Goal: Information Seeking & Learning: Learn about a topic

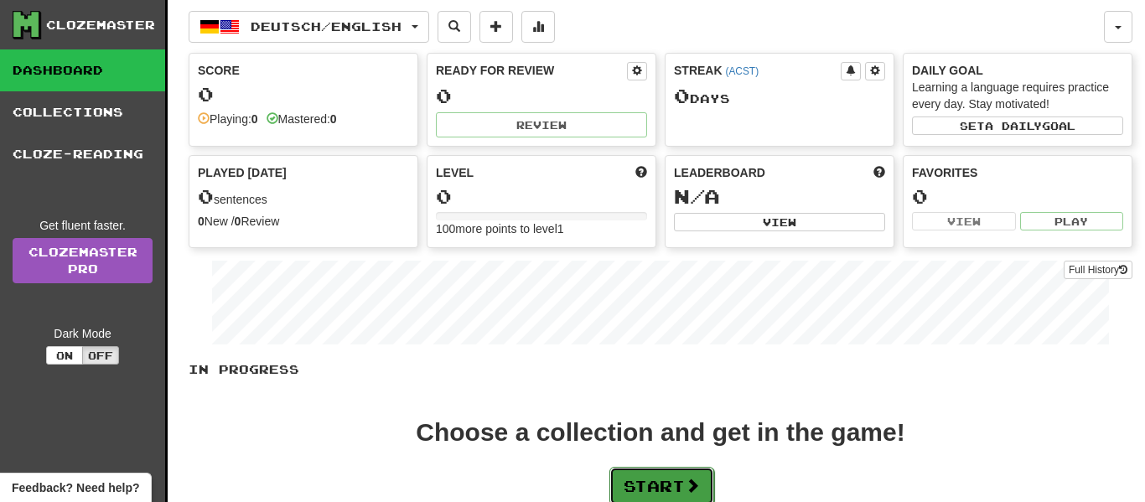
click at [670, 486] on button "Start" at bounding box center [661, 486] width 105 height 39
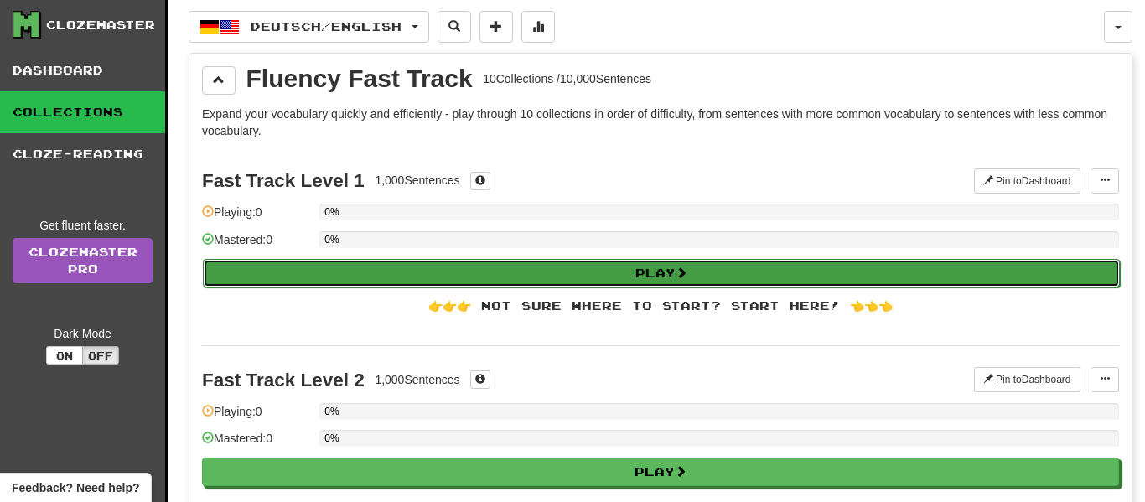
click at [288, 270] on button "Play" at bounding box center [661, 273] width 917 height 29
select select "**"
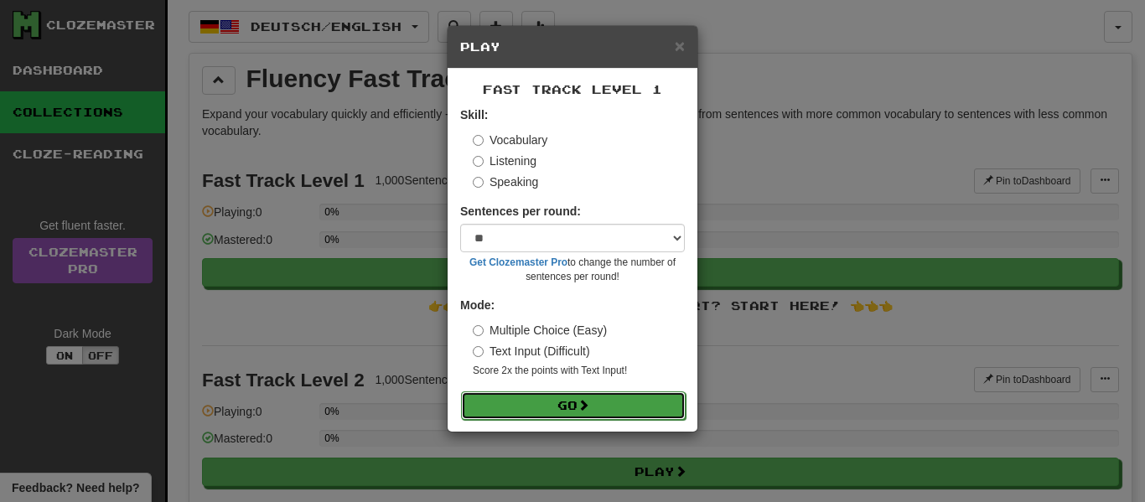
click at [504, 405] on button "Go" at bounding box center [573, 405] width 225 height 29
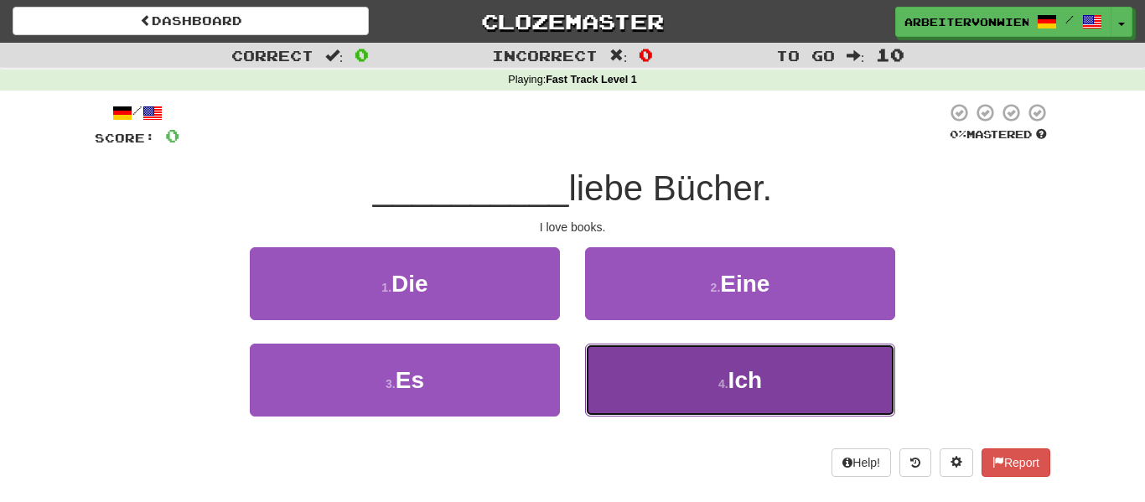
click at [640, 385] on button "4 . Ich" at bounding box center [740, 380] width 310 height 73
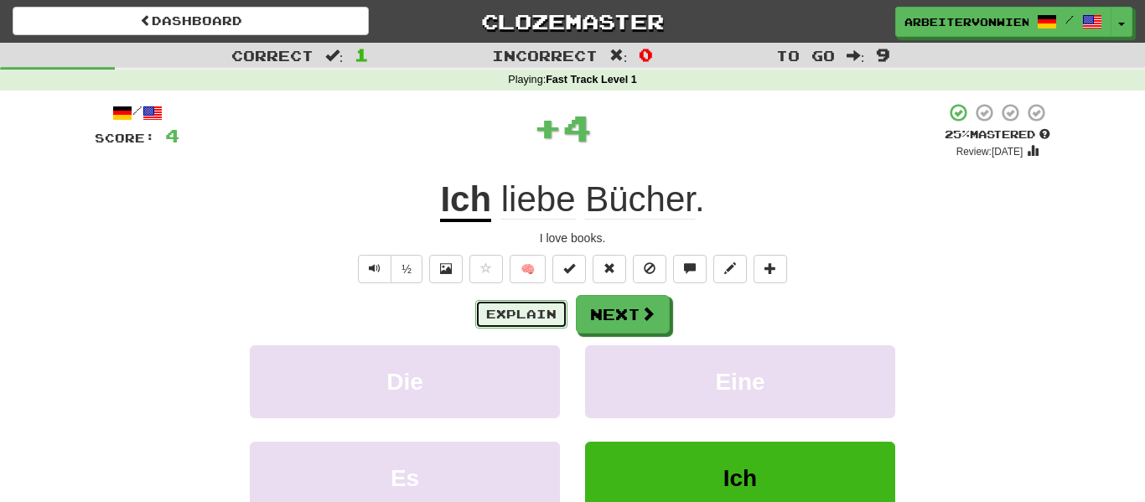
click at [530, 314] on button "Explain" at bounding box center [521, 314] width 92 height 29
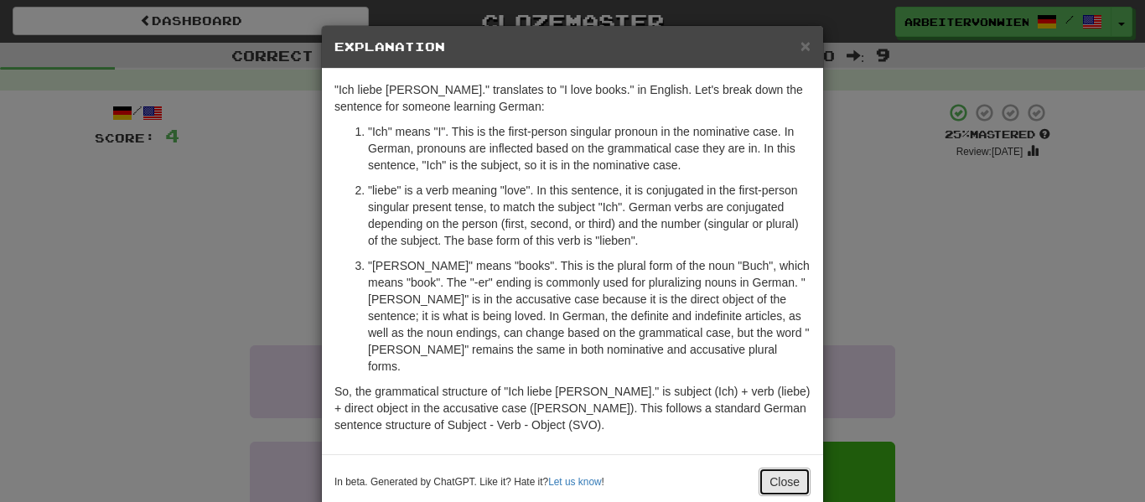
click at [770, 468] on button "Close" at bounding box center [785, 482] width 52 height 29
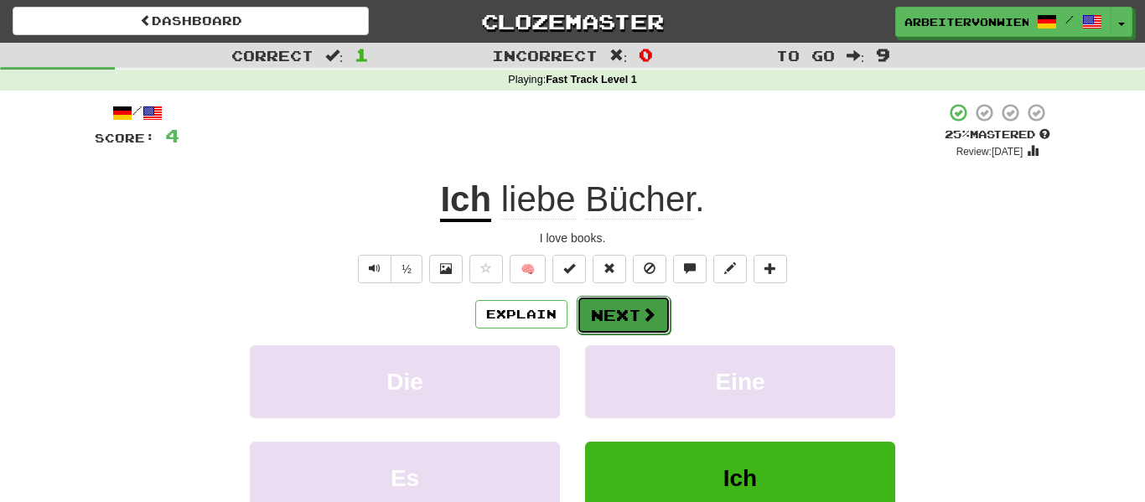
click at [641, 319] on span at bounding box center [648, 314] width 15 height 15
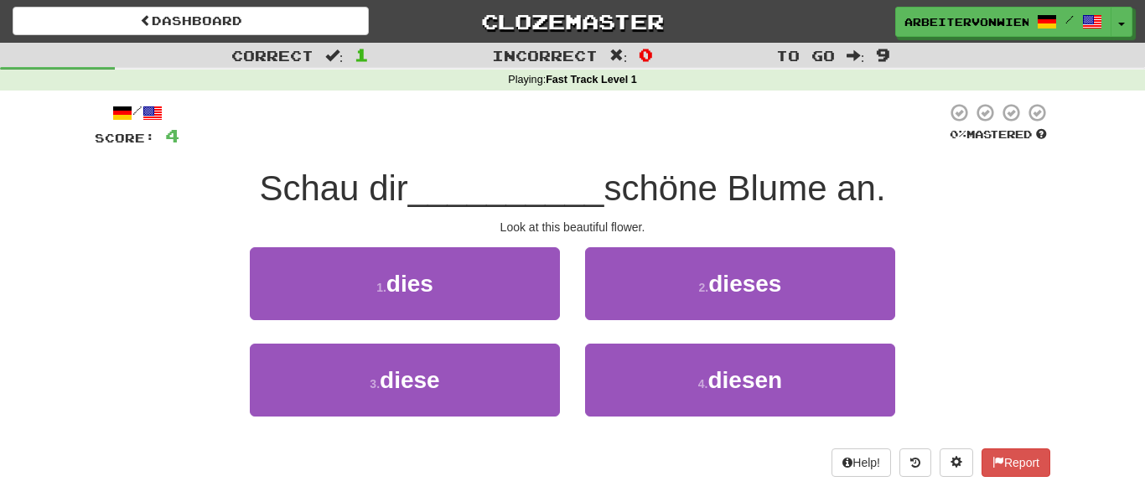
click at [318, 181] on span "Schau dir" at bounding box center [333, 187] width 148 height 39
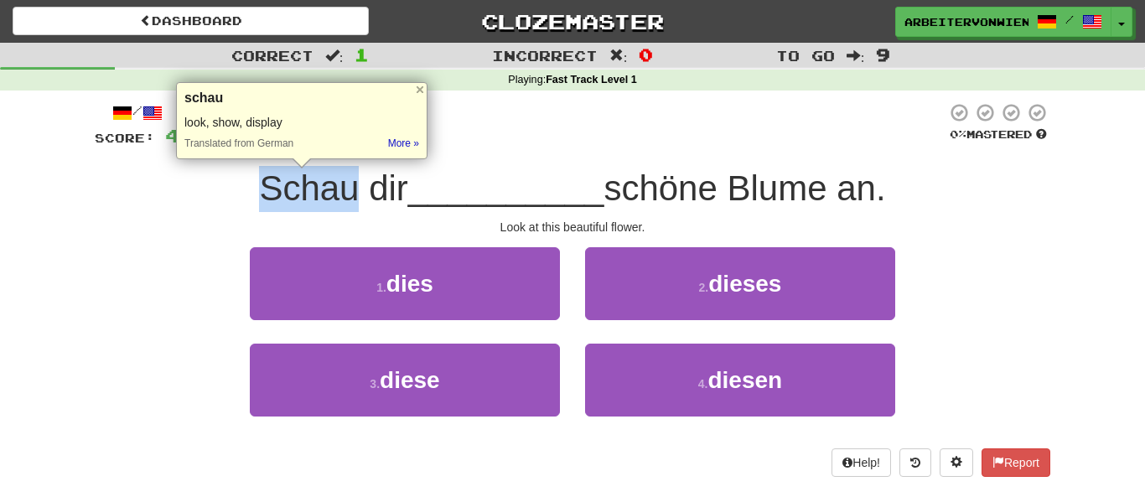
click at [366, 193] on span "Schau dir" at bounding box center [333, 187] width 148 height 39
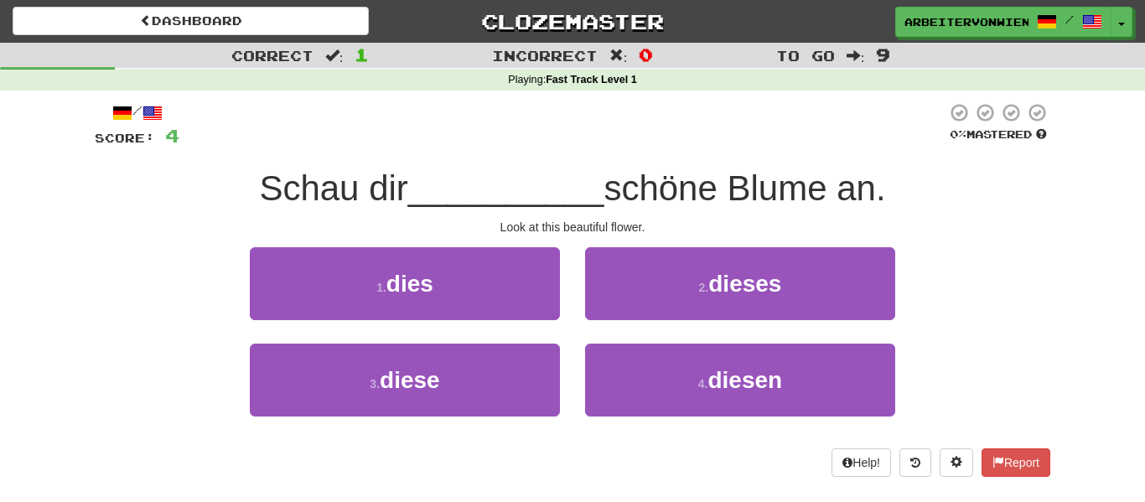
click at [366, 193] on span "Schau dir" at bounding box center [333, 187] width 148 height 39
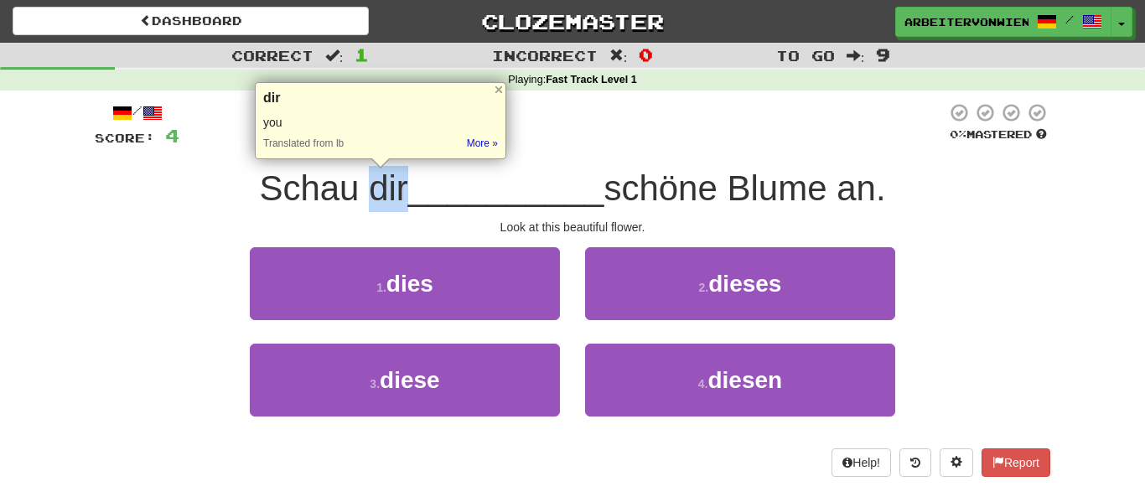
click at [702, 180] on span "schöne Blume an." at bounding box center [745, 187] width 282 height 39
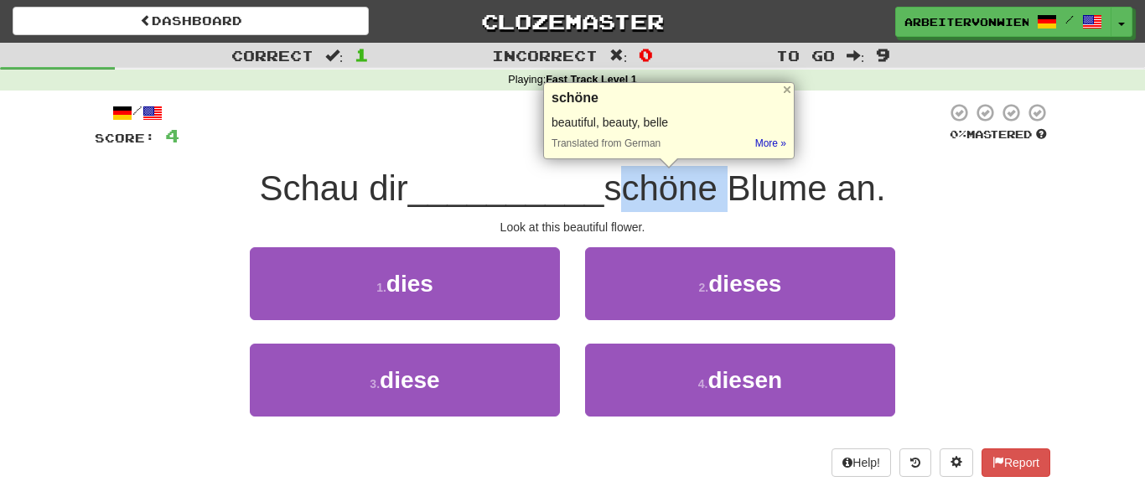
click at [761, 189] on span "schöne Blume an." at bounding box center [745, 187] width 282 height 39
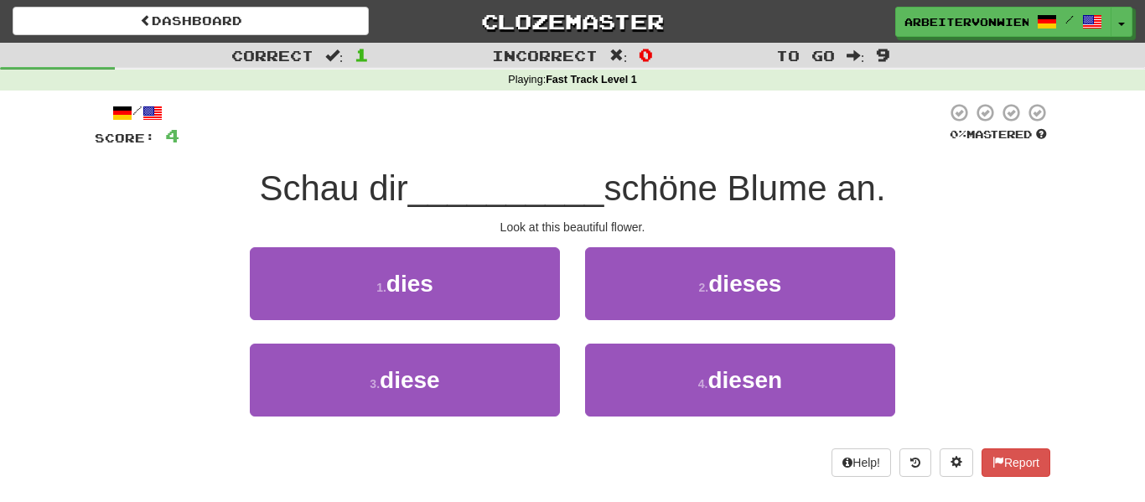
click at [761, 189] on span "schöne Blume an." at bounding box center [745, 187] width 282 height 39
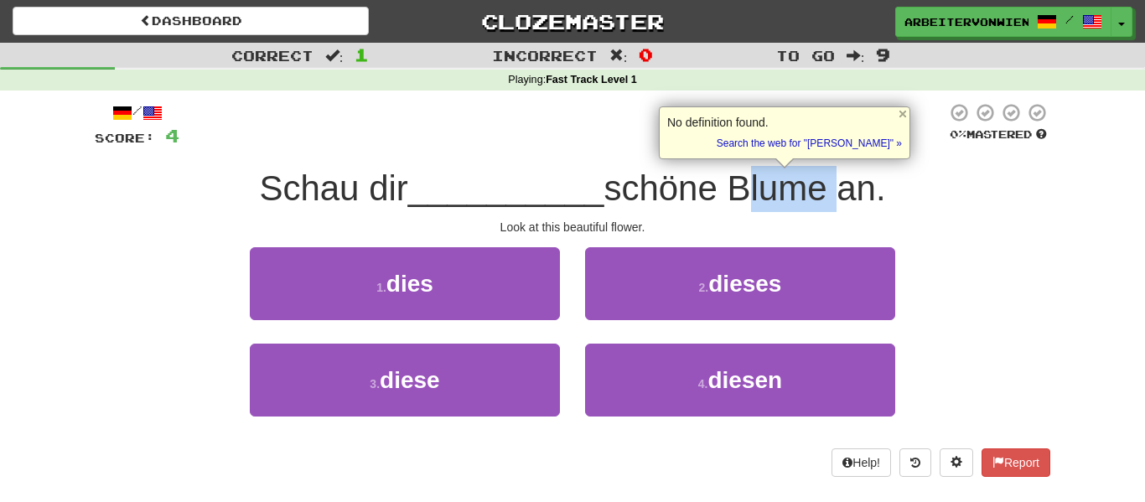
click at [761, 189] on span "schöne Blume an." at bounding box center [745, 187] width 282 height 39
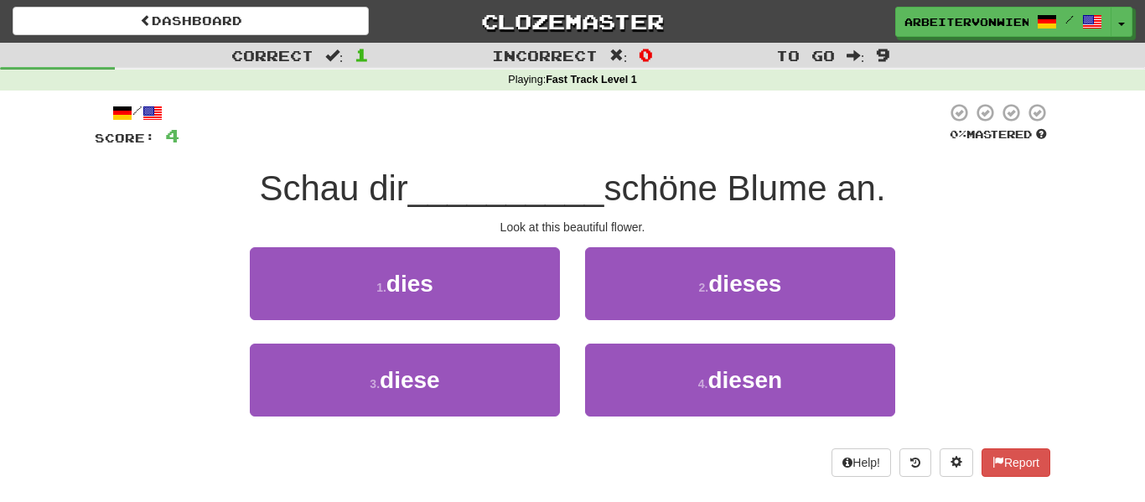
click at [573, 267] on div "2 . dieses" at bounding box center [740, 295] width 335 height 96
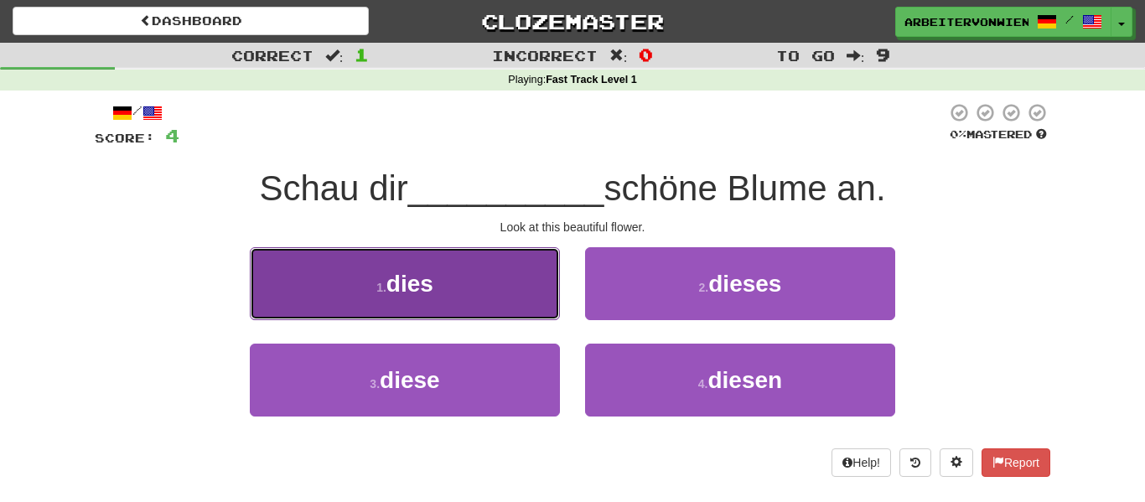
click at [557, 265] on button "1 . dies" at bounding box center [405, 283] width 310 height 73
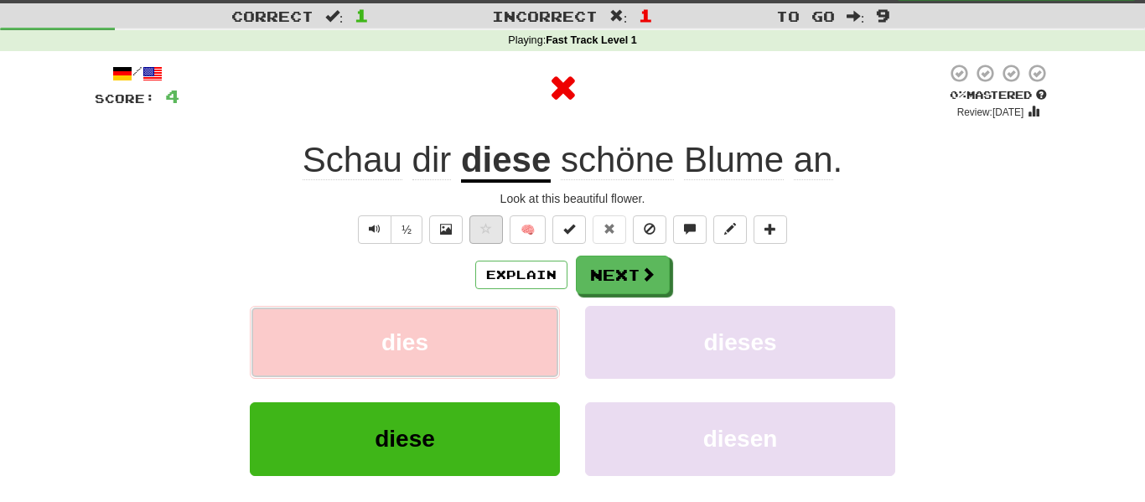
scroll to position [42, 0]
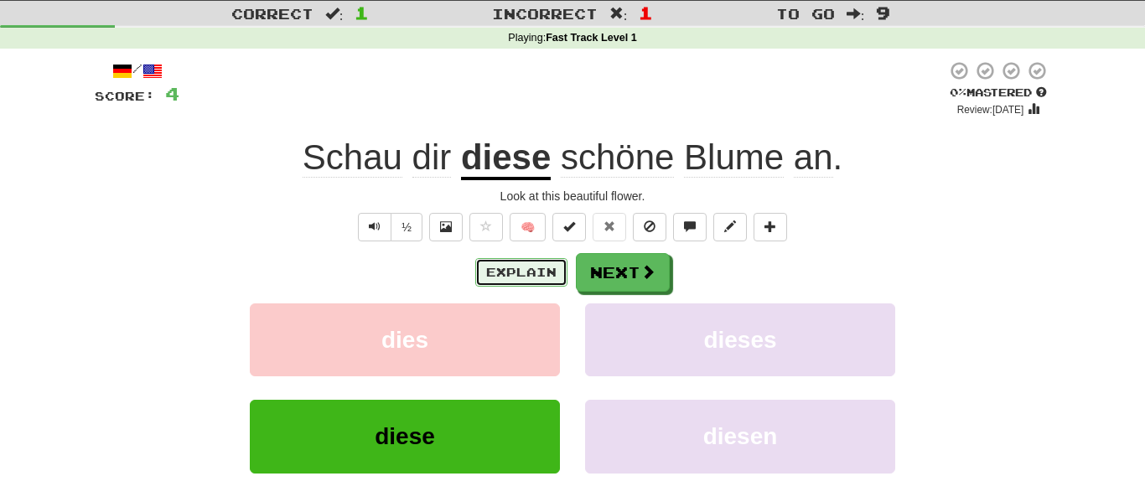
click at [532, 271] on button "Explain" at bounding box center [521, 272] width 92 height 29
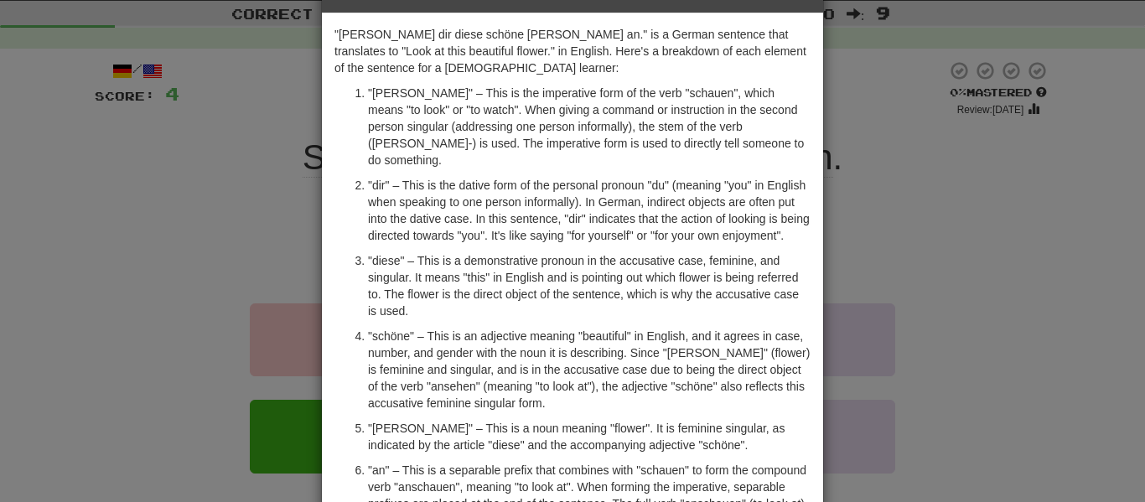
scroll to position [0, 0]
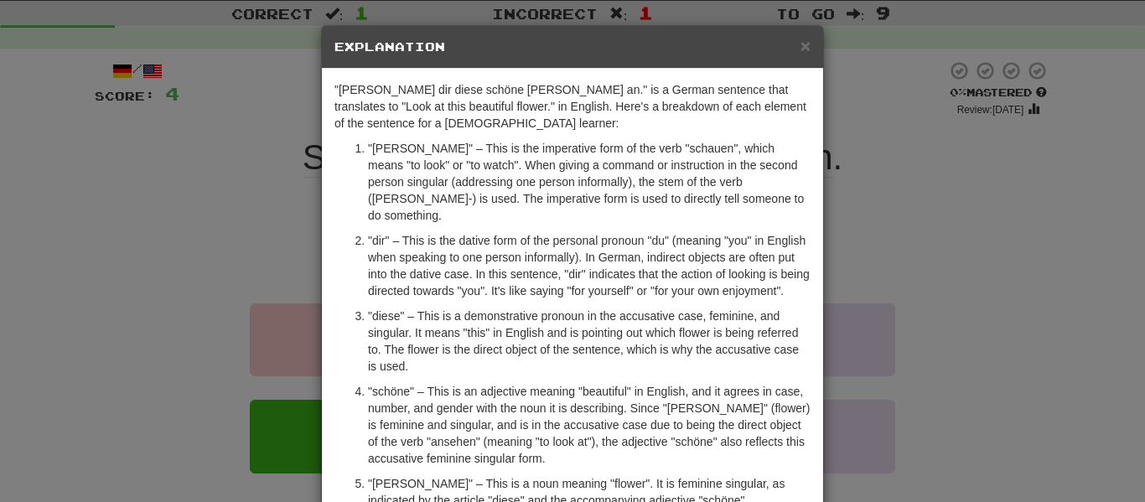
click at [920, 95] on div "× Explanation "Schau dir diese schöne Blume an." is a German sentence that tran…" at bounding box center [572, 251] width 1145 height 502
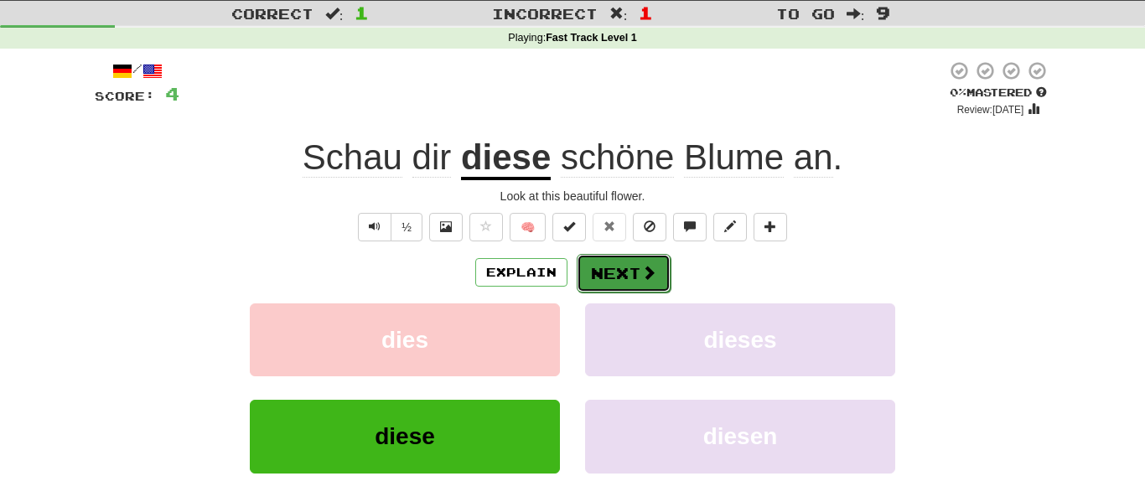
click at [631, 271] on button "Next" at bounding box center [624, 273] width 94 height 39
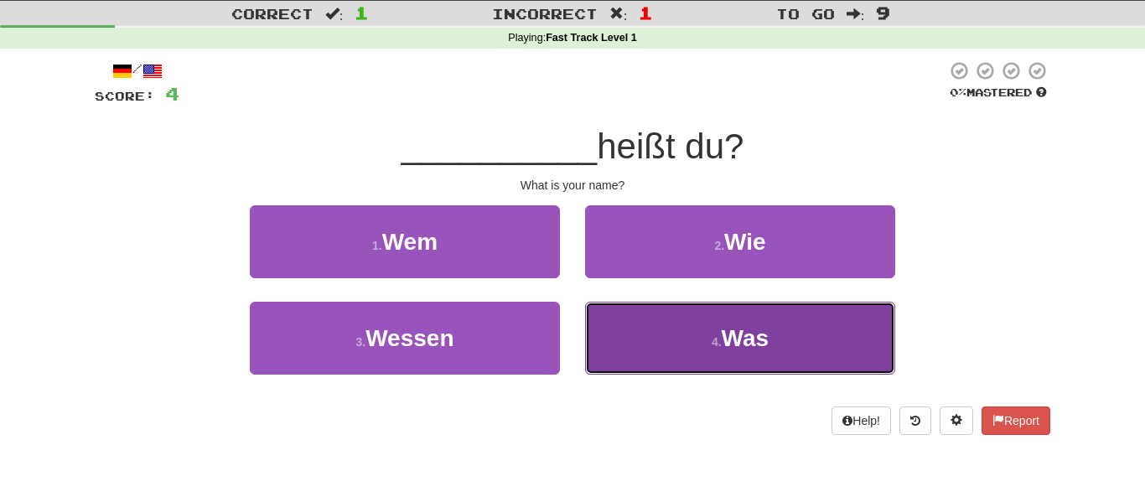
click at [616, 316] on button "4 . Was" at bounding box center [740, 338] width 310 height 73
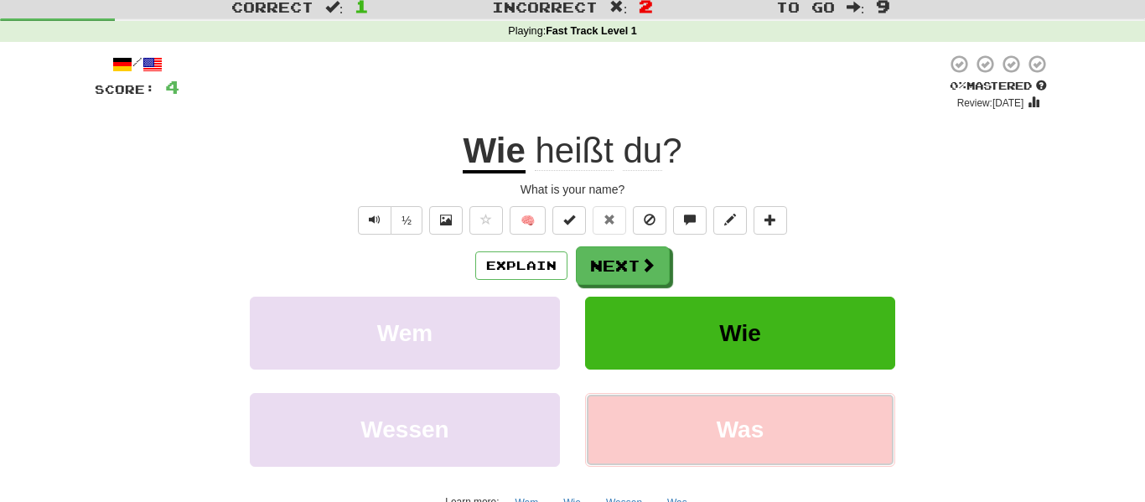
scroll to position [45, 0]
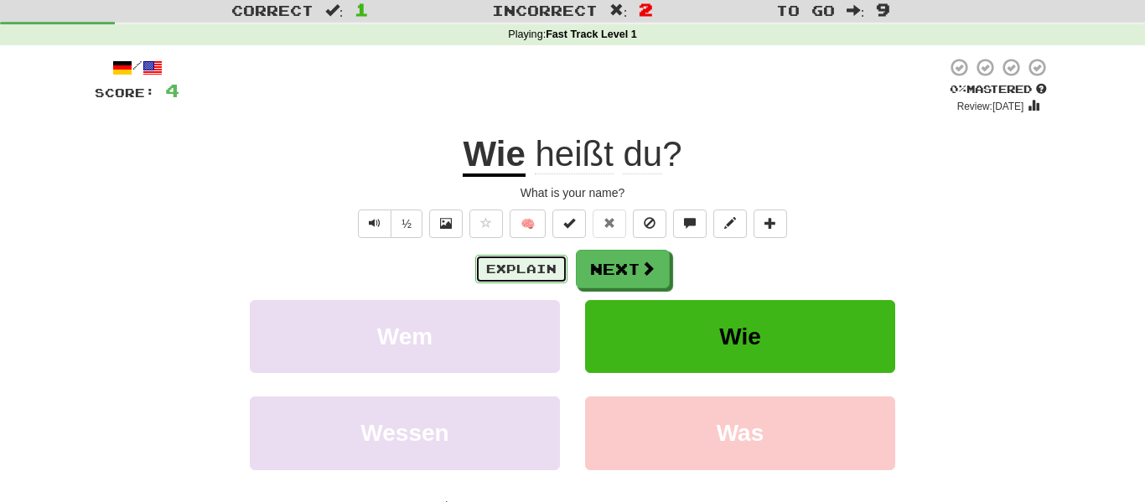
click at [517, 266] on button "Explain" at bounding box center [521, 269] width 92 height 29
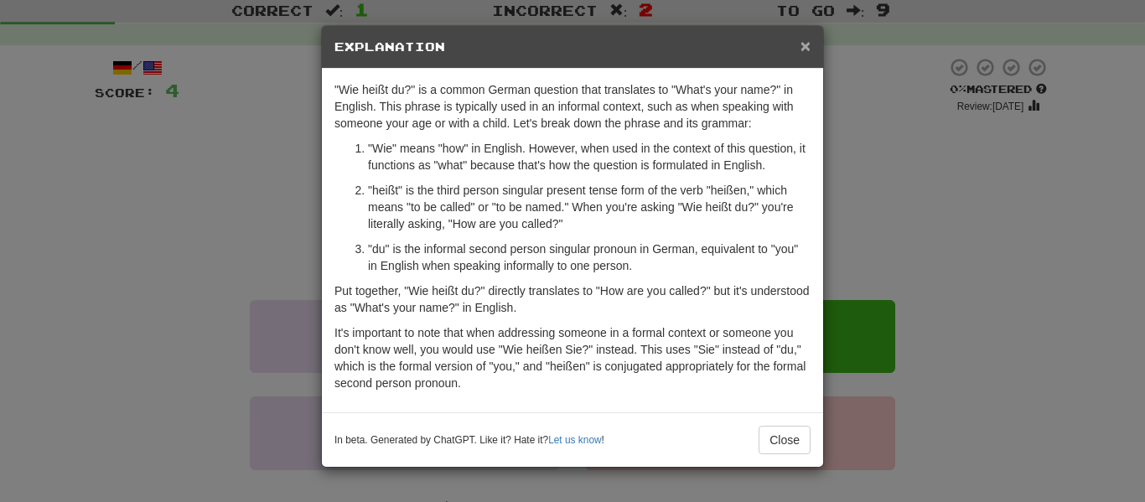
click at [801, 47] on span "×" at bounding box center [806, 45] width 10 height 19
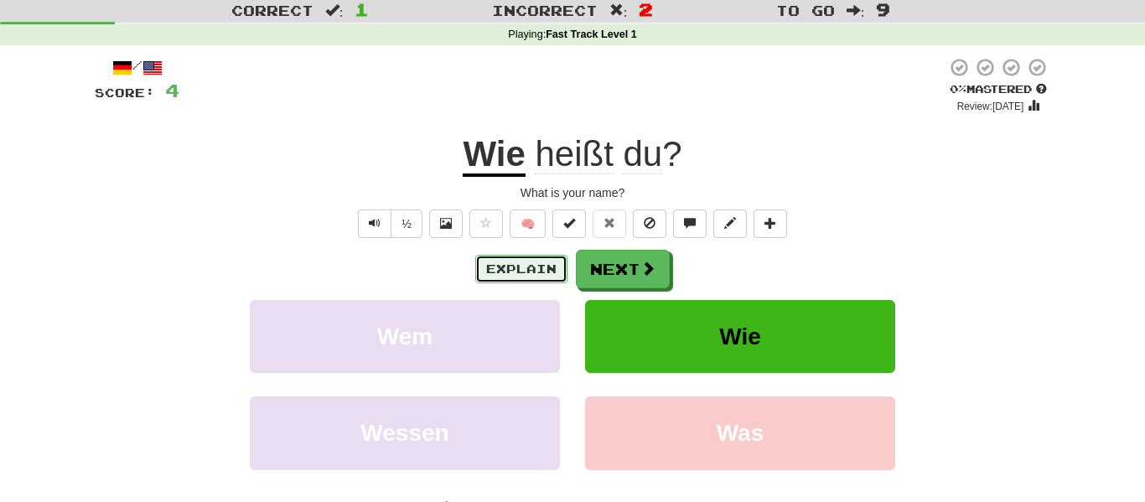
click at [528, 269] on button "Explain" at bounding box center [521, 269] width 92 height 29
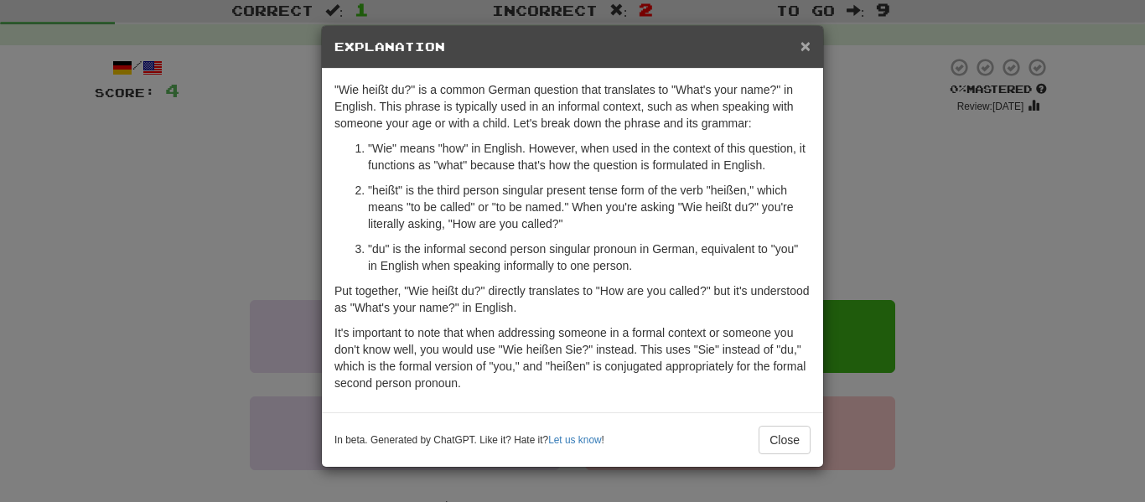
click at [806, 47] on span "×" at bounding box center [806, 45] width 10 height 19
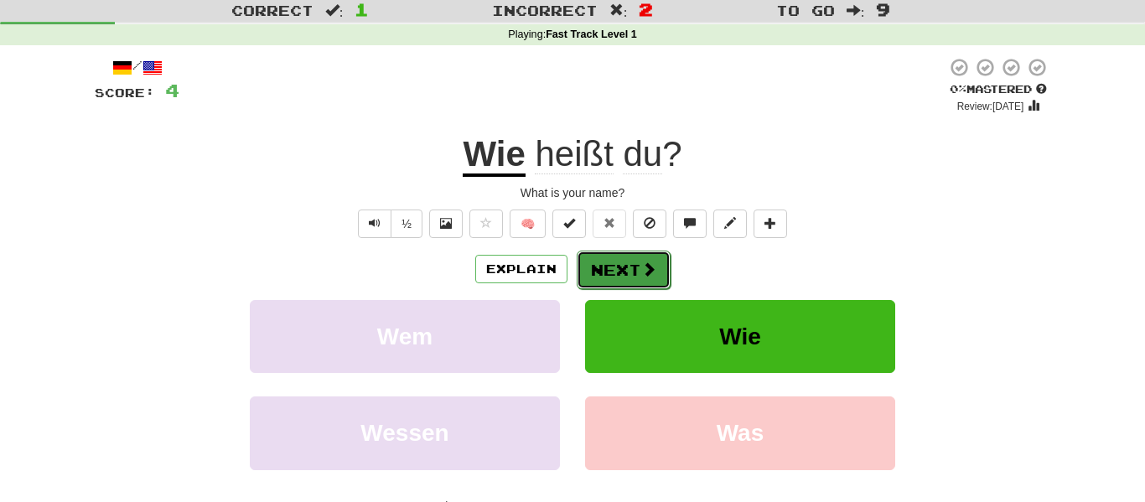
click at [642, 282] on button "Next" at bounding box center [624, 270] width 94 height 39
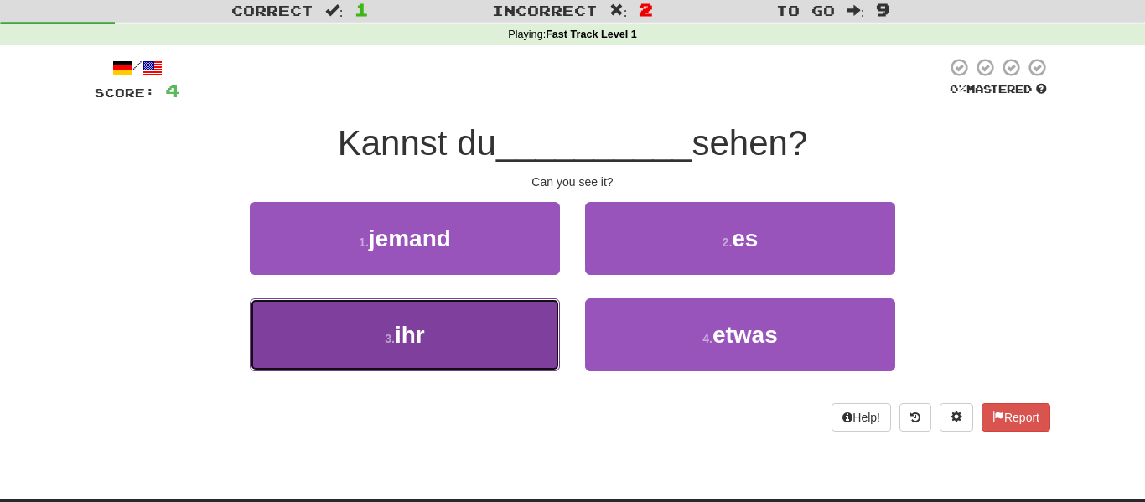
click at [542, 321] on button "3 . ihr" at bounding box center [405, 334] width 310 height 73
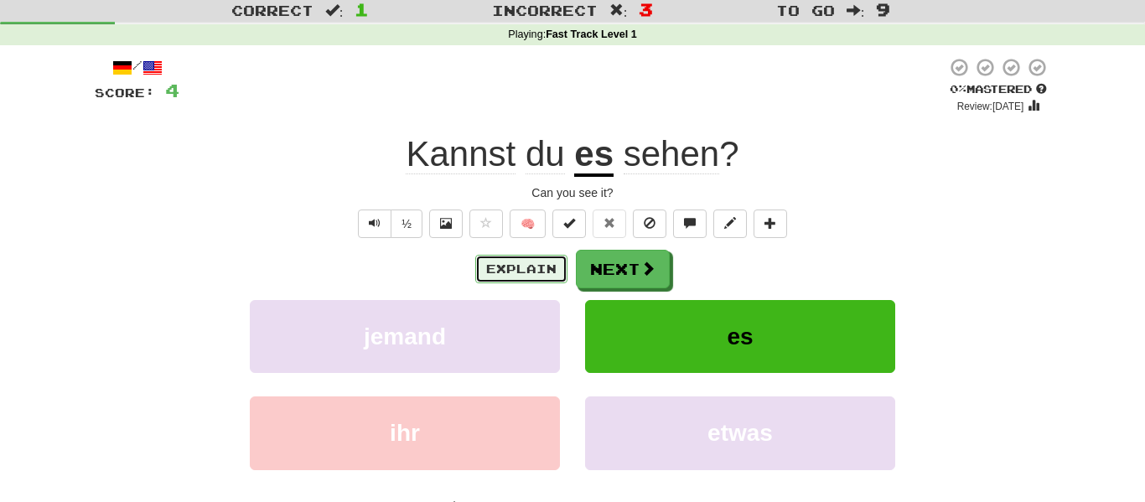
click at [546, 276] on button "Explain" at bounding box center [521, 269] width 92 height 29
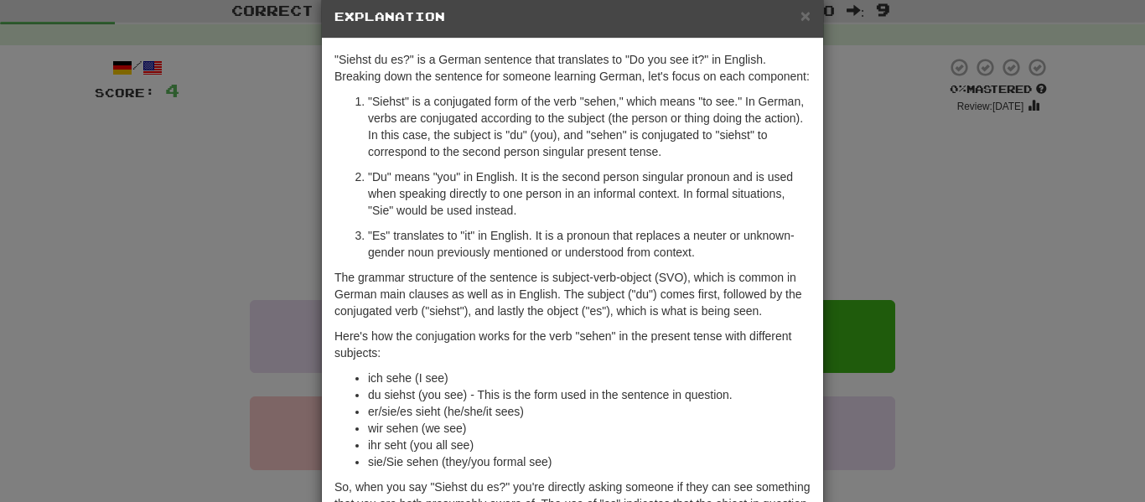
scroll to position [29, 0]
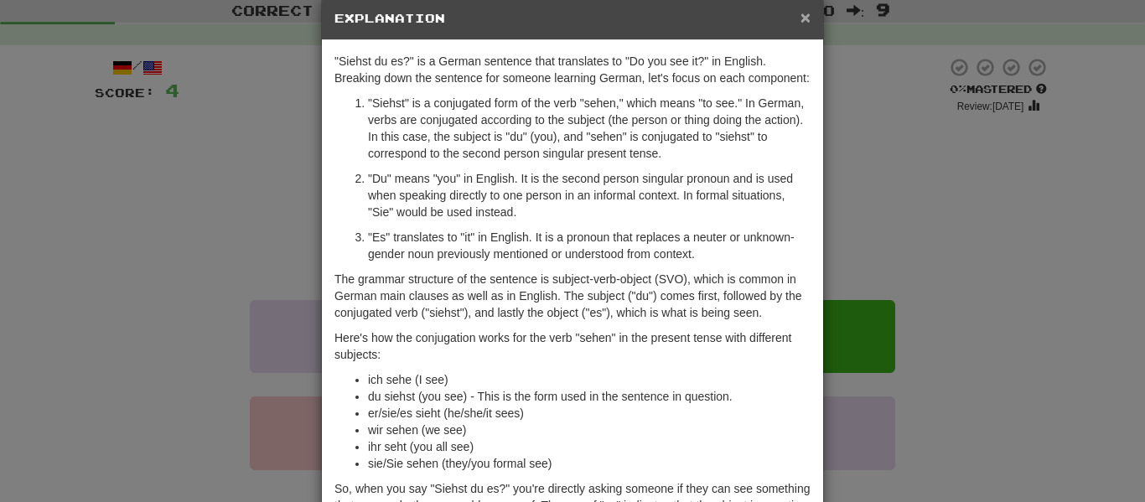
click at [809, 22] on span "×" at bounding box center [806, 17] width 10 height 19
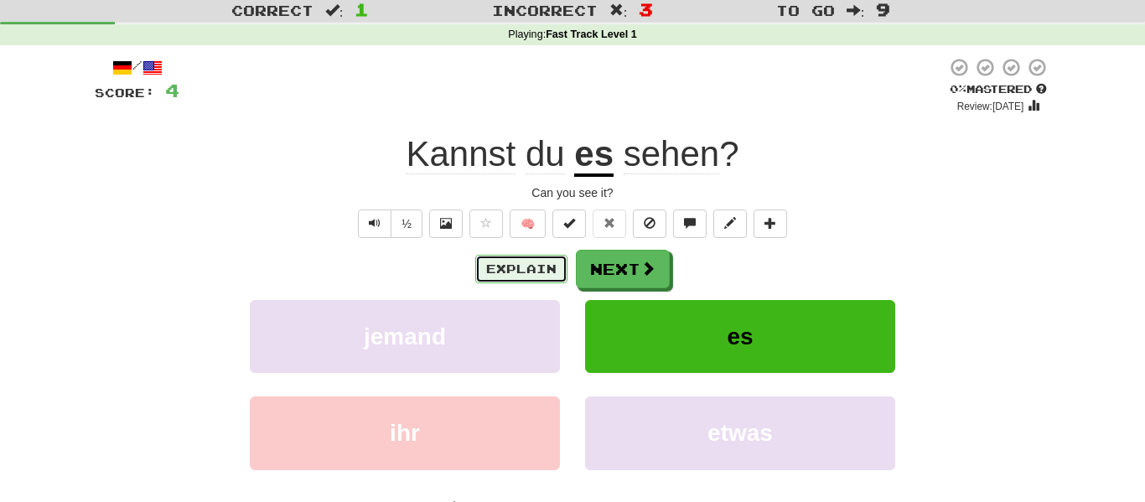
click at [510, 264] on button "Explain" at bounding box center [521, 269] width 92 height 29
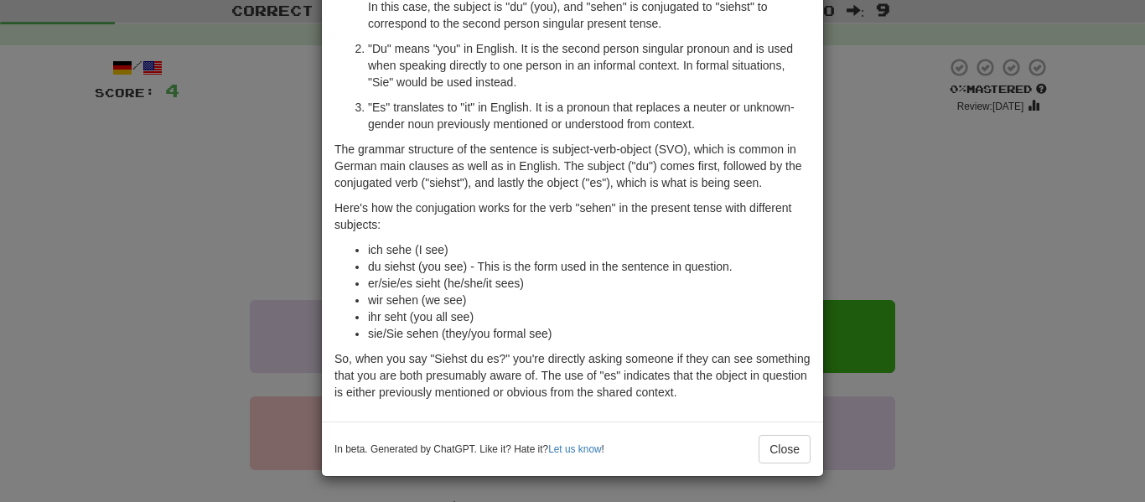
scroll to position [0, 0]
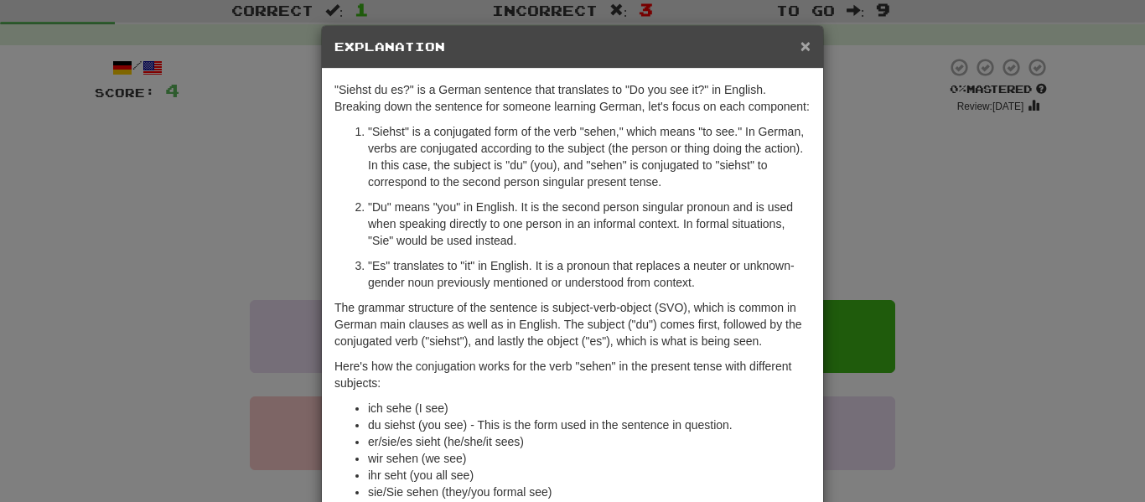
click at [803, 45] on span "×" at bounding box center [806, 45] width 10 height 19
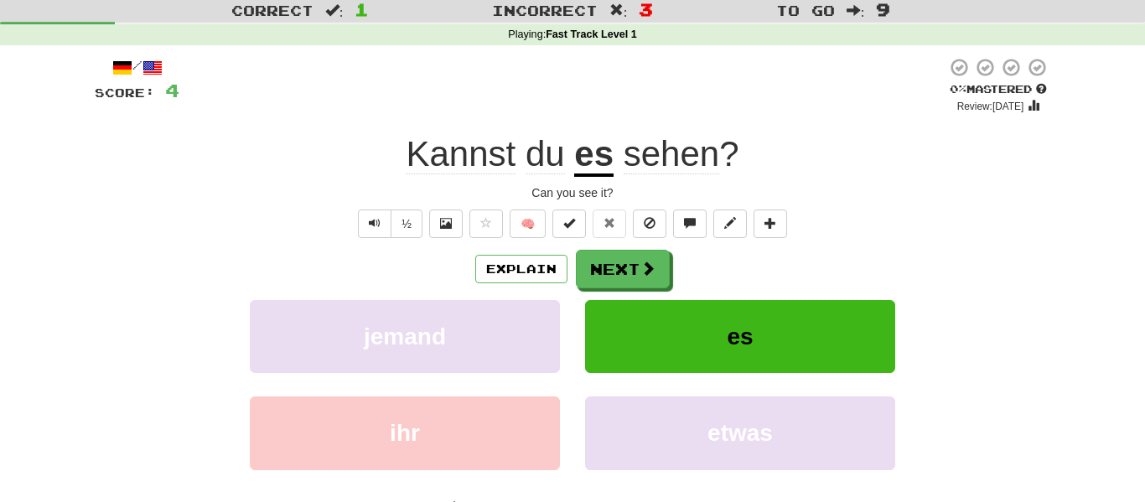
click at [599, 159] on u "es" at bounding box center [593, 155] width 39 height 43
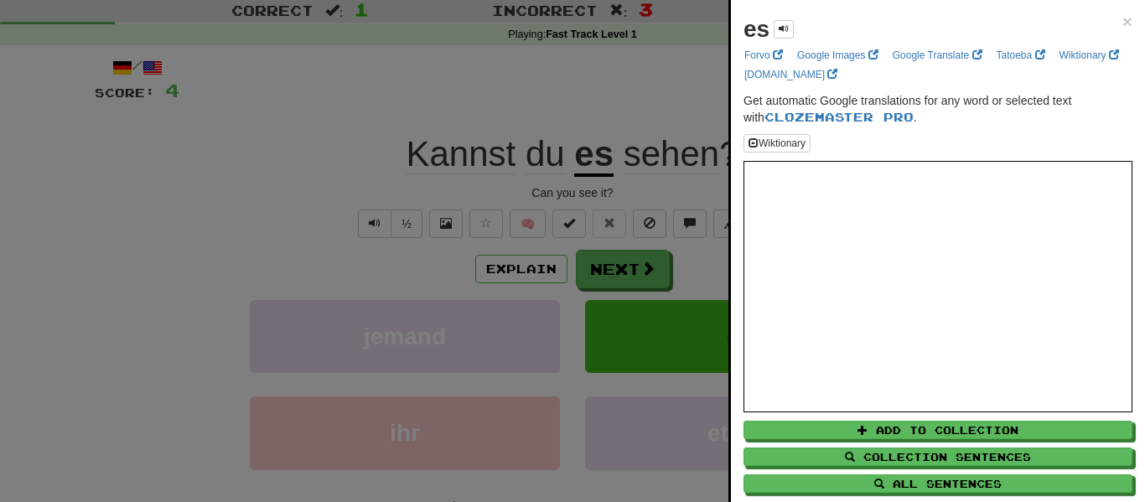
click at [576, 111] on div at bounding box center [572, 251] width 1145 height 502
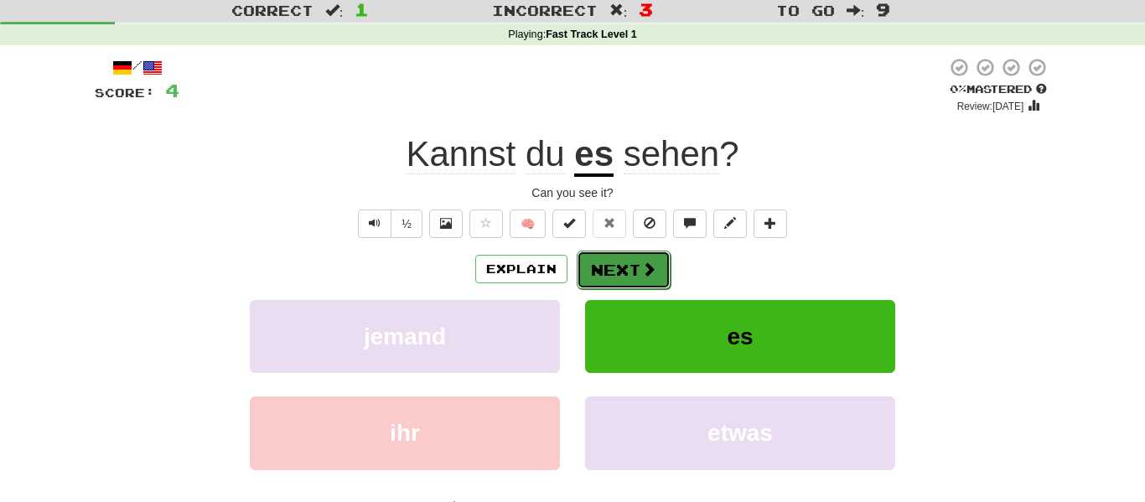
click at [633, 277] on button "Next" at bounding box center [624, 270] width 94 height 39
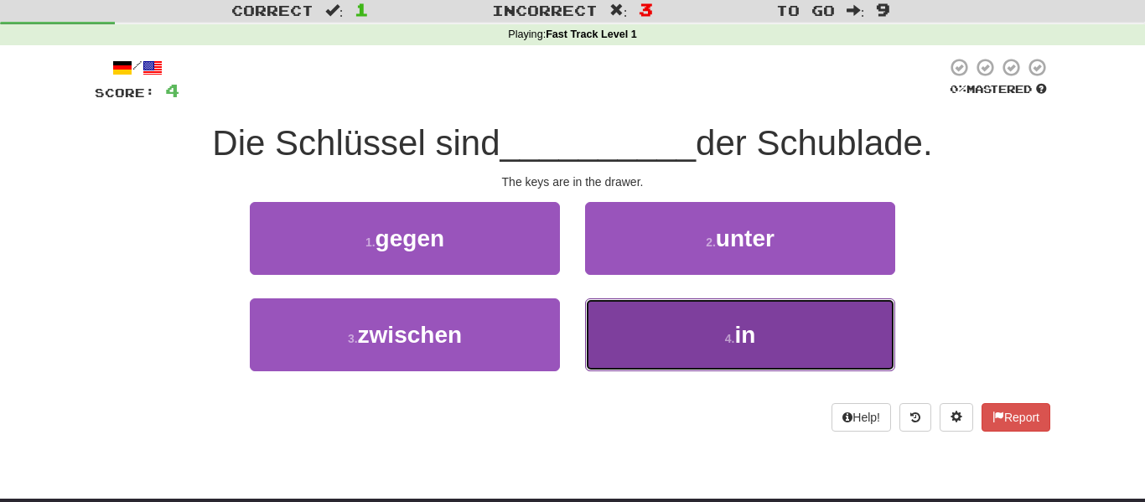
click at [612, 312] on button "4 . in" at bounding box center [740, 334] width 310 height 73
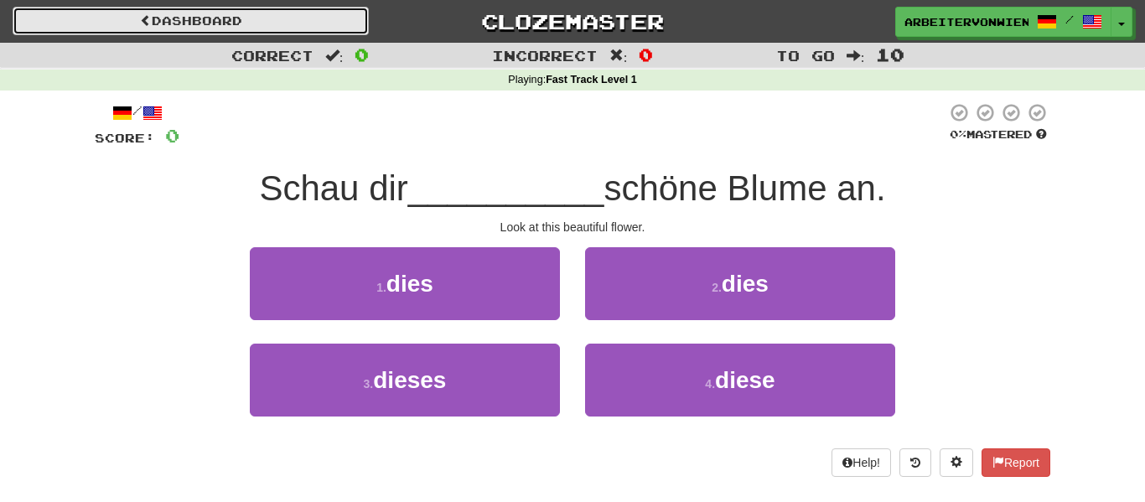
click at [132, 27] on link "Dashboard" at bounding box center [191, 21] width 356 height 29
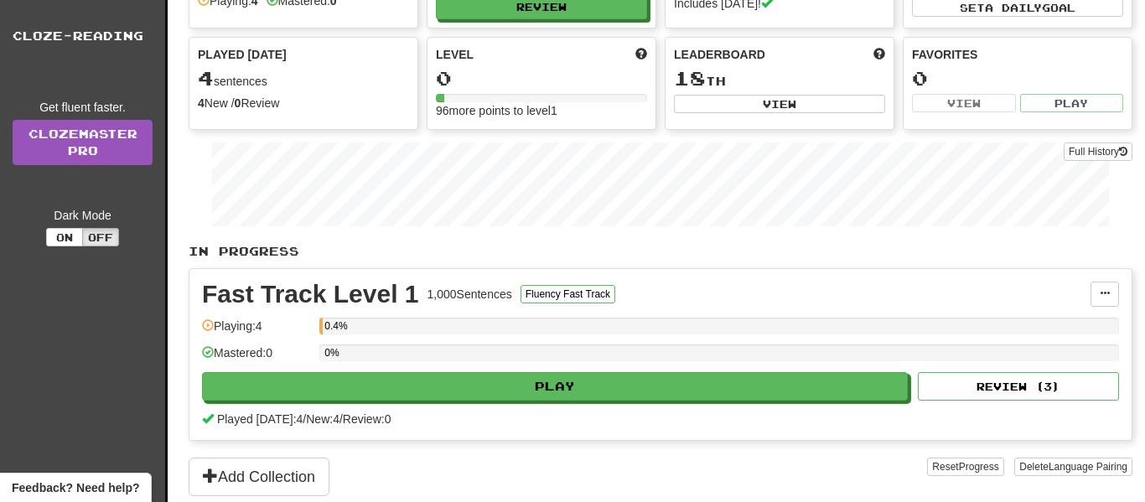
scroll to position [119, 0]
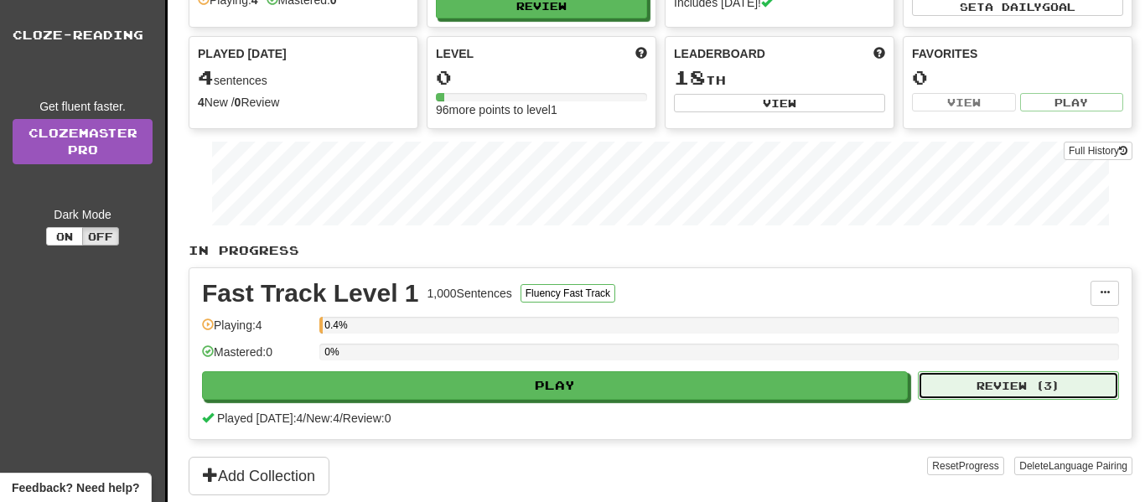
click at [952, 379] on button "Review ( 3 )" at bounding box center [1018, 385] width 201 height 29
select select "**"
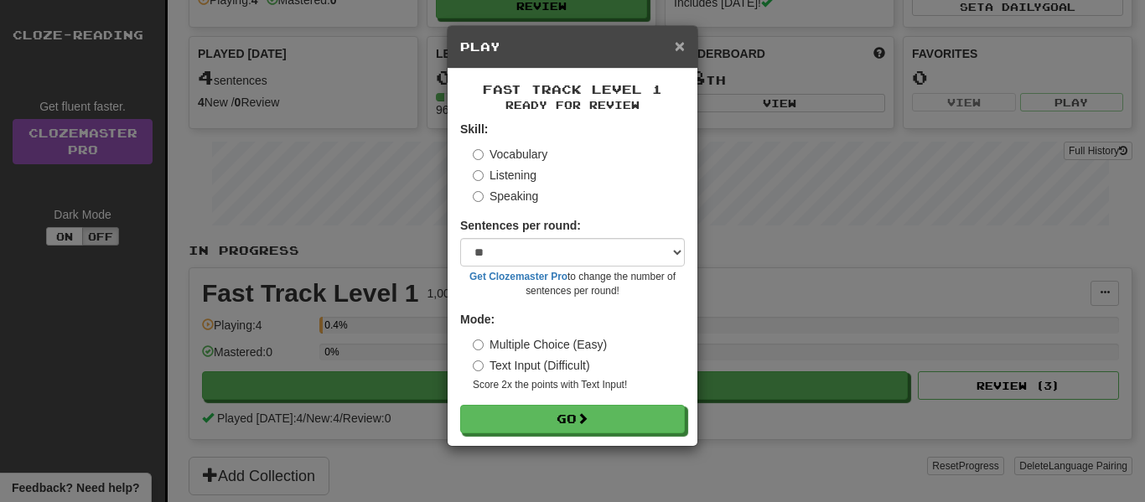
click at [678, 49] on span "×" at bounding box center [680, 45] width 10 height 19
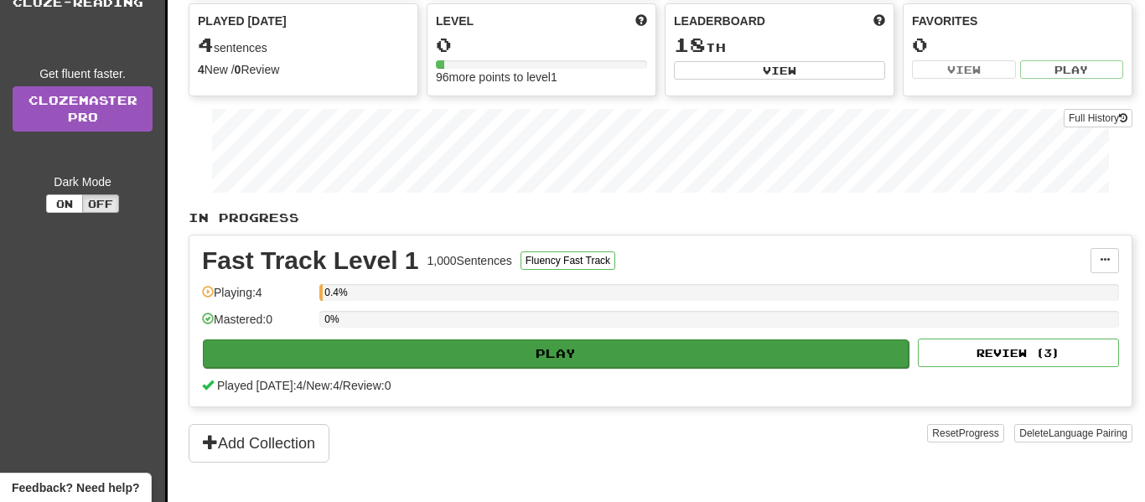
scroll to position [137, 0]
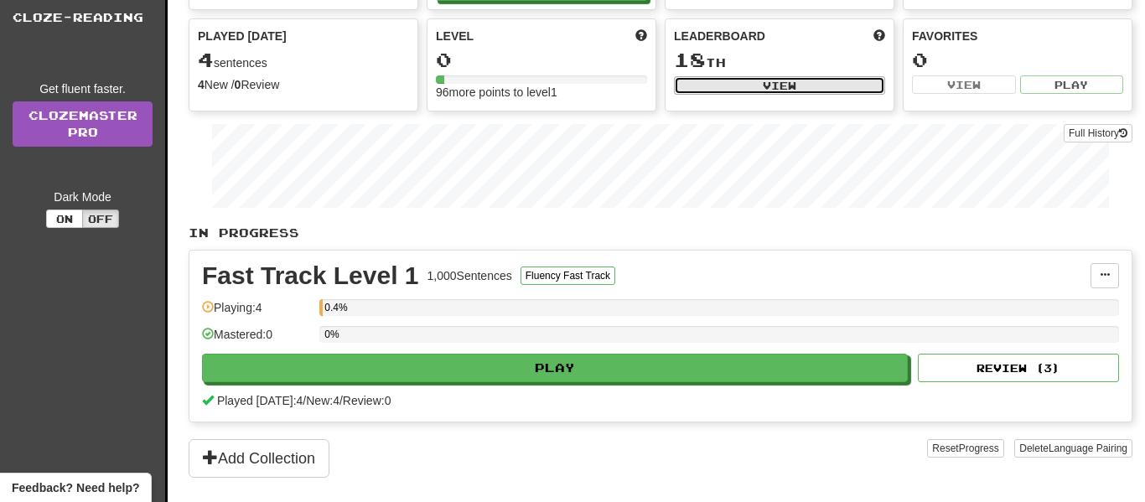
click at [793, 84] on button "View" at bounding box center [779, 85] width 211 height 18
select select "**********"
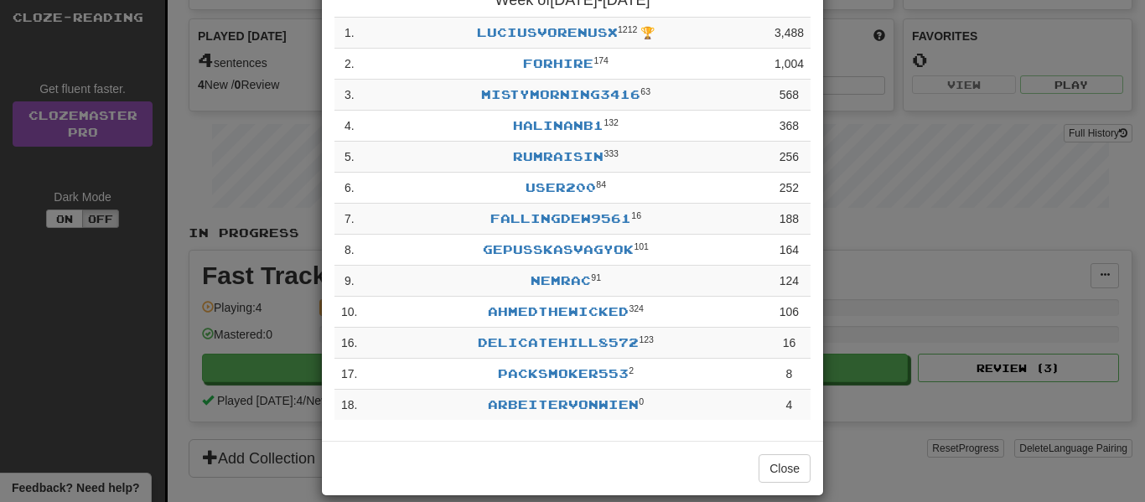
scroll to position [139, 0]
click at [552, 279] on link "nemrac" at bounding box center [561, 279] width 60 height 14
click at [267, 148] on div "**********" at bounding box center [572, 251] width 1145 height 502
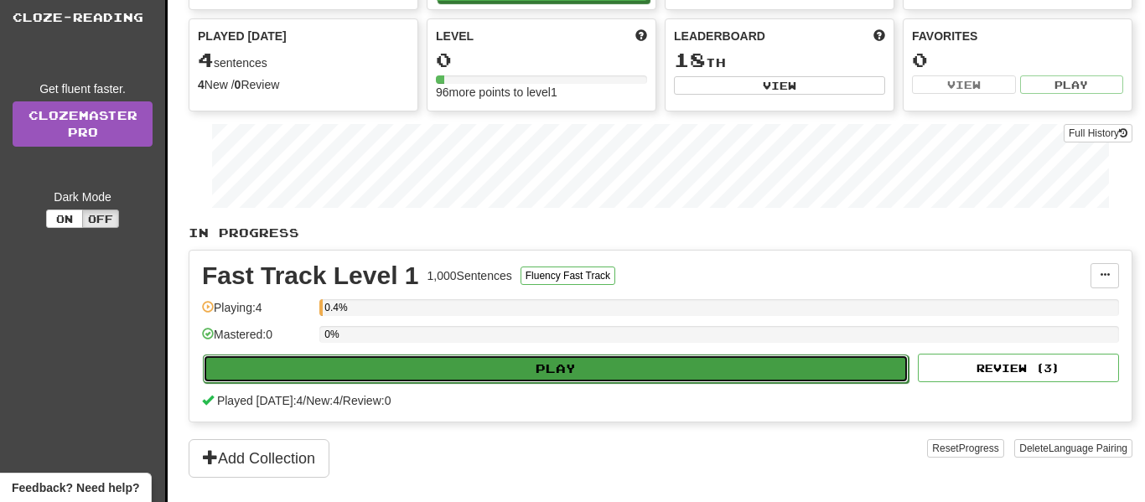
click at [411, 370] on button "Play" at bounding box center [556, 369] width 706 height 29
select select "**"
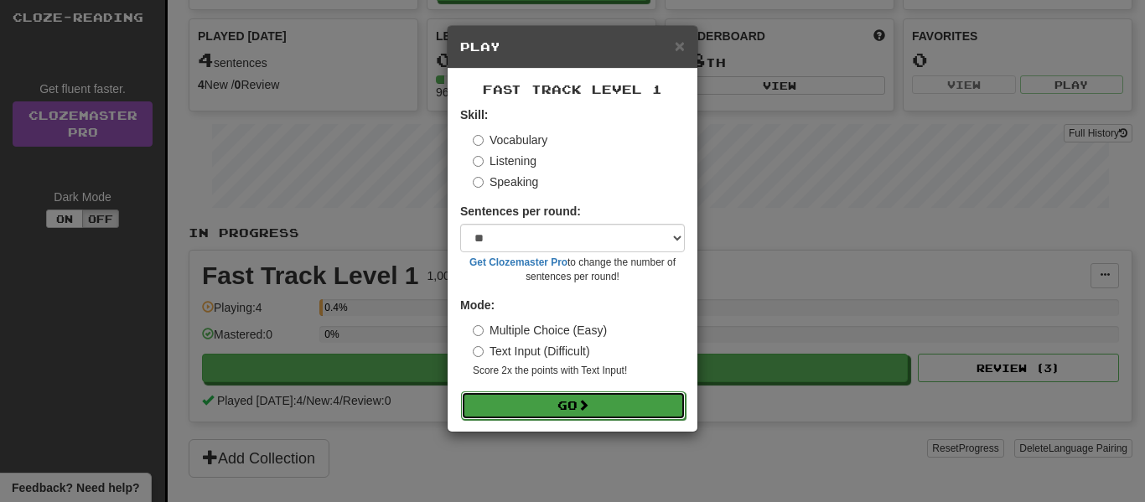
click at [526, 415] on button "Go" at bounding box center [573, 405] width 225 height 29
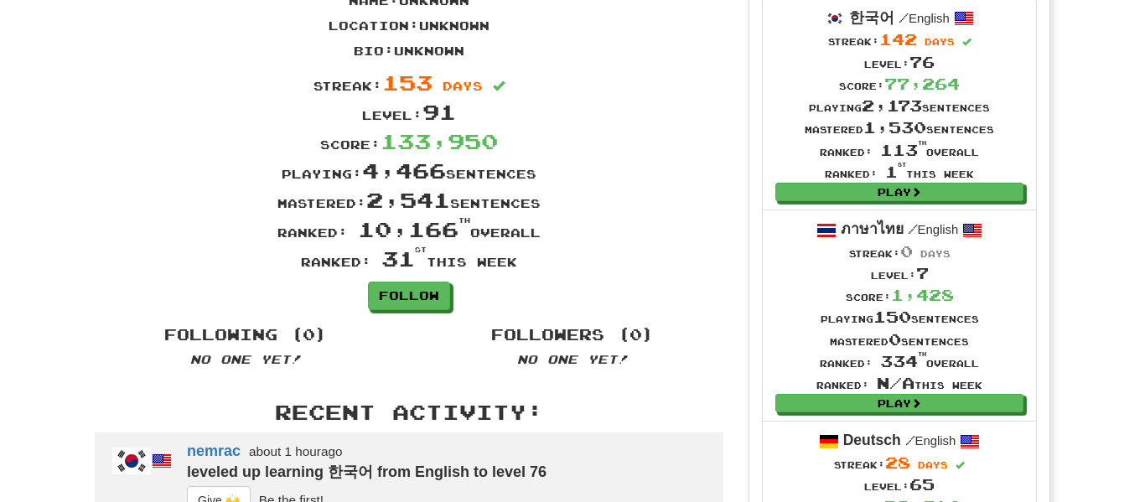
scroll to position [117, 0]
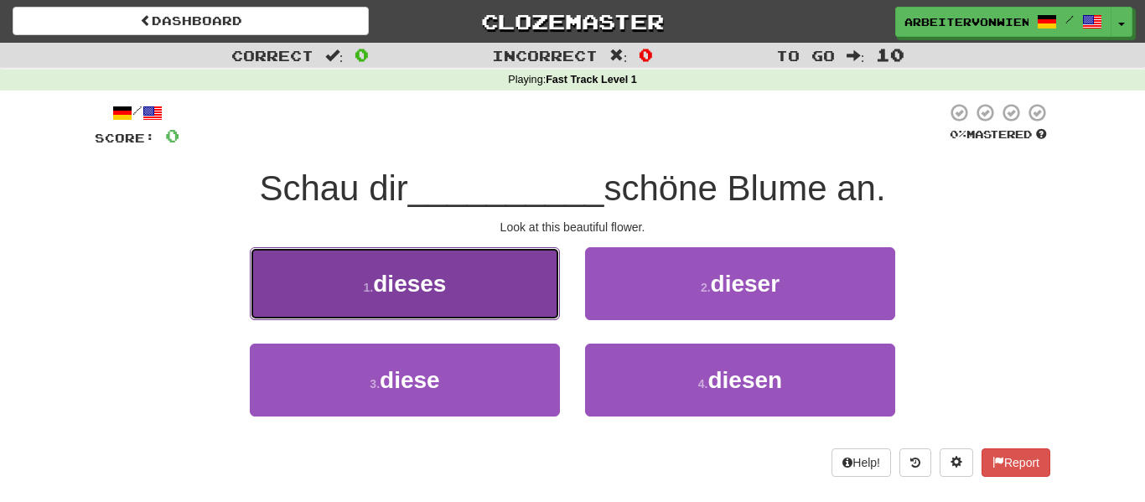
click at [479, 307] on button "1 . dieses" at bounding box center [405, 283] width 310 height 73
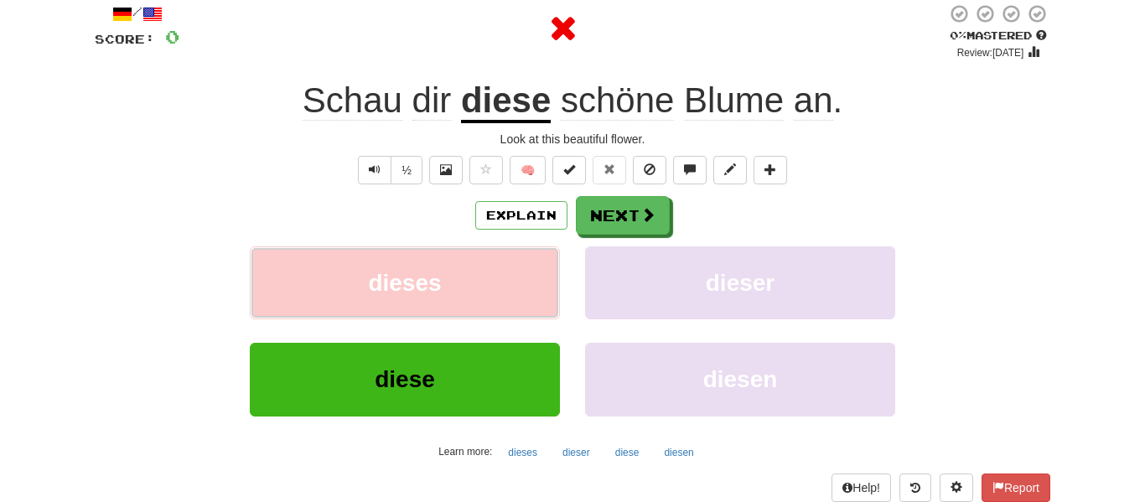
scroll to position [101, 0]
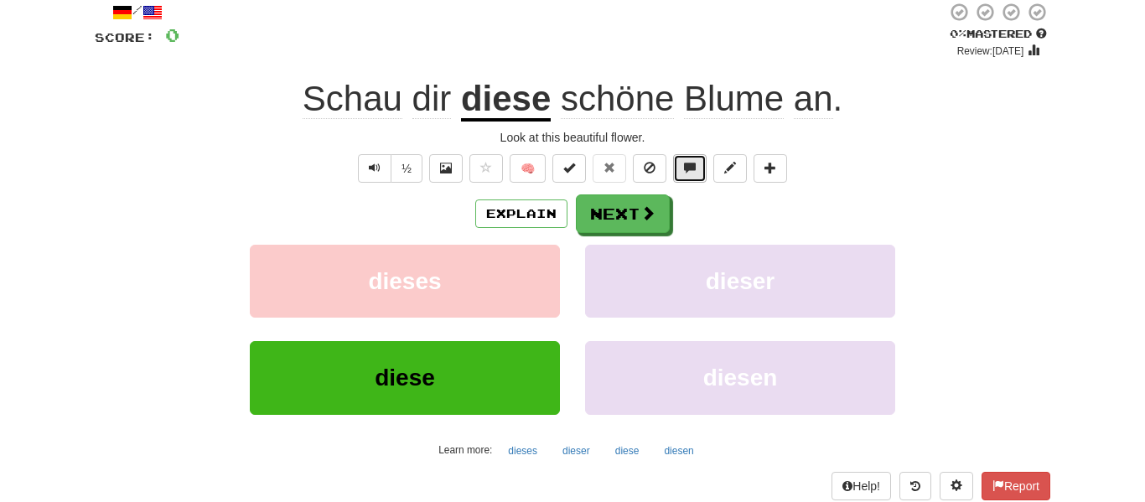
click at [697, 169] on button at bounding box center [690, 168] width 34 height 29
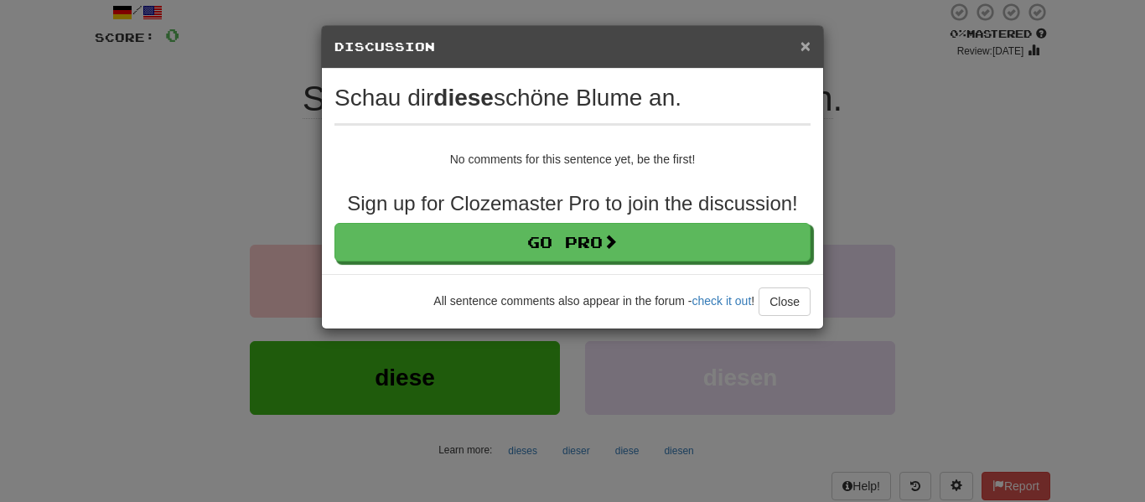
click at [807, 44] on span "×" at bounding box center [806, 45] width 10 height 19
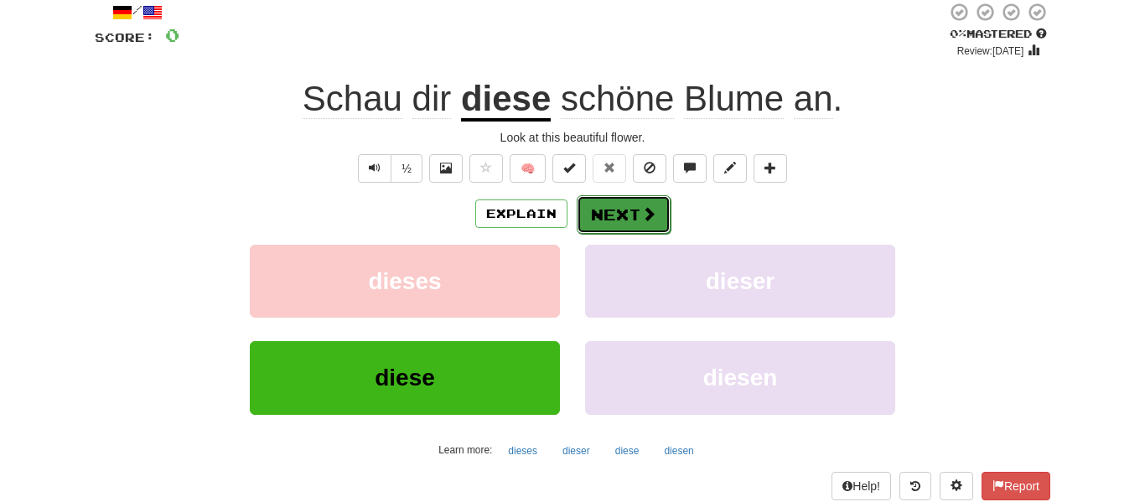
click at [656, 213] on button "Next" at bounding box center [624, 214] width 94 height 39
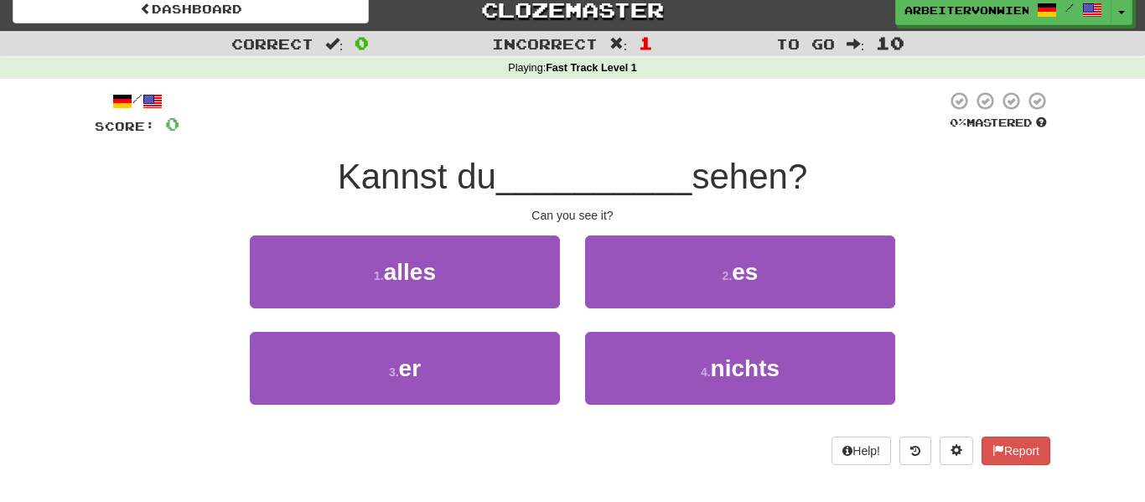
scroll to position [11, 0]
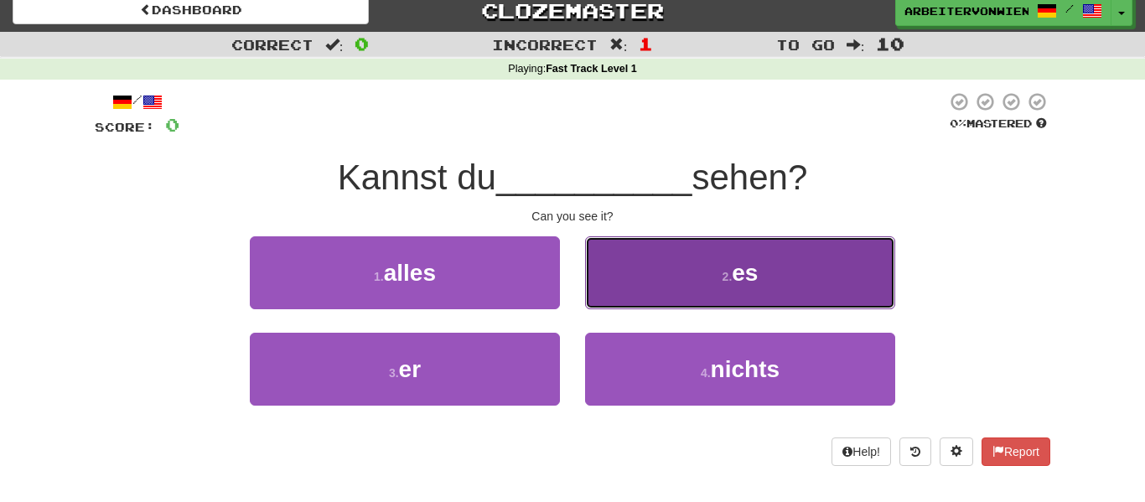
click at [649, 253] on button "2 . es" at bounding box center [740, 272] width 310 height 73
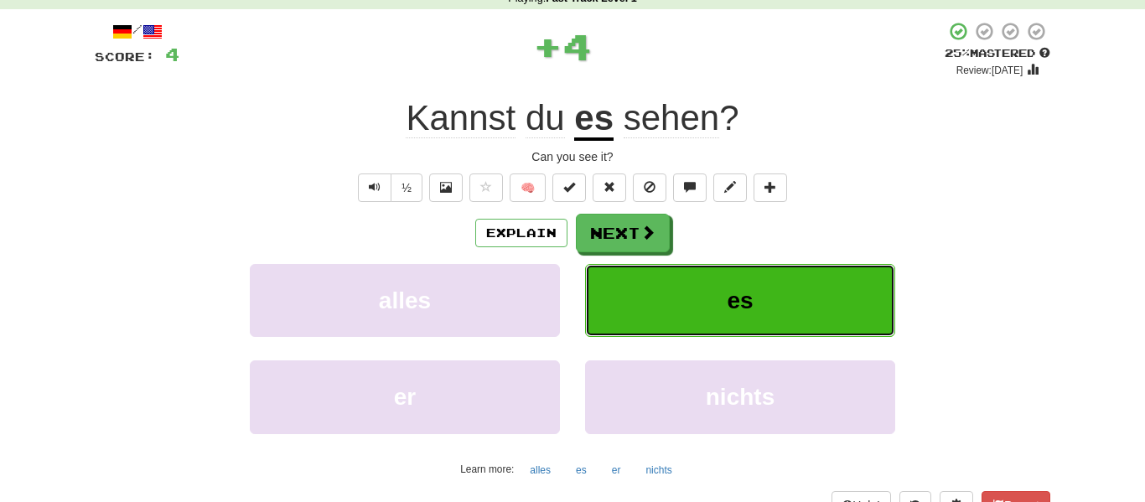
scroll to position [86, 0]
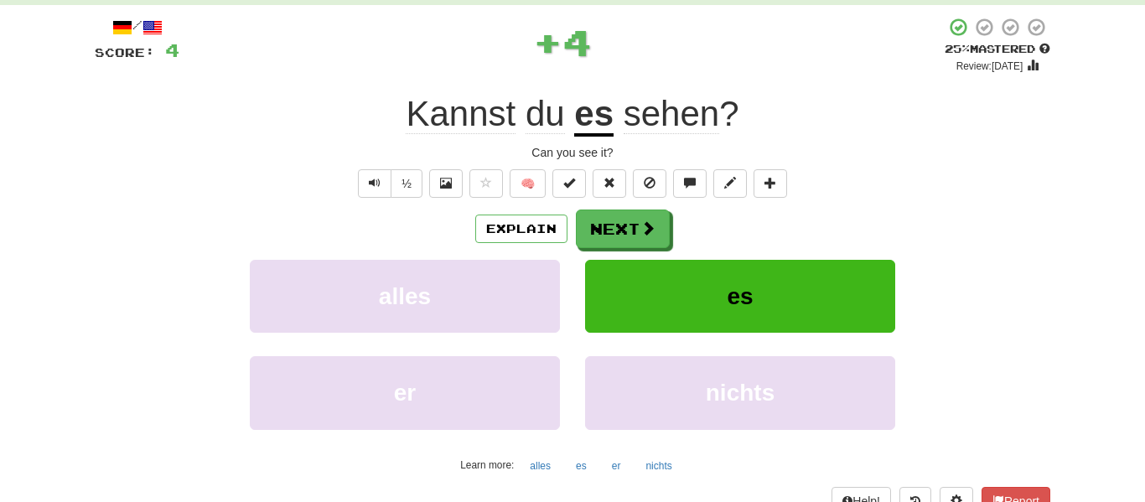
click at [596, 115] on u "es" at bounding box center [593, 115] width 39 height 43
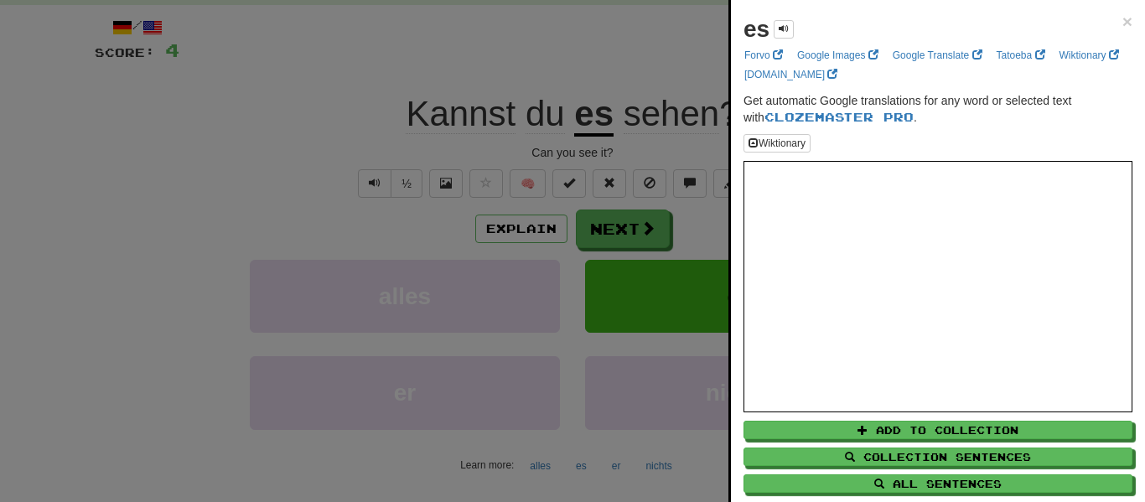
click at [578, 68] on div at bounding box center [572, 251] width 1145 height 502
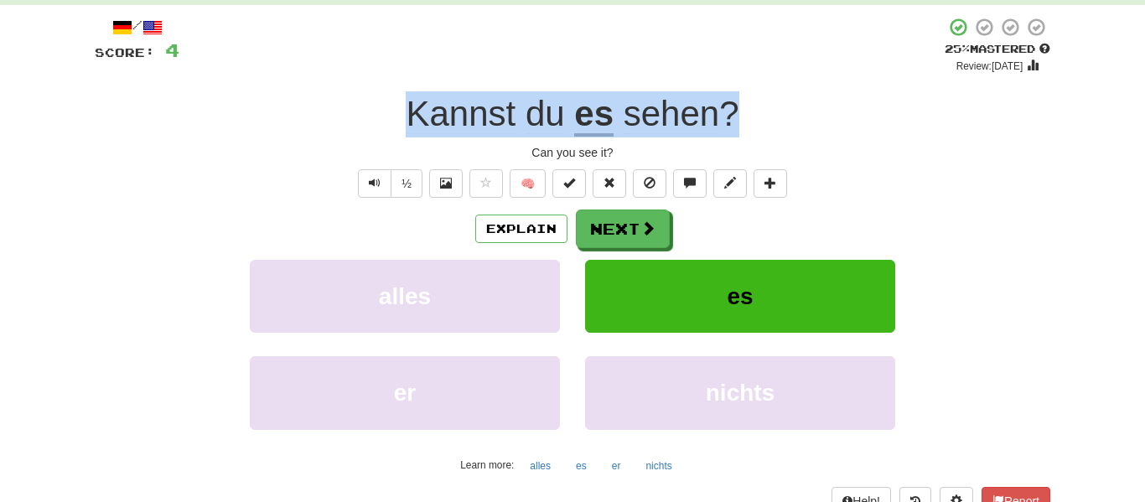
drag, startPoint x: 396, startPoint y: 114, endPoint x: 730, endPoint y: 116, distance: 333.6
click at [730, 116] on div "Kannst du es sehen ?" at bounding box center [573, 114] width 956 height 46
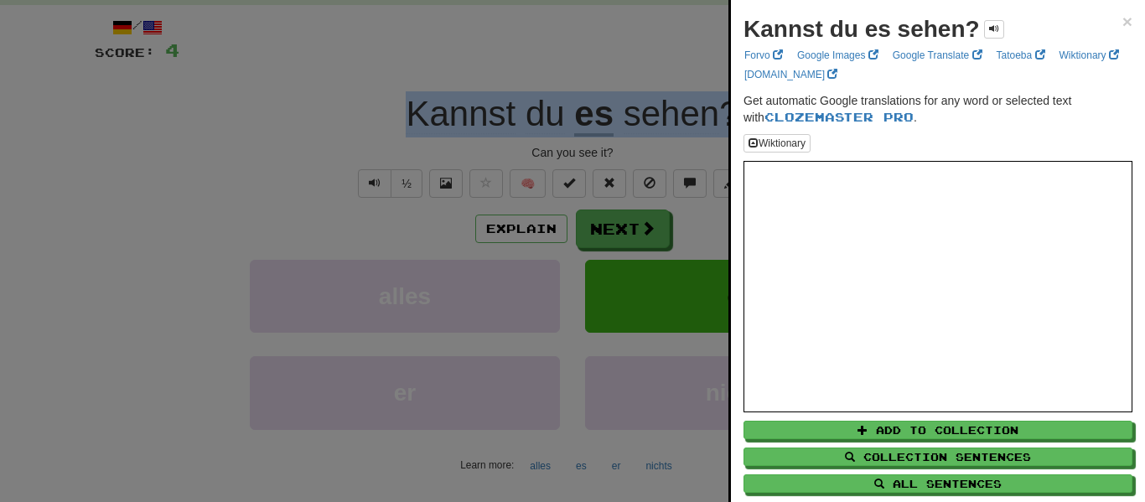
click at [702, 132] on div at bounding box center [572, 251] width 1145 height 502
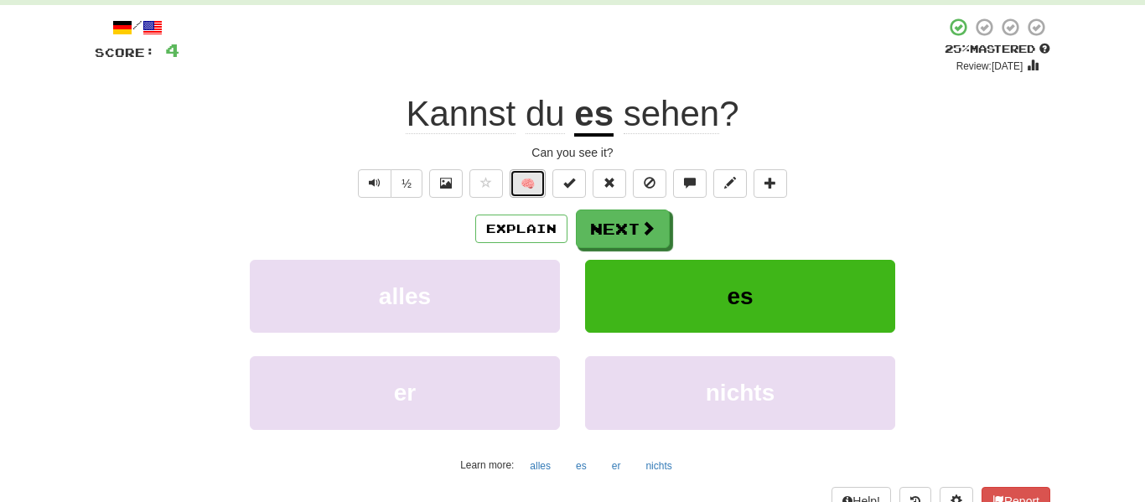
click at [521, 191] on button "🧠" at bounding box center [528, 183] width 36 height 29
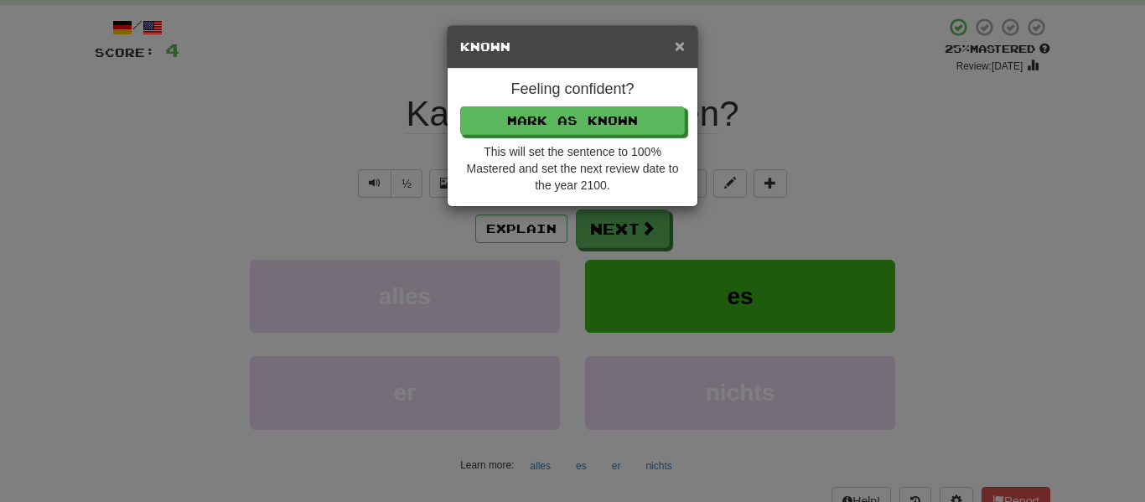
click at [680, 46] on span "×" at bounding box center [680, 45] width 10 height 19
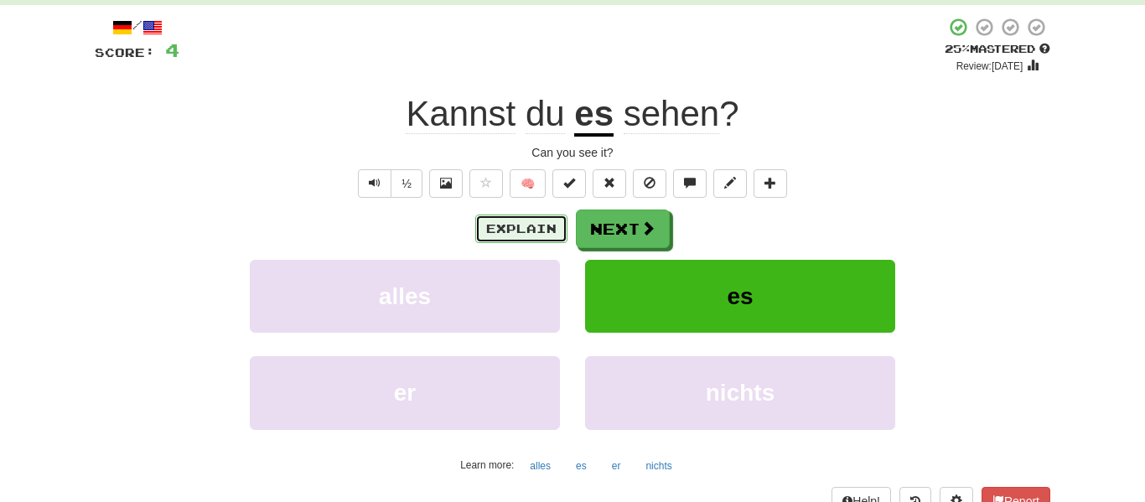
click at [524, 225] on button "Explain" at bounding box center [521, 229] width 92 height 29
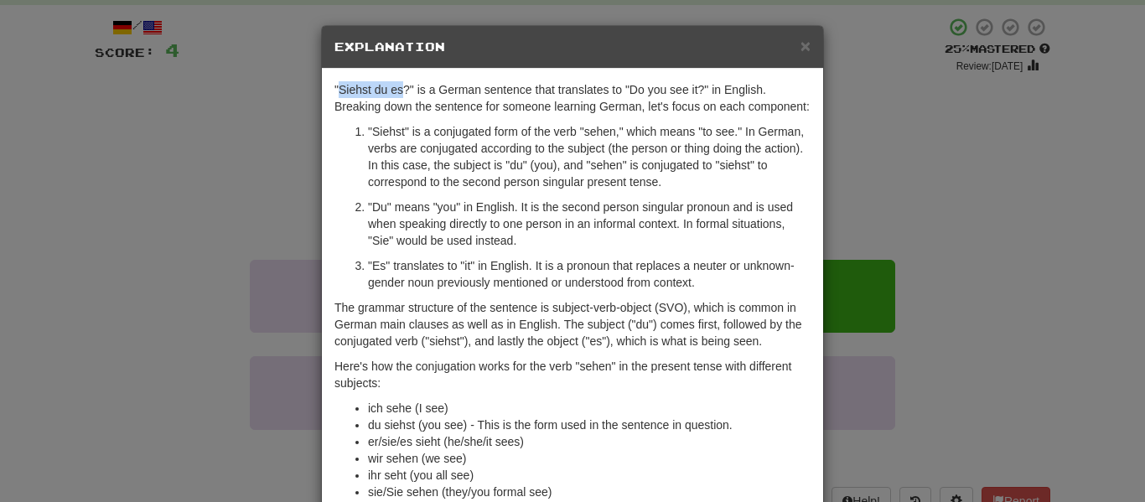
drag, startPoint x: 339, startPoint y: 89, endPoint x: 405, endPoint y: 89, distance: 66.2
click at [405, 89] on p ""Siehst du es?" is a German sentence that translates to "Do you see it?" in Eng…" at bounding box center [572, 98] width 476 height 34
copy p "Siehst du es"
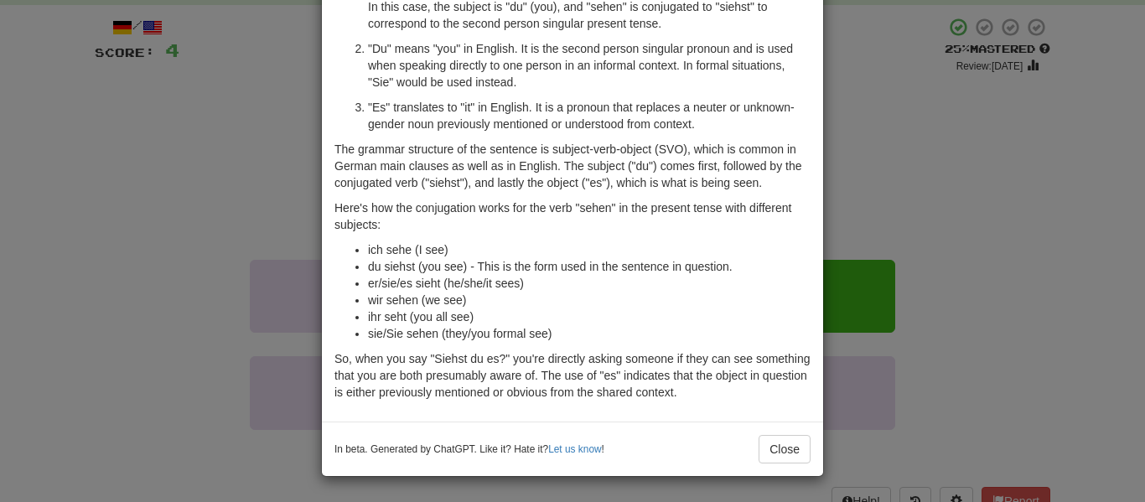
scroll to position [175, 0]
click at [782, 448] on button "Close" at bounding box center [785, 449] width 52 height 29
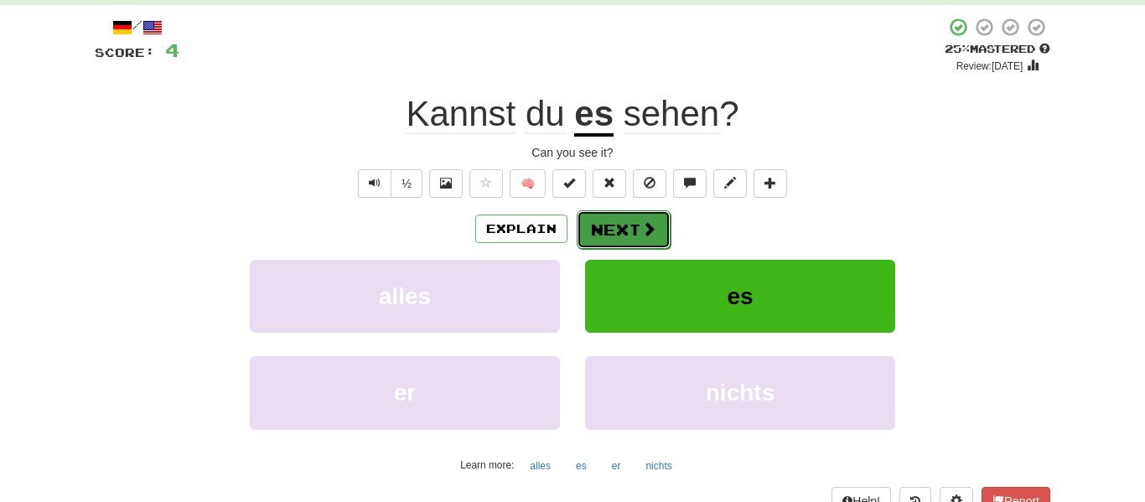
click at [627, 225] on button "Next" at bounding box center [624, 229] width 94 height 39
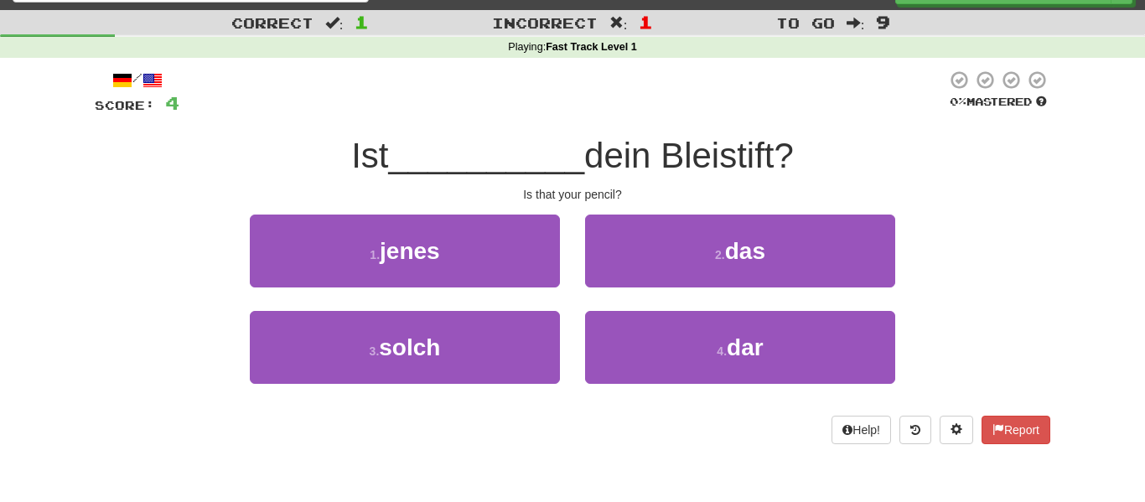
scroll to position [45, 0]
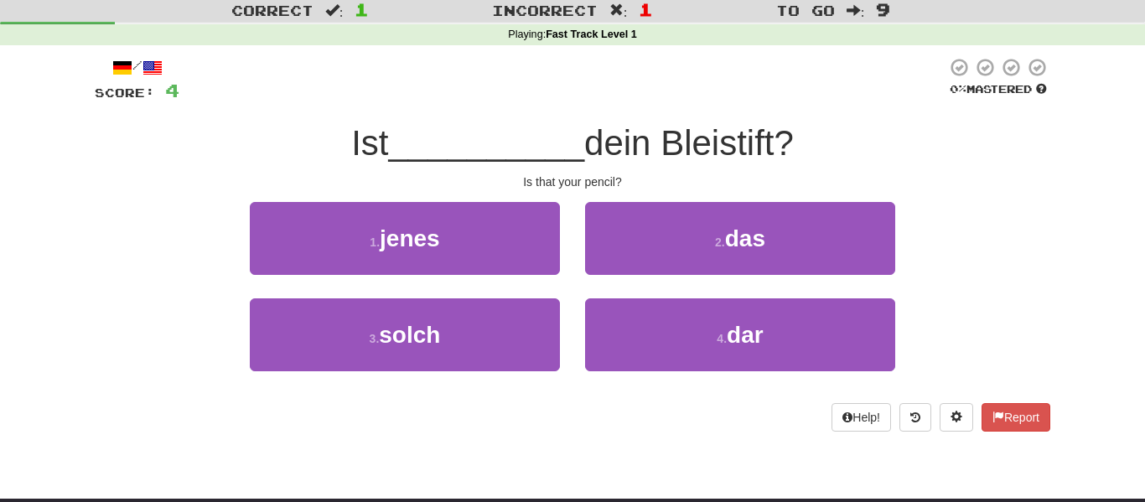
click at [618, 142] on span "dein Bleistift?" at bounding box center [689, 142] width 210 height 39
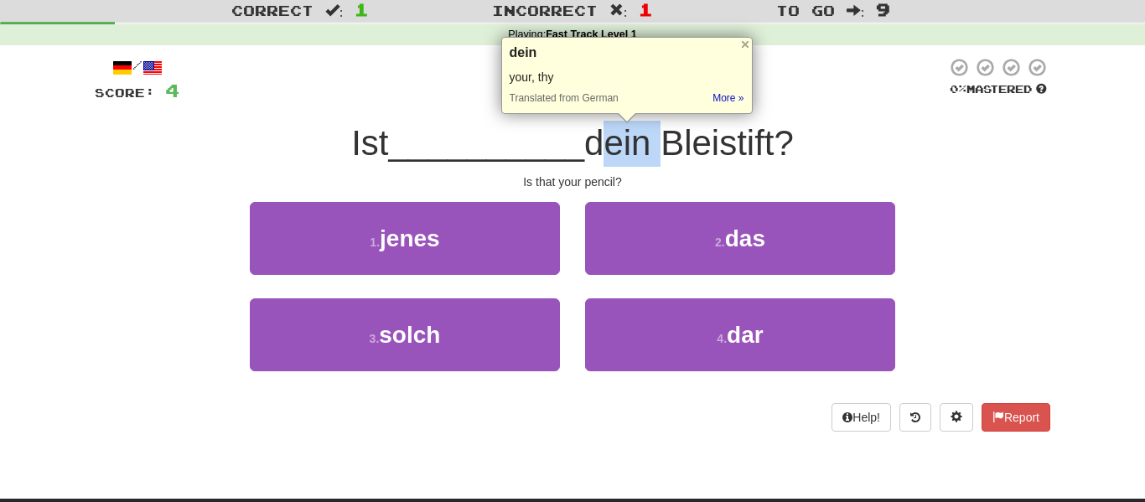
click at [693, 151] on span "dein Bleistift?" at bounding box center [689, 142] width 210 height 39
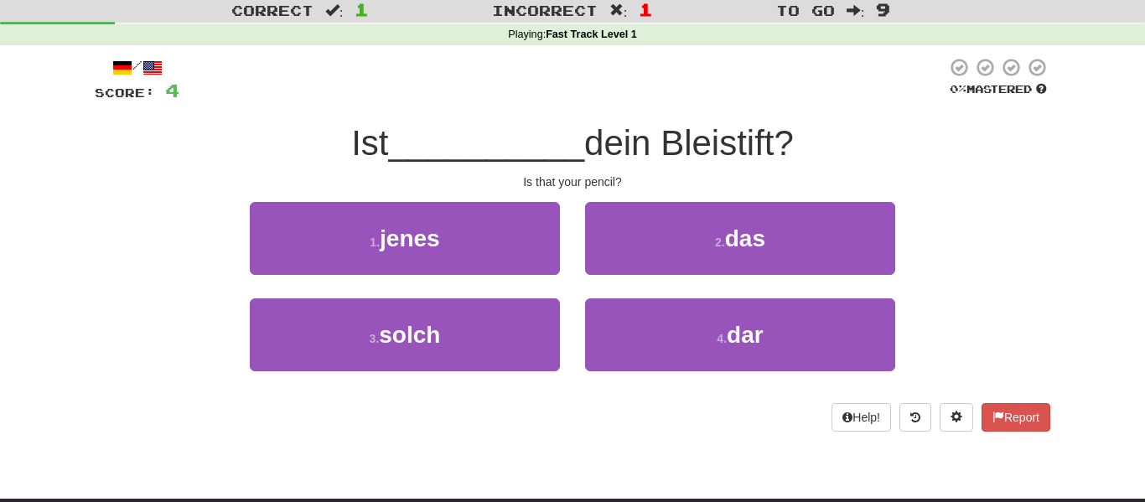
click at [693, 151] on span "dein Bleistift?" at bounding box center [689, 142] width 210 height 39
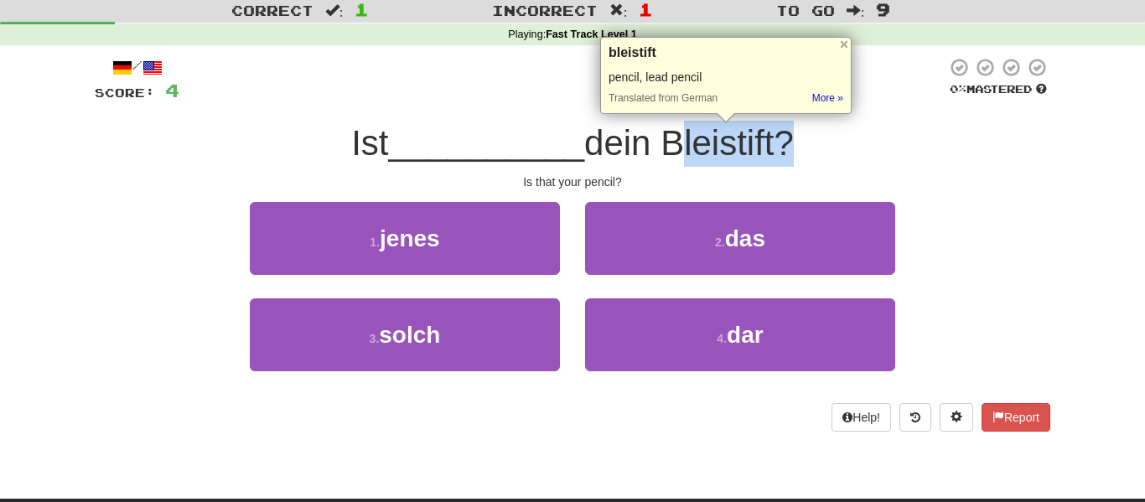
click at [681, 144] on span "dein Bleistift?" at bounding box center [689, 142] width 210 height 39
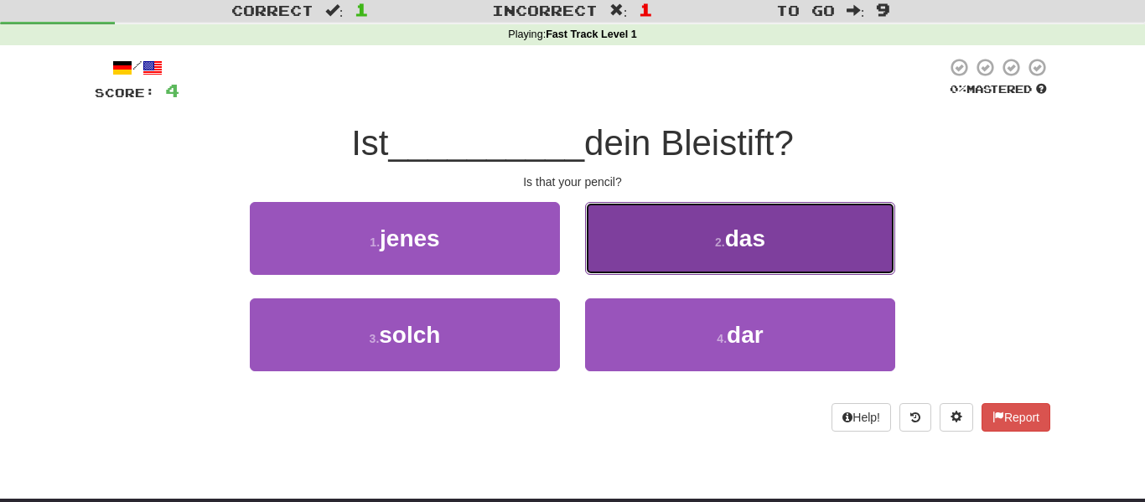
click at [588, 210] on button "2 . das" at bounding box center [740, 238] width 310 height 73
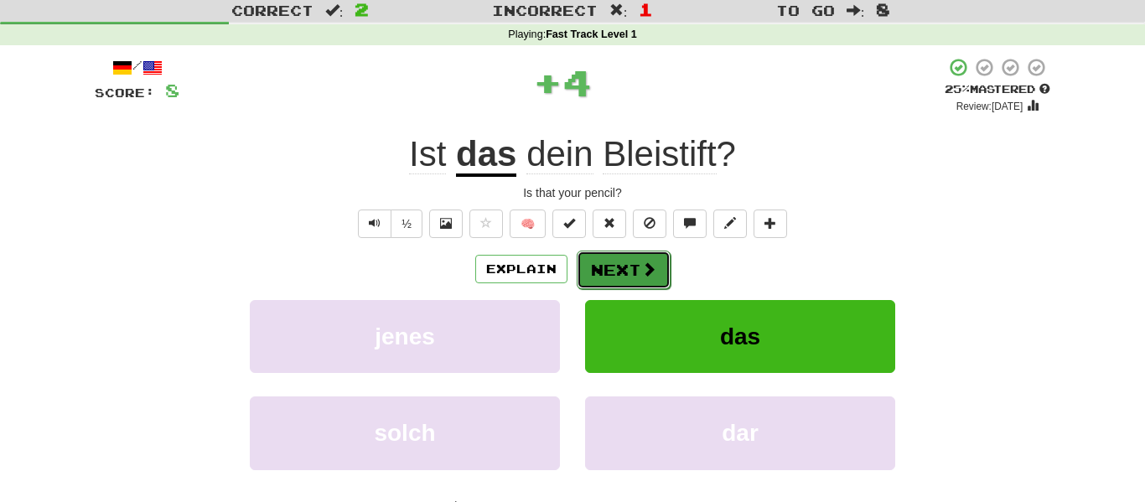
click at [609, 277] on button "Next" at bounding box center [624, 270] width 94 height 39
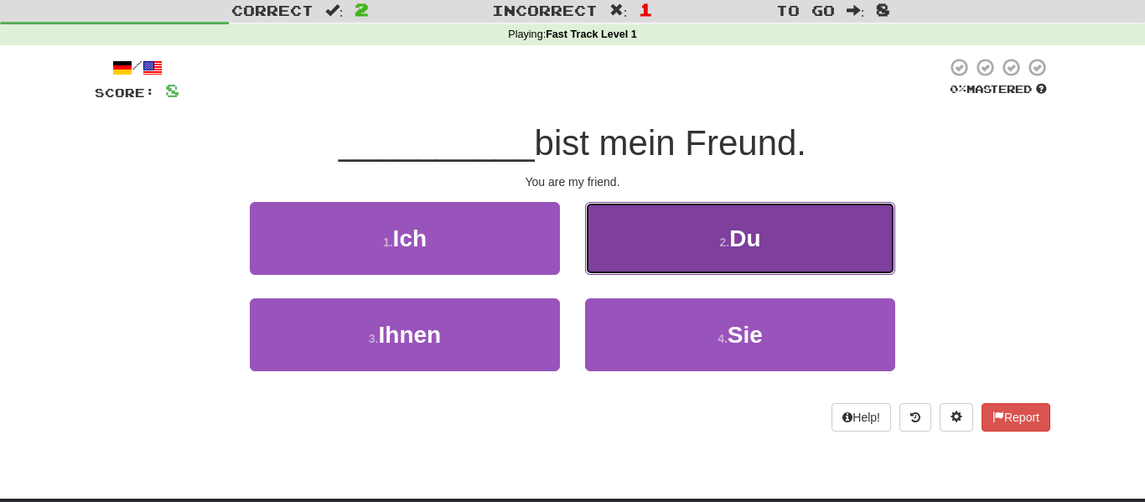
click at [608, 256] on button "2 . Du" at bounding box center [740, 238] width 310 height 73
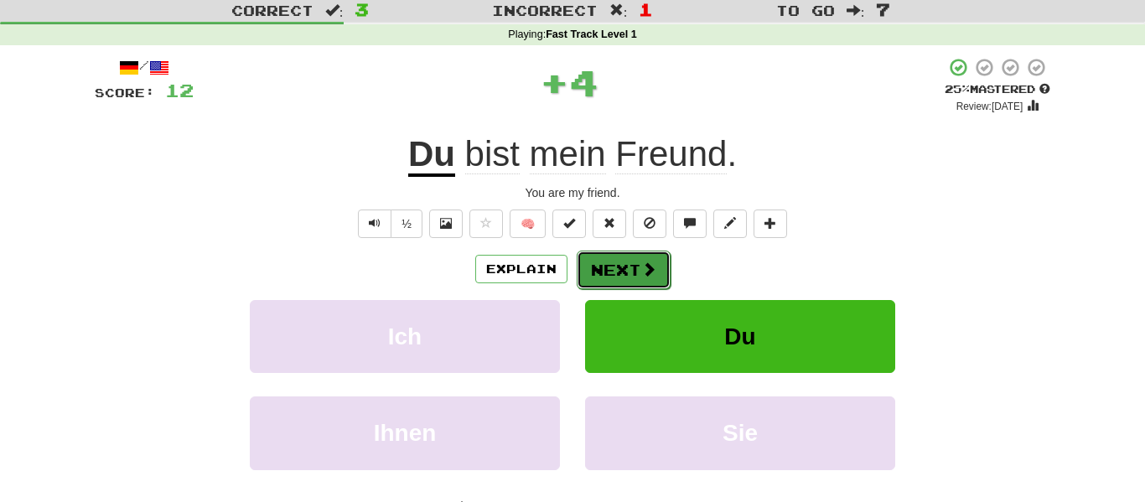
click at [614, 263] on button "Next" at bounding box center [624, 270] width 94 height 39
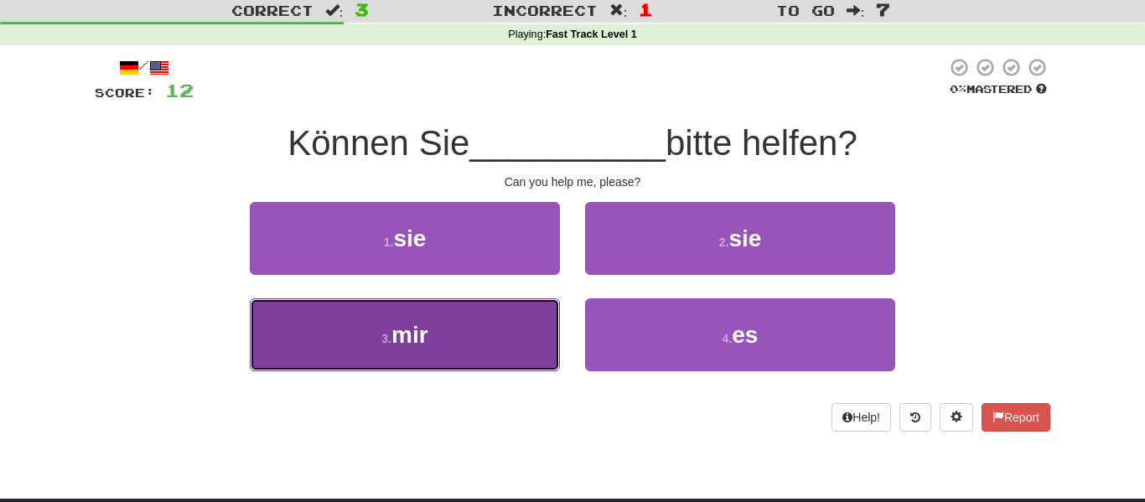
click at [476, 355] on button "3 . mir" at bounding box center [405, 334] width 310 height 73
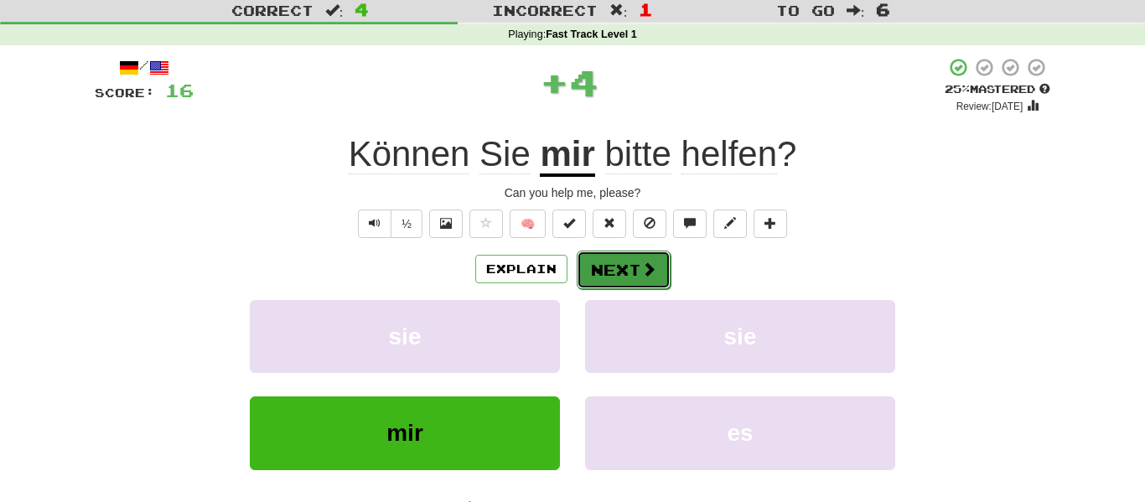
click at [599, 276] on button "Next" at bounding box center [624, 270] width 94 height 39
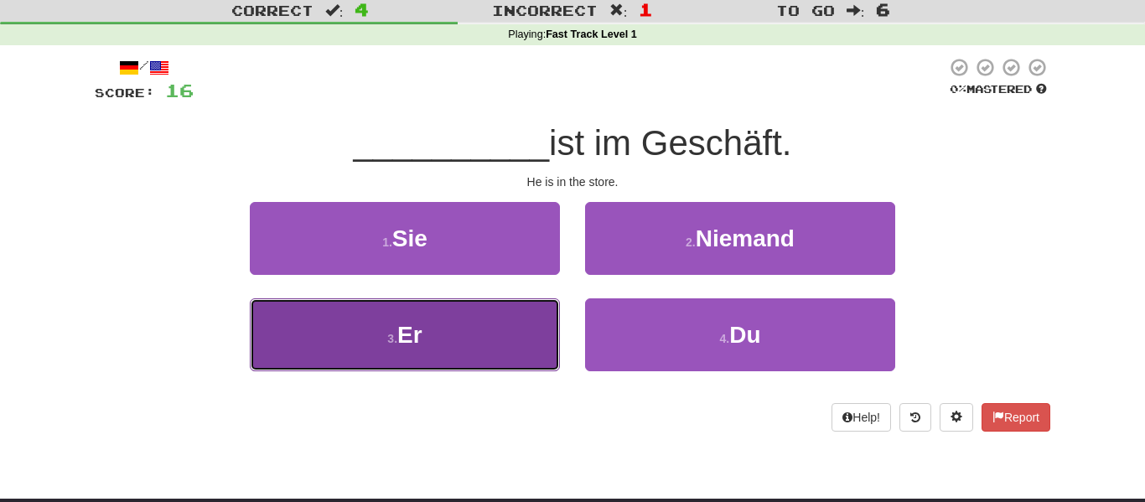
click at [522, 330] on button "3 . Er" at bounding box center [405, 334] width 310 height 73
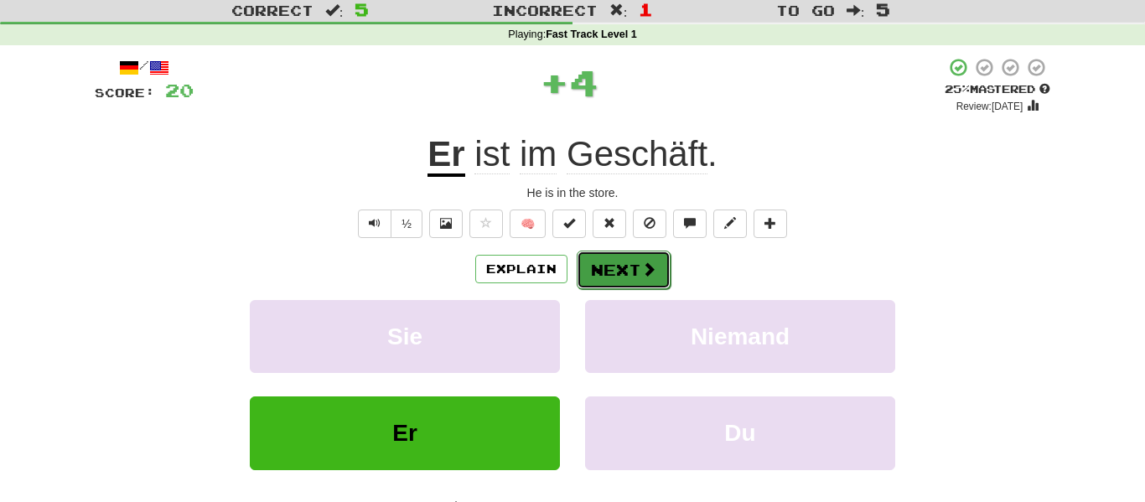
click at [613, 280] on button "Next" at bounding box center [624, 270] width 94 height 39
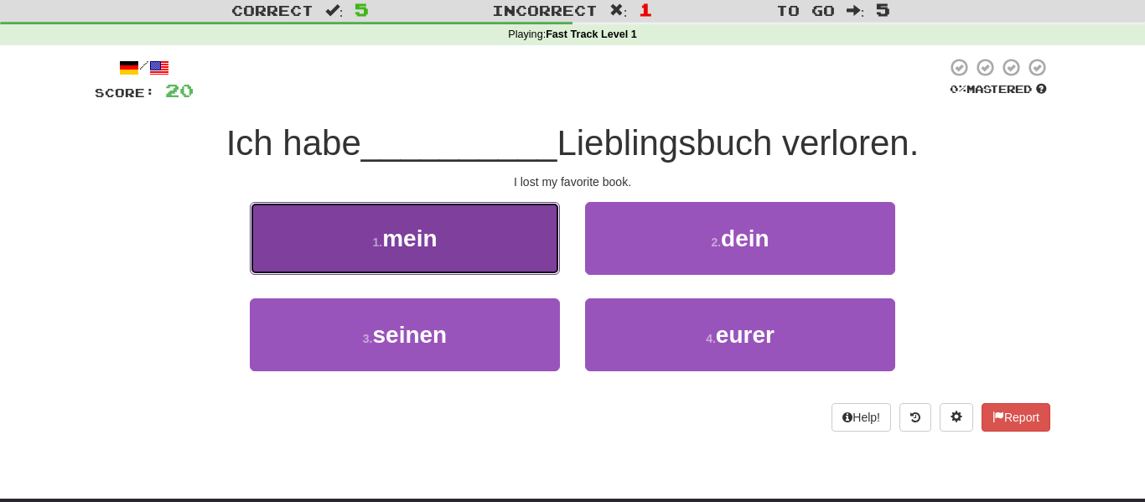
click at [520, 226] on button "1 . mein" at bounding box center [405, 238] width 310 height 73
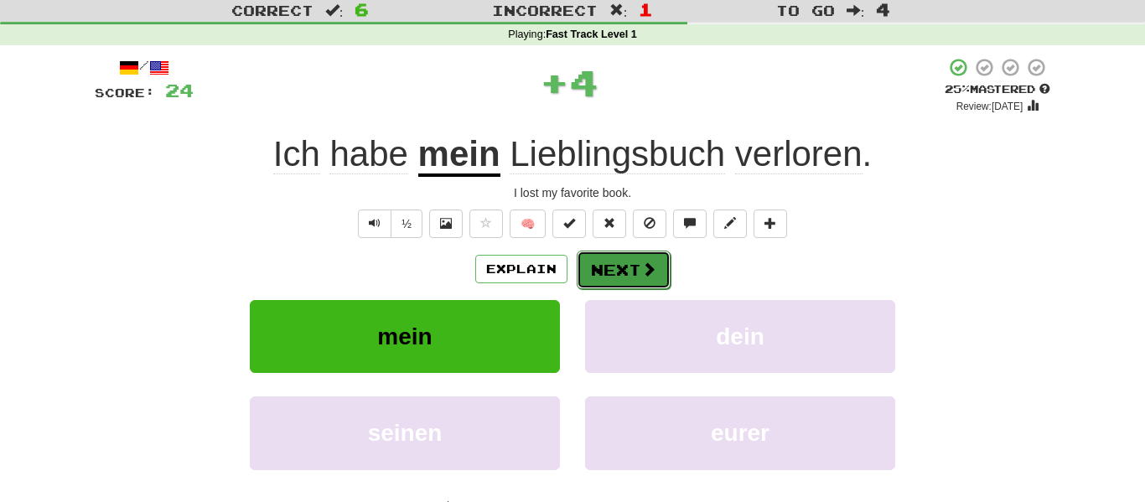
click at [610, 262] on button "Next" at bounding box center [624, 270] width 94 height 39
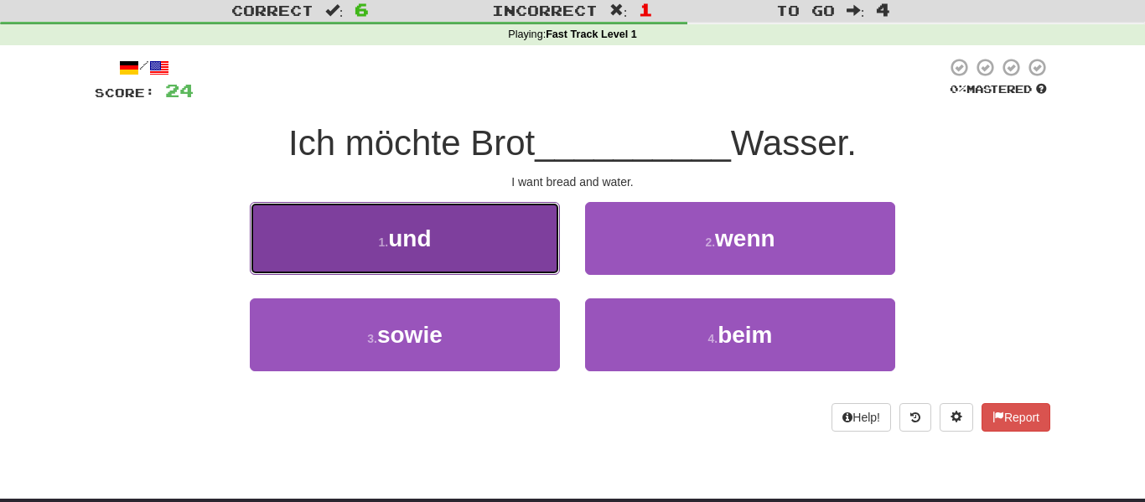
click at [496, 210] on button "1 . und" at bounding box center [405, 238] width 310 height 73
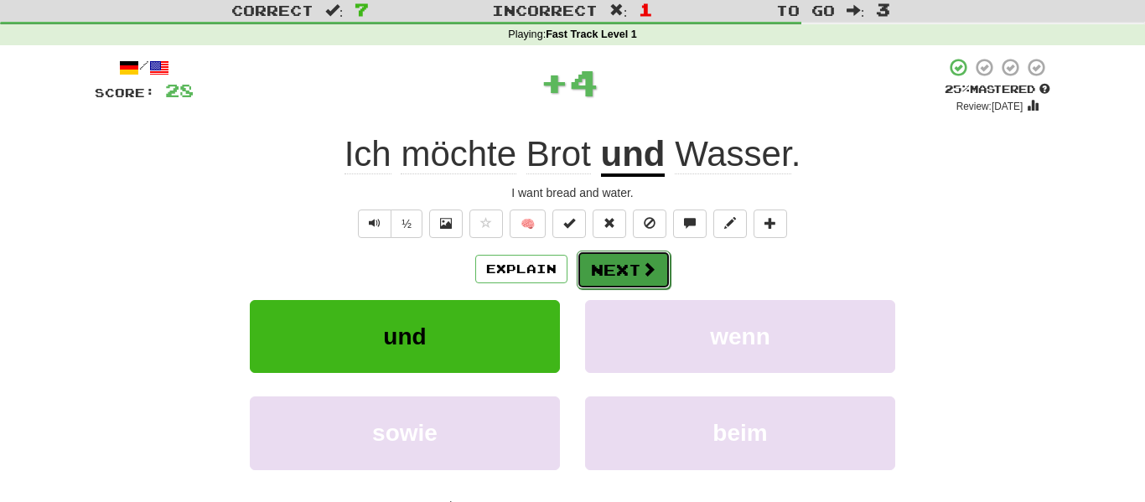
click at [609, 272] on button "Next" at bounding box center [624, 270] width 94 height 39
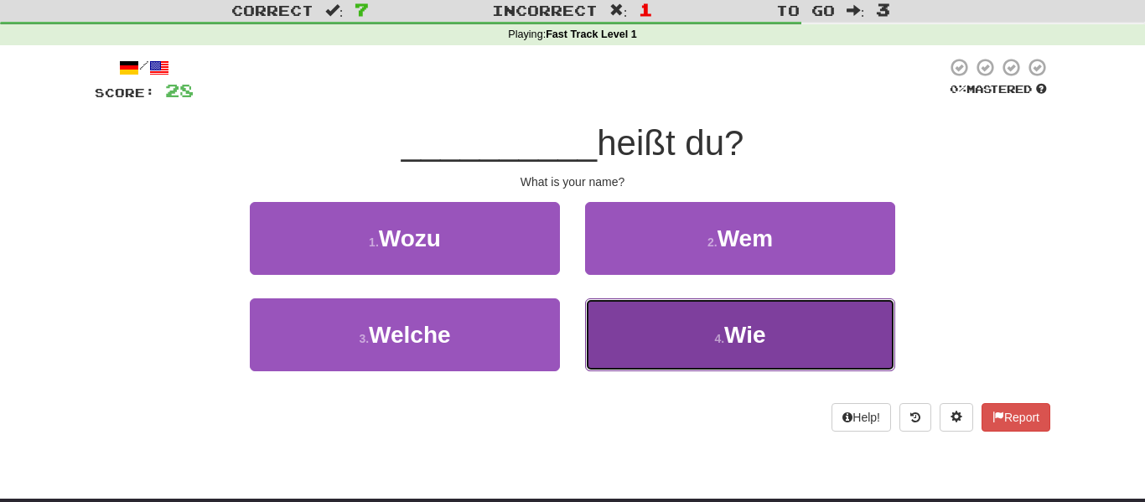
click at [610, 336] on button "4 . Wie" at bounding box center [740, 334] width 310 height 73
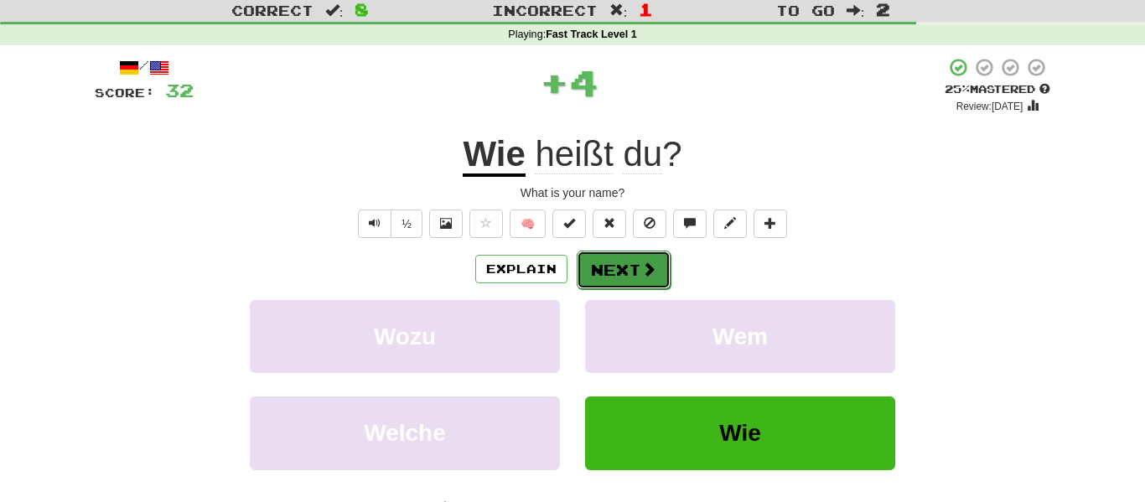
click at [619, 265] on button "Next" at bounding box center [624, 270] width 94 height 39
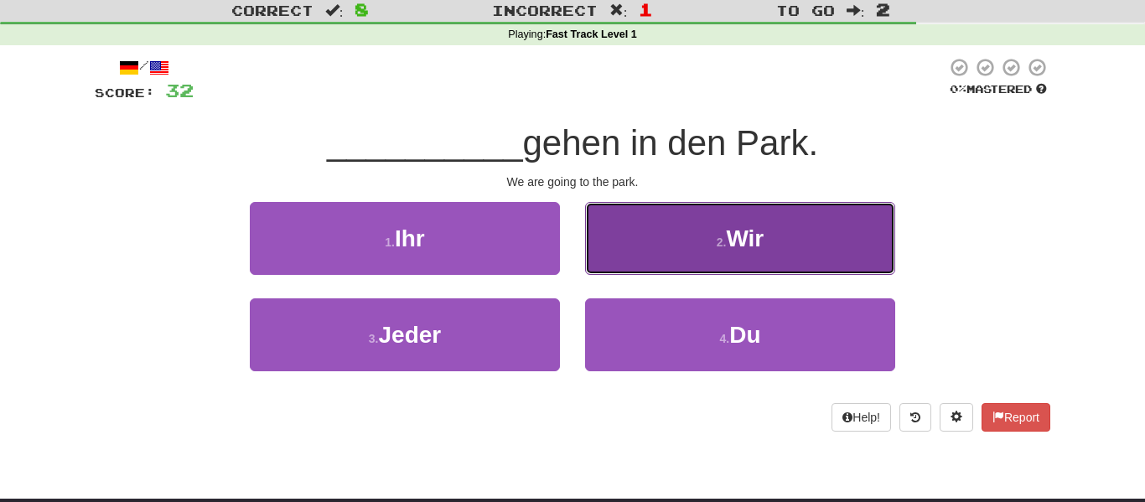
click at [613, 252] on button "2 . Wir" at bounding box center [740, 238] width 310 height 73
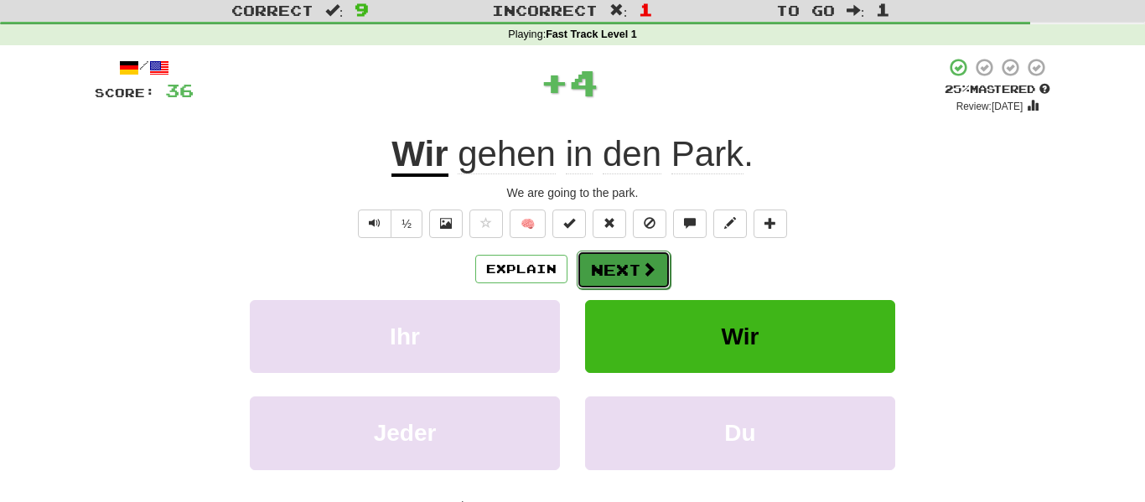
click at [622, 272] on button "Next" at bounding box center [624, 270] width 94 height 39
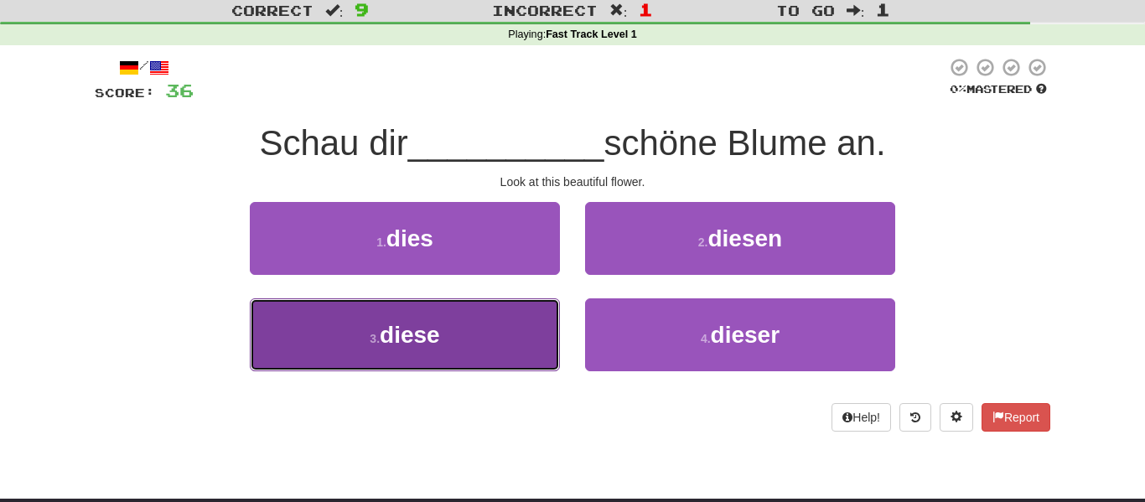
click at [547, 324] on button "3 . diese" at bounding box center [405, 334] width 310 height 73
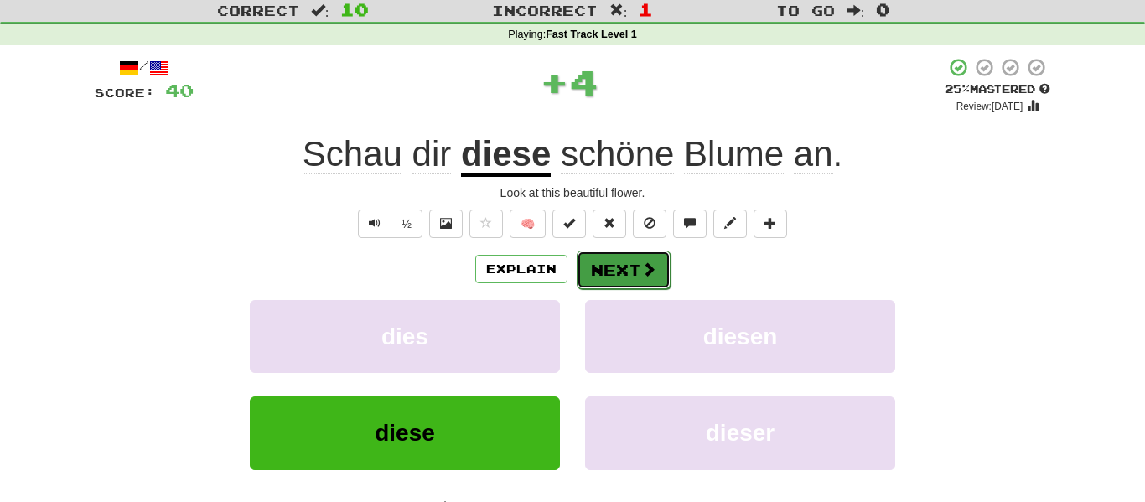
click at [630, 271] on button "Next" at bounding box center [624, 270] width 94 height 39
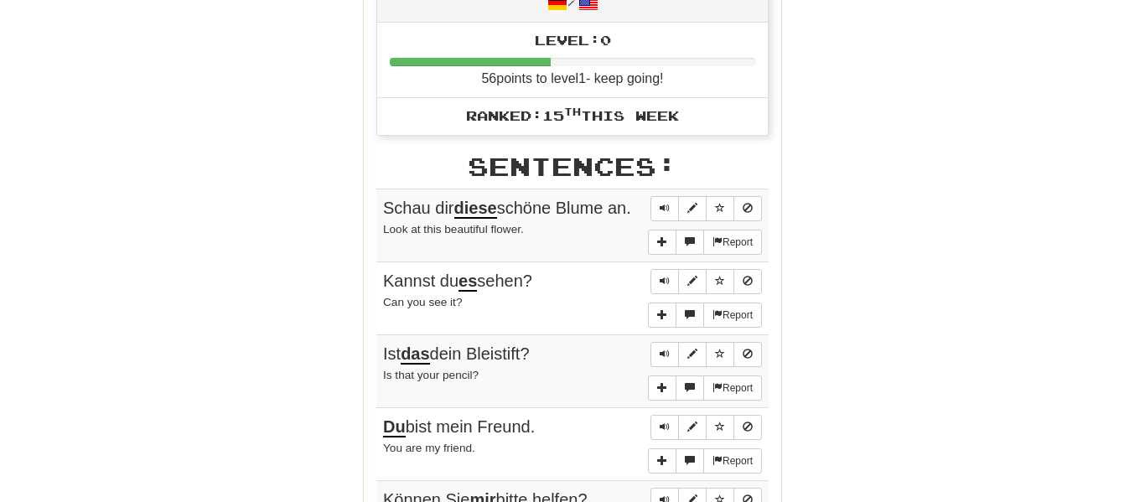
scroll to position [0, 0]
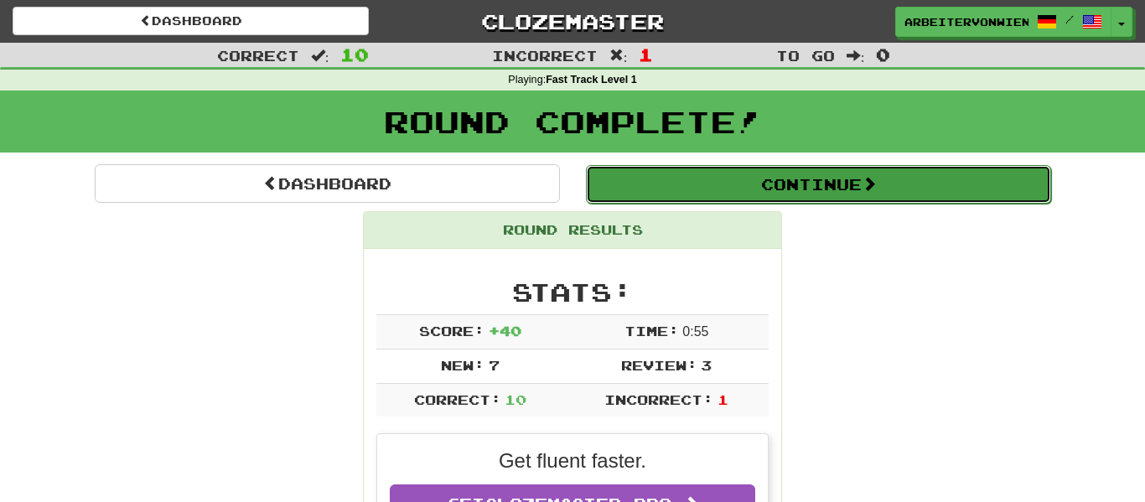
click at [777, 173] on button "Continue" at bounding box center [818, 184] width 465 height 39
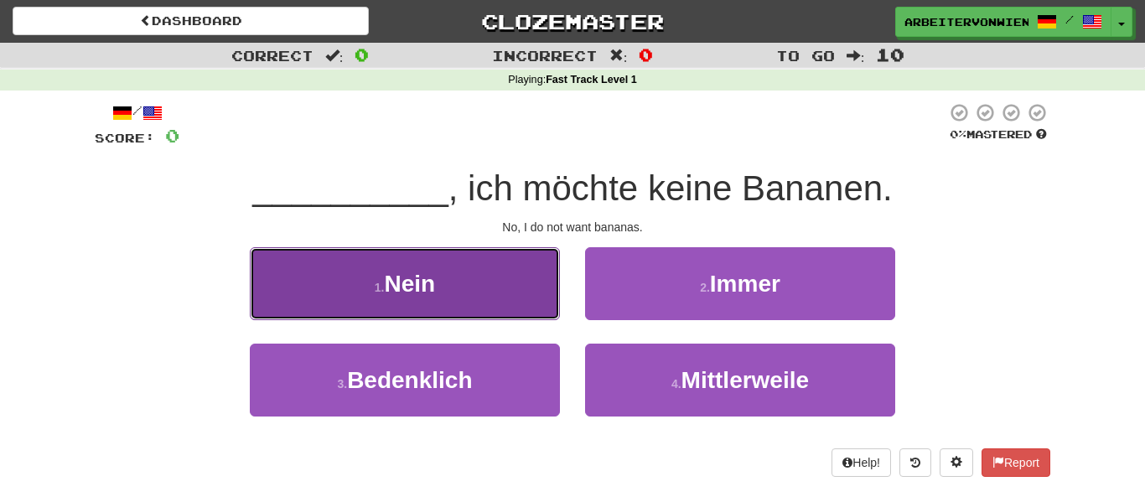
click at [530, 247] on button "1 . Nein" at bounding box center [405, 283] width 310 height 73
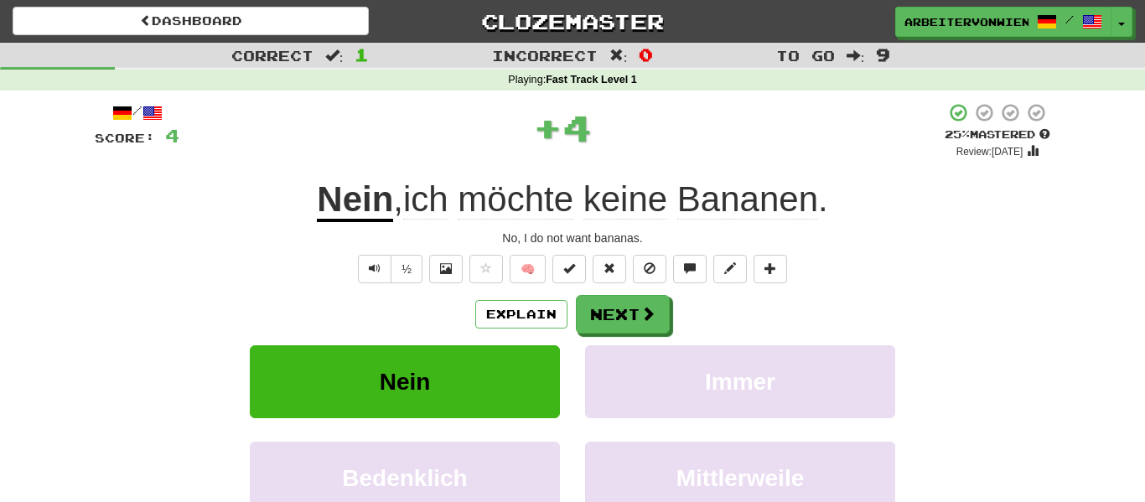
click at [531, 192] on span "möchte" at bounding box center [516, 199] width 116 height 40
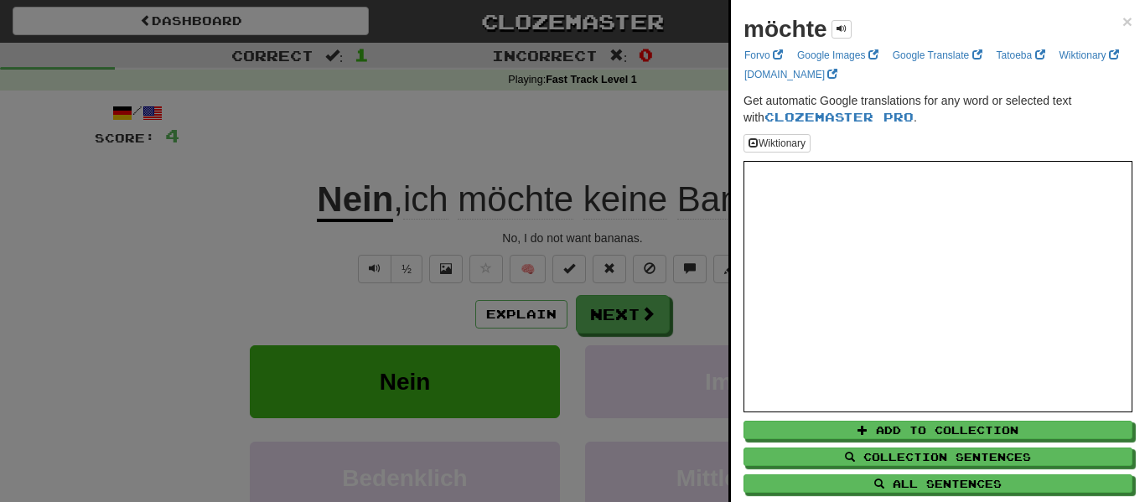
click at [597, 146] on div at bounding box center [572, 251] width 1145 height 502
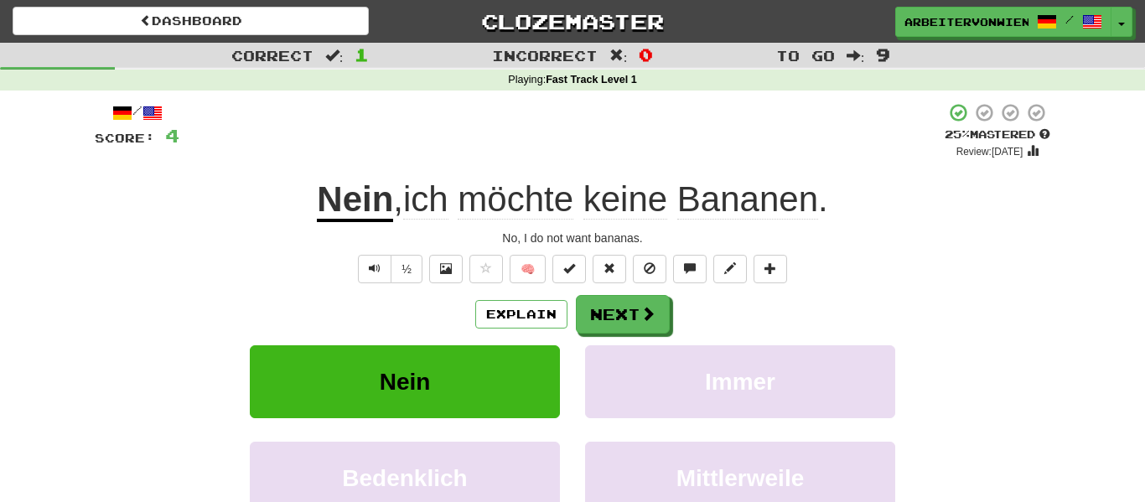
click at [615, 191] on span "keine" at bounding box center [625, 199] width 84 height 40
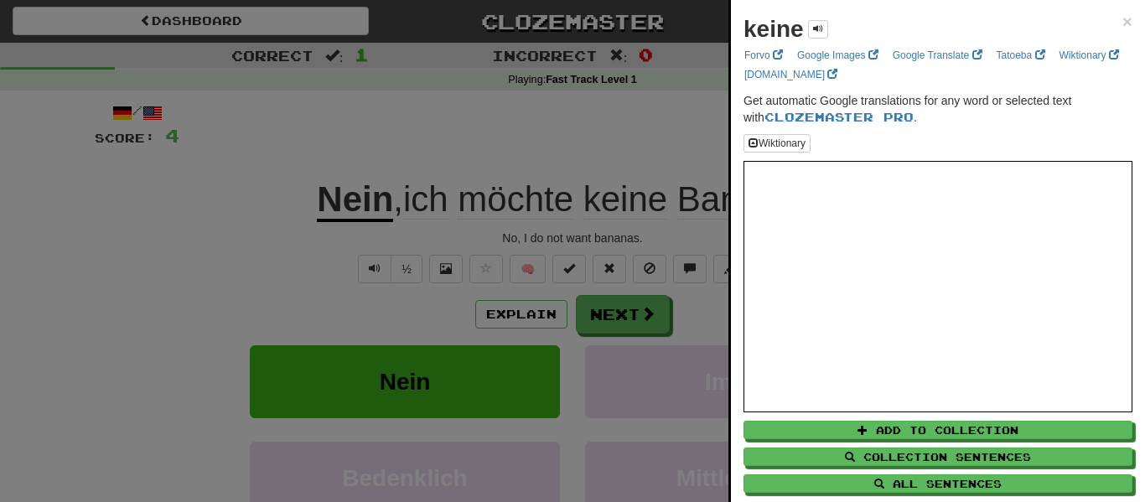
click at [631, 195] on div at bounding box center [572, 251] width 1145 height 502
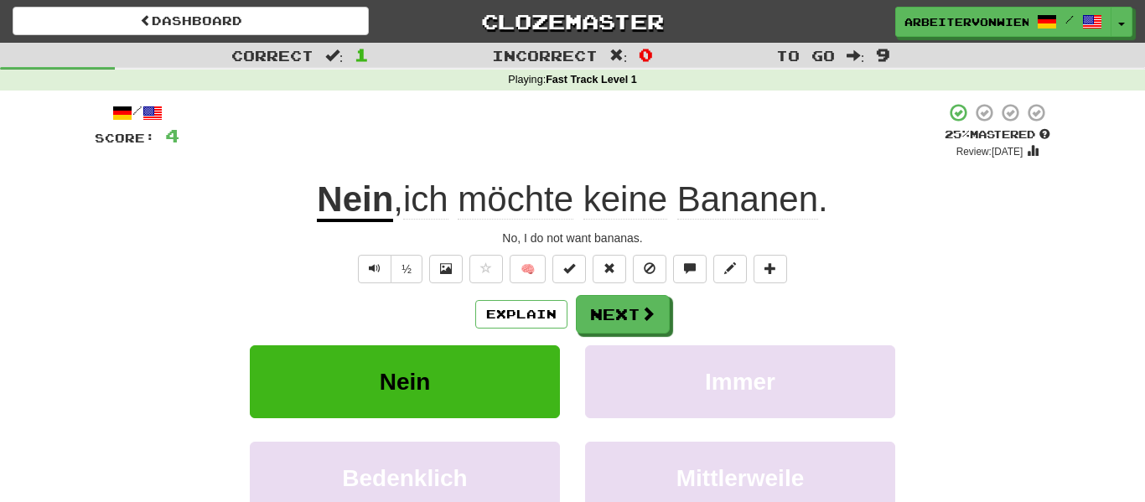
click at [726, 195] on span "Bananen" at bounding box center [747, 199] width 141 height 40
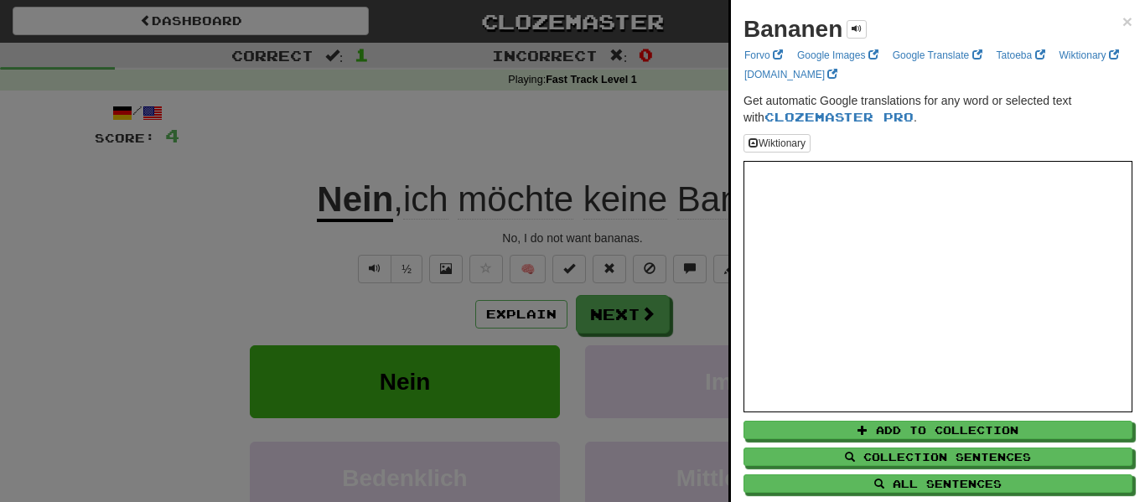
click at [726, 195] on div at bounding box center [572, 251] width 1145 height 502
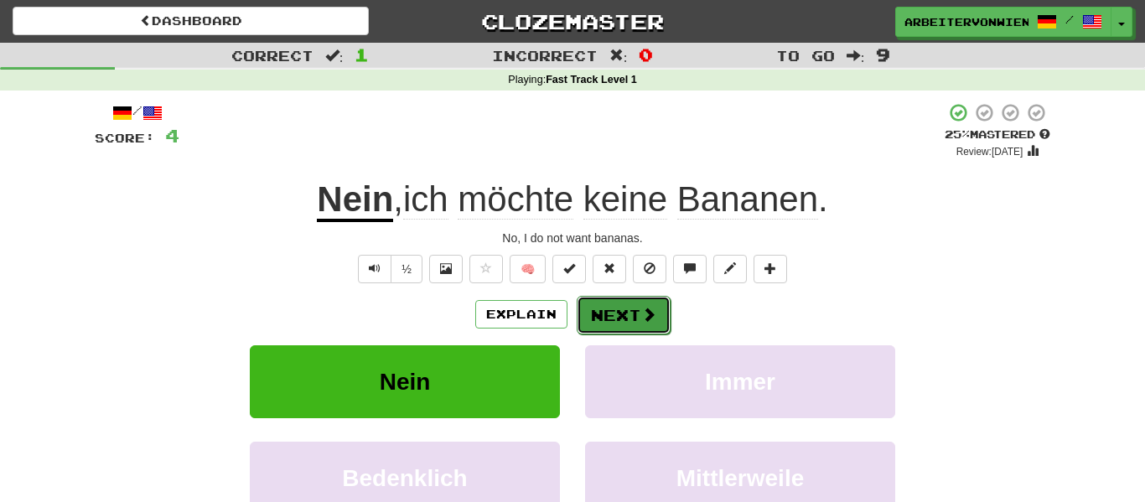
click at [656, 310] on button "Next" at bounding box center [624, 315] width 94 height 39
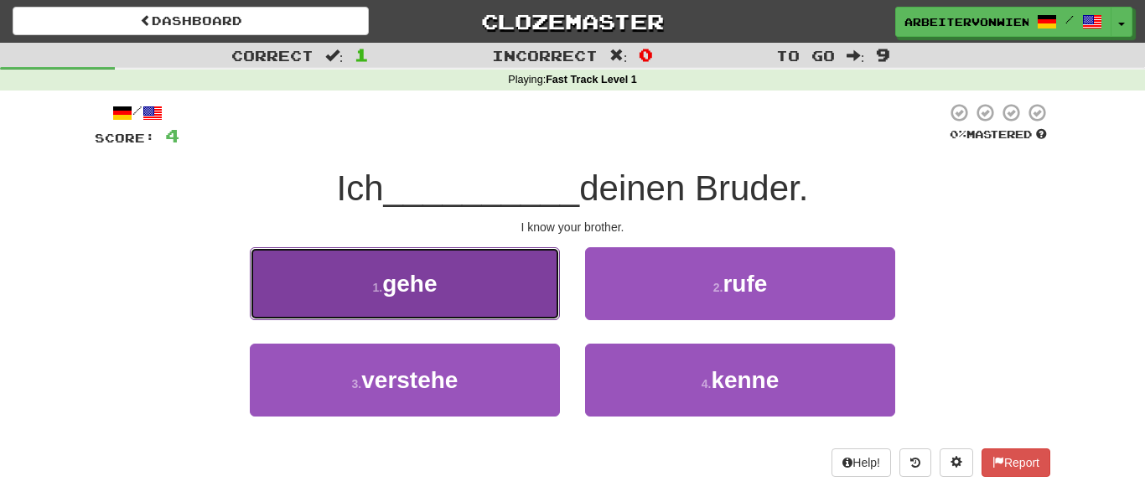
click at [493, 273] on button "1 . gehe" at bounding box center [405, 283] width 310 height 73
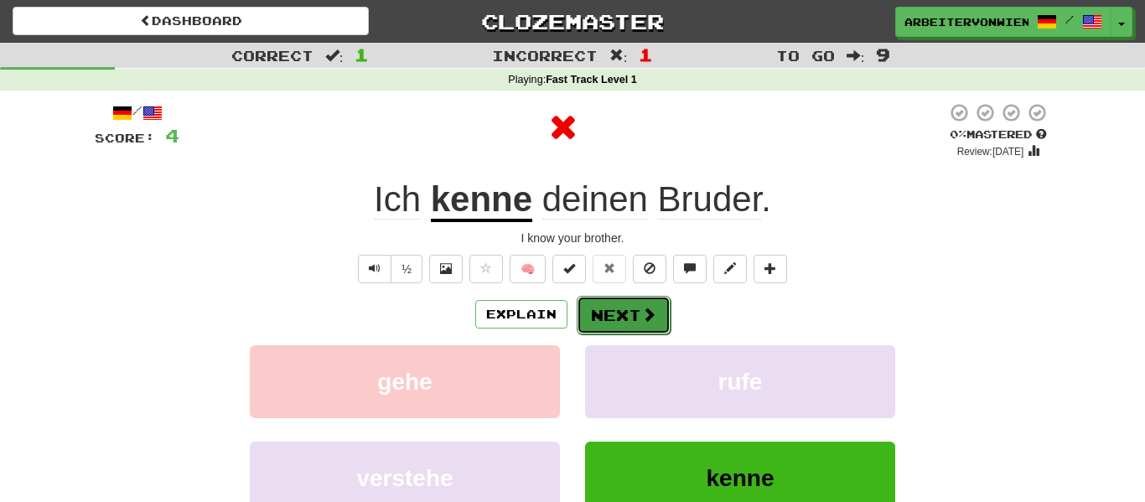
click at [615, 327] on button "Next" at bounding box center [624, 315] width 94 height 39
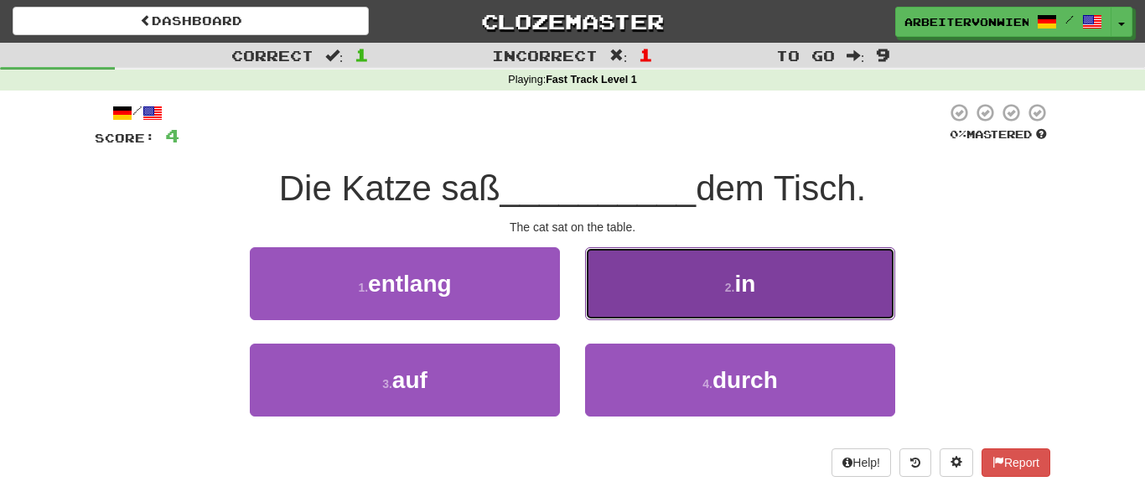
click at [617, 308] on button "2 . in" at bounding box center [740, 283] width 310 height 73
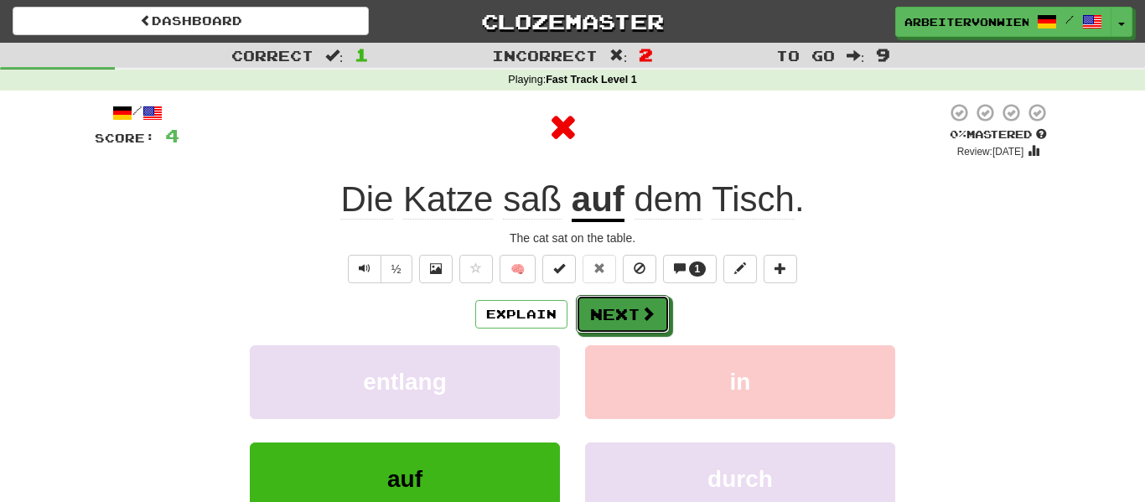
click at [617, 308] on button "Next" at bounding box center [623, 314] width 94 height 39
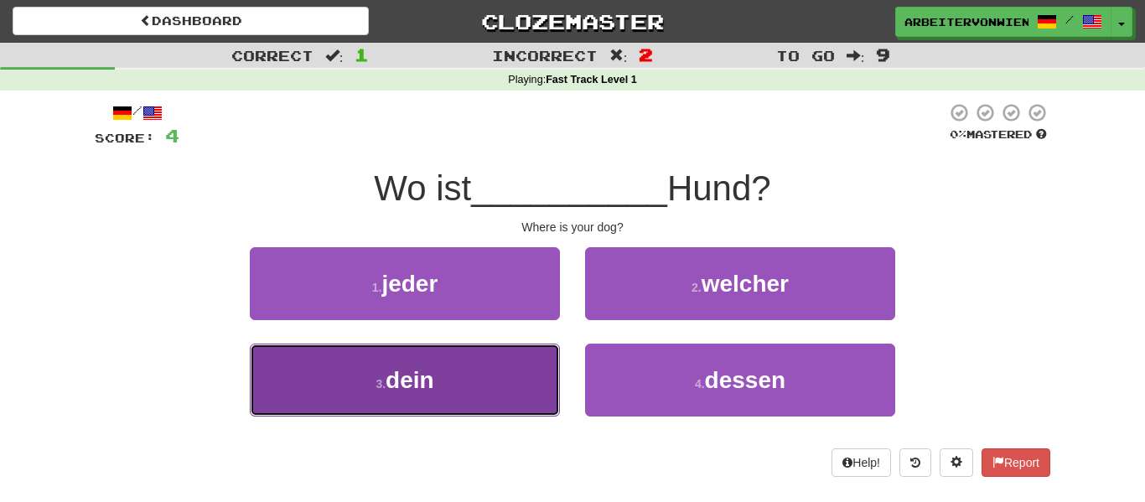
click at [509, 375] on button "3 . dein" at bounding box center [405, 380] width 310 height 73
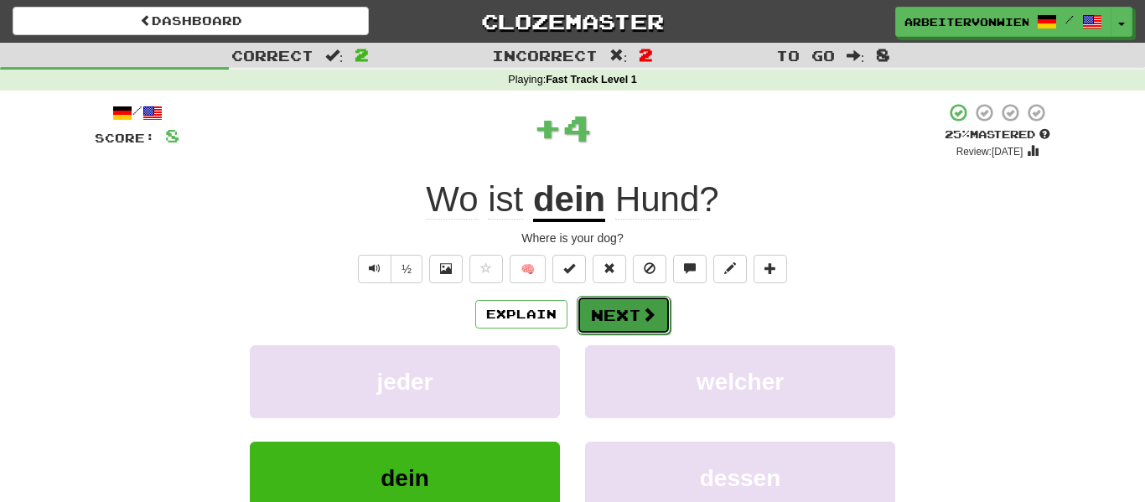
click at [624, 320] on button "Next" at bounding box center [624, 315] width 94 height 39
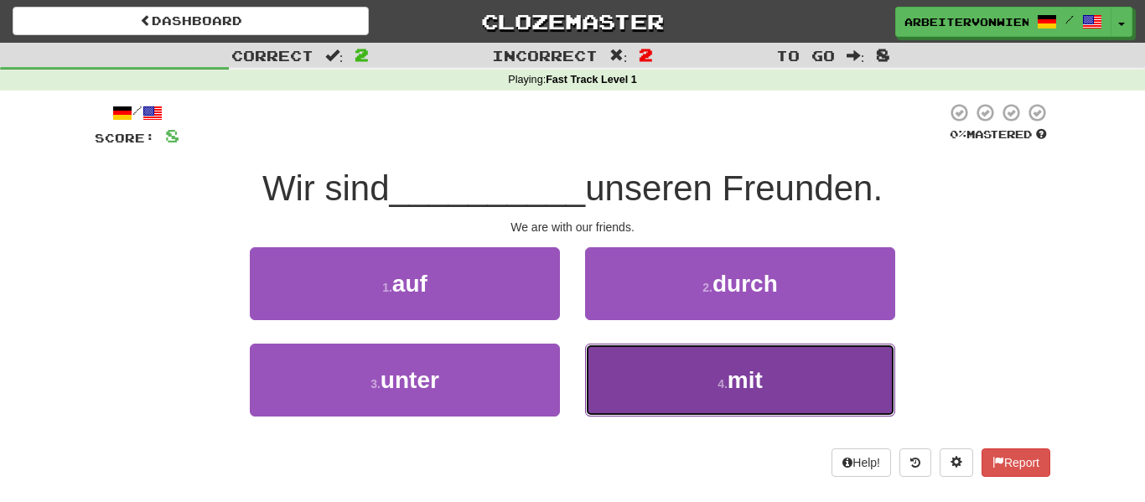
click at [665, 380] on button "4 . mit" at bounding box center [740, 380] width 310 height 73
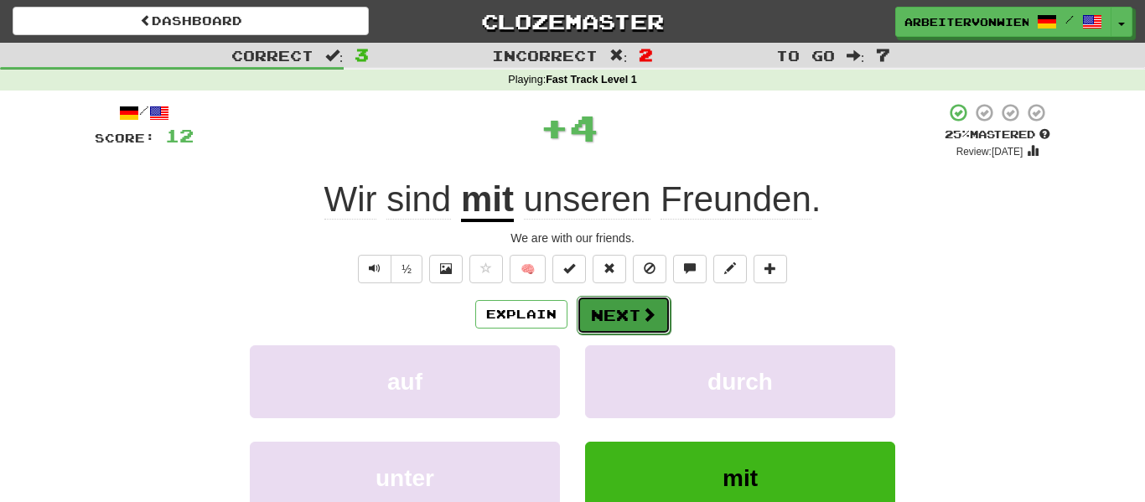
click at [629, 317] on button "Next" at bounding box center [624, 315] width 94 height 39
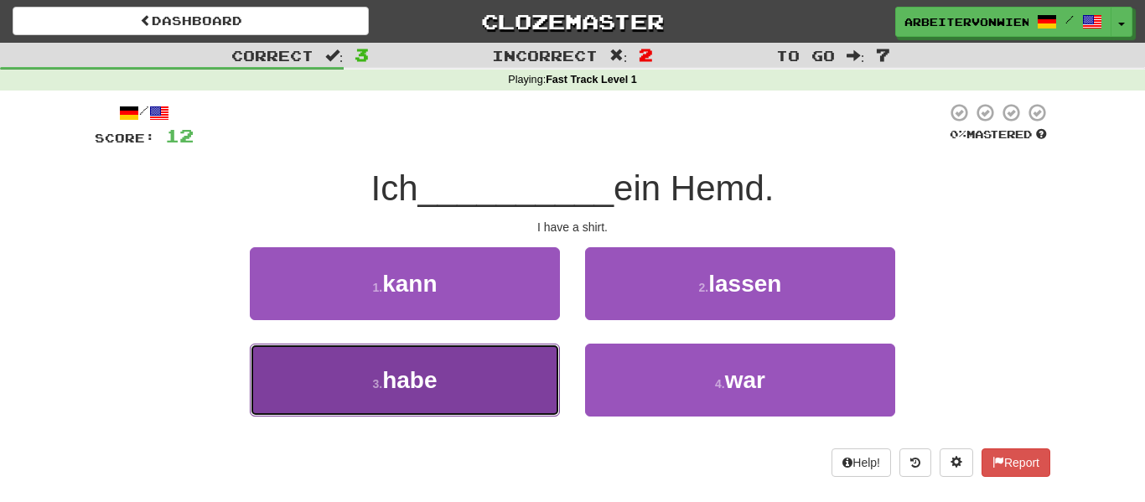
click at [537, 389] on button "3 . habe" at bounding box center [405, 380] width 310 height 73
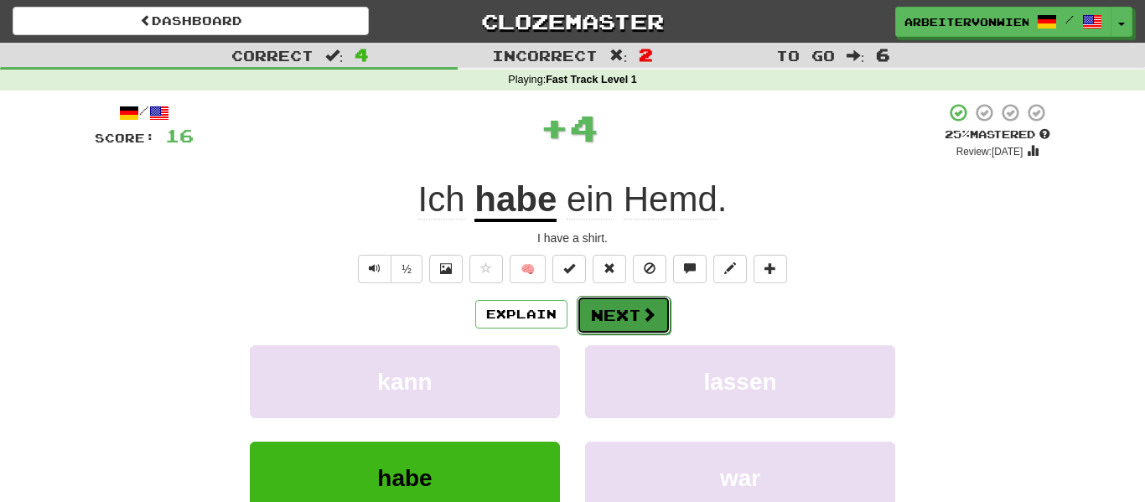
click at [628, 317] on button "Next" at bounding box center [624, 315] width 94 height 39
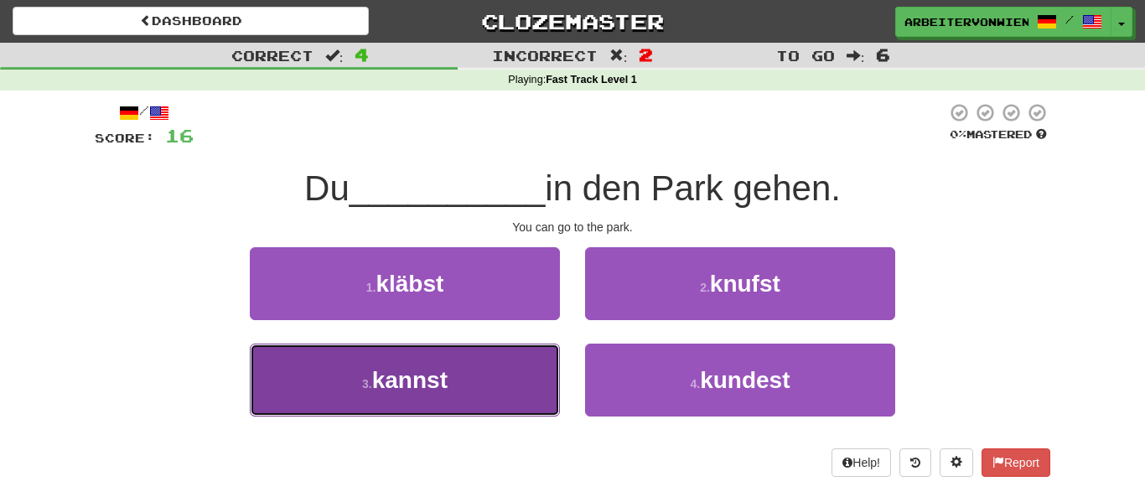
click at [505, 386] on button "3 . kannst" at bounding box center [405, 380] width 310 height 73
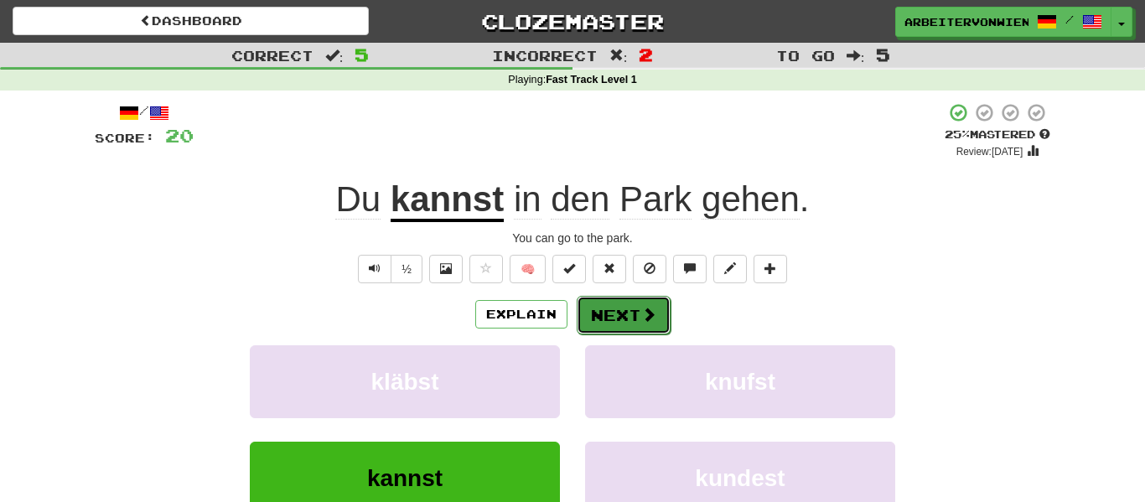
click at [616, 324] on button "Next" at bounding box center [624, 315] width 94 height 39
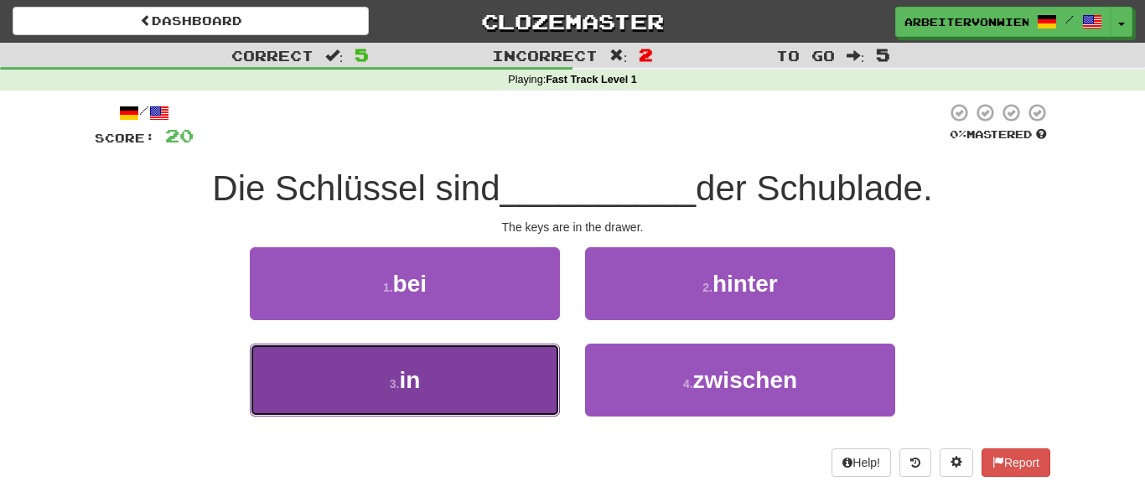
click at [522, 373] on button "3 . in" at bounding box center [405, 380] width 310 height 73
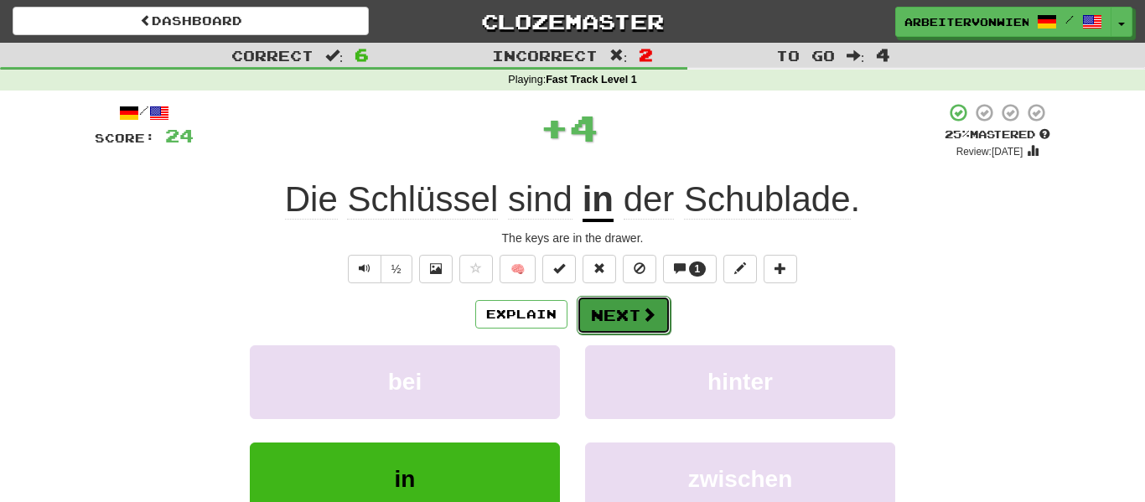
click at [619, 317] on button "Next" at bounding box center [624, 315] width 94 height 39
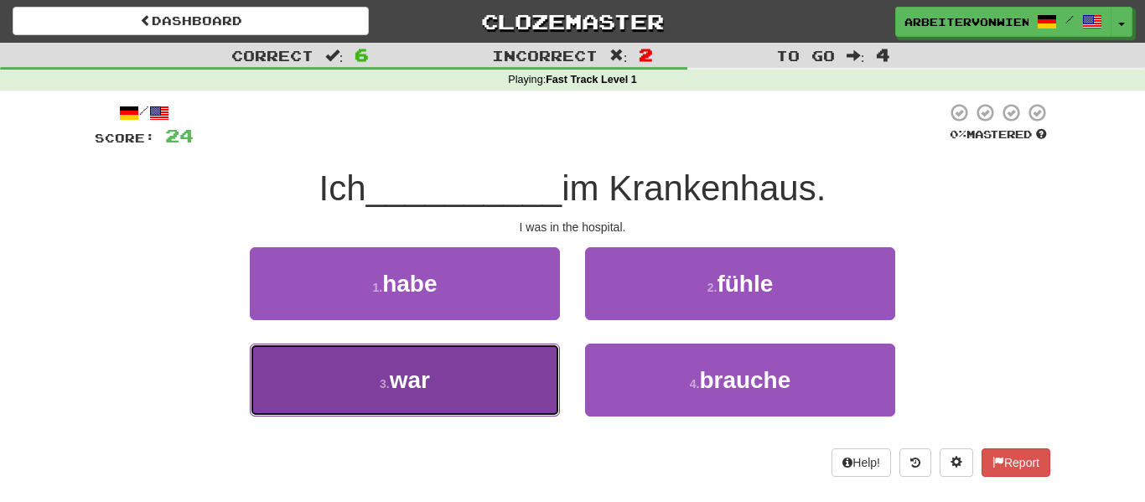
click at [518, 370] on button "3 . war" at bounding box center [405, 380] width 310 height 73
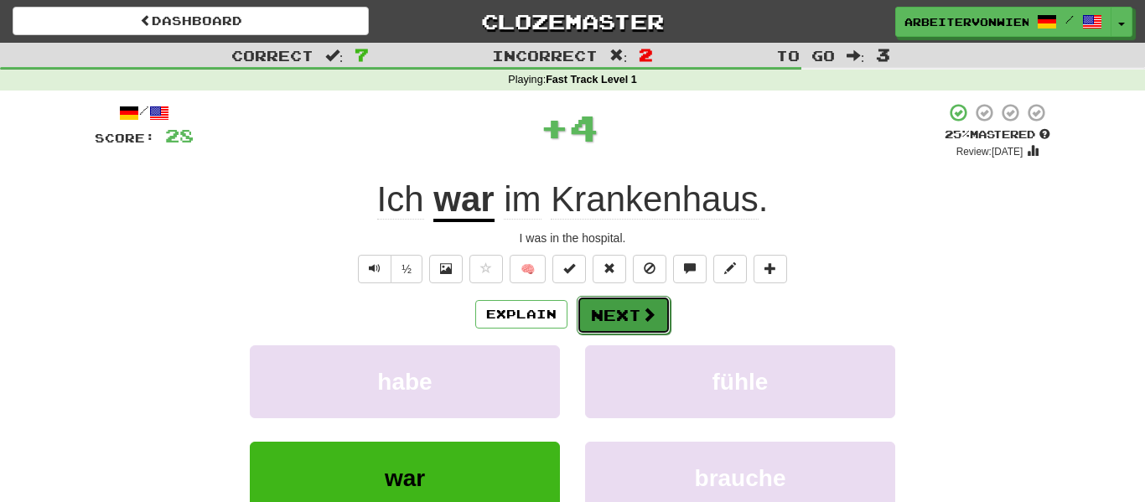
click at [600, 322] on button "Next" at bounding box center [624, 315] width 94 height 39
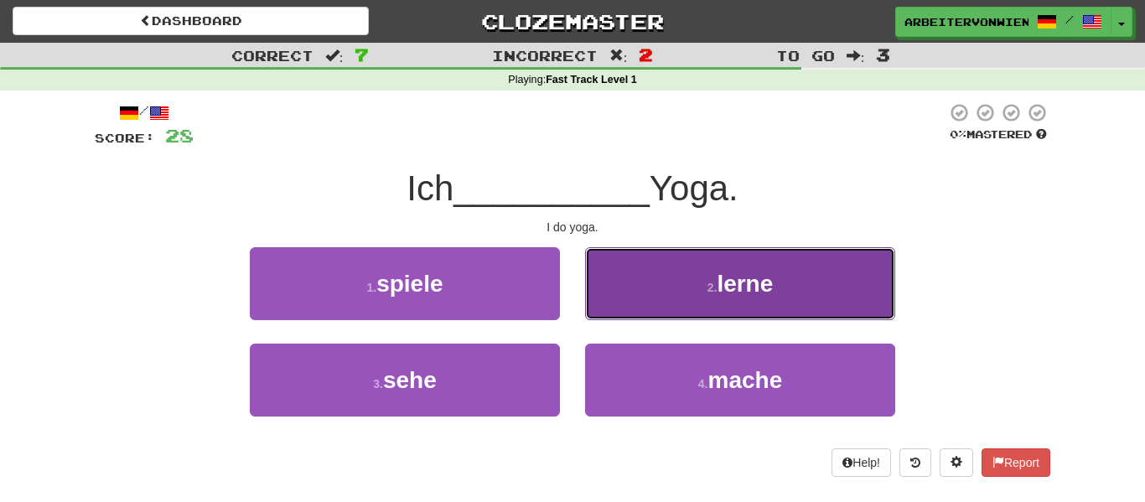
click at [606, 318] on button "2 . [GEOGRAPHIC_DATA]" at bounding box center [740, 283] width 310 height 73
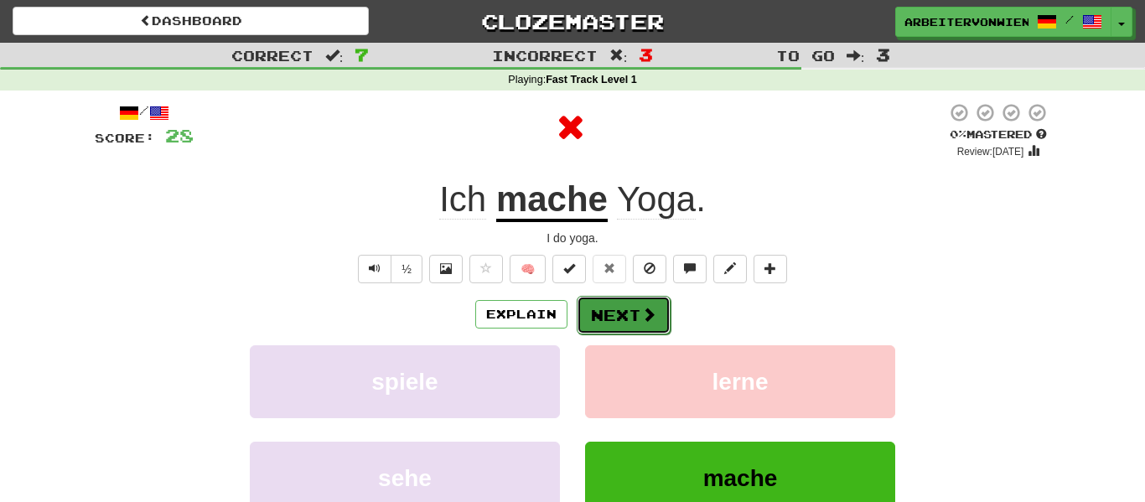
click at [616, 318] on button "Next" at bounding box center [624, 315] width 94 height 39
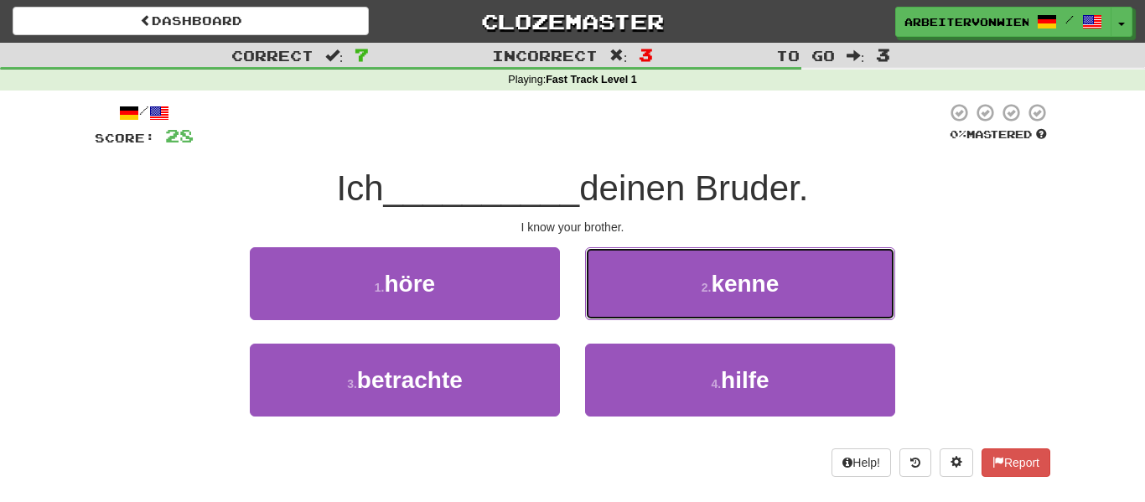
click at [616, 318] on button "2 . kenne" at bounding box center [740, 283] width 310 height 73
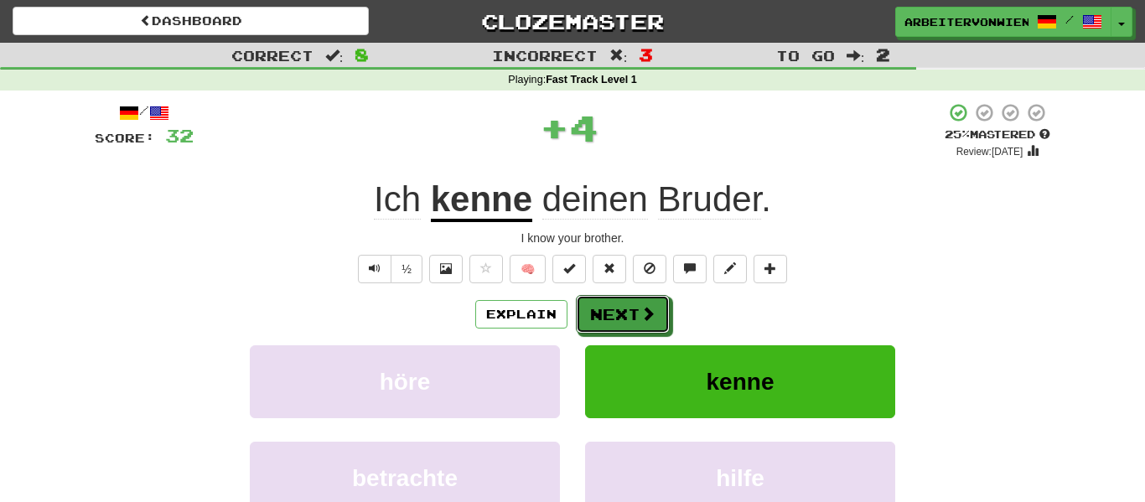
click at [616, 318] on button "Next" at bounding box center [623, 314] width 94 height 39
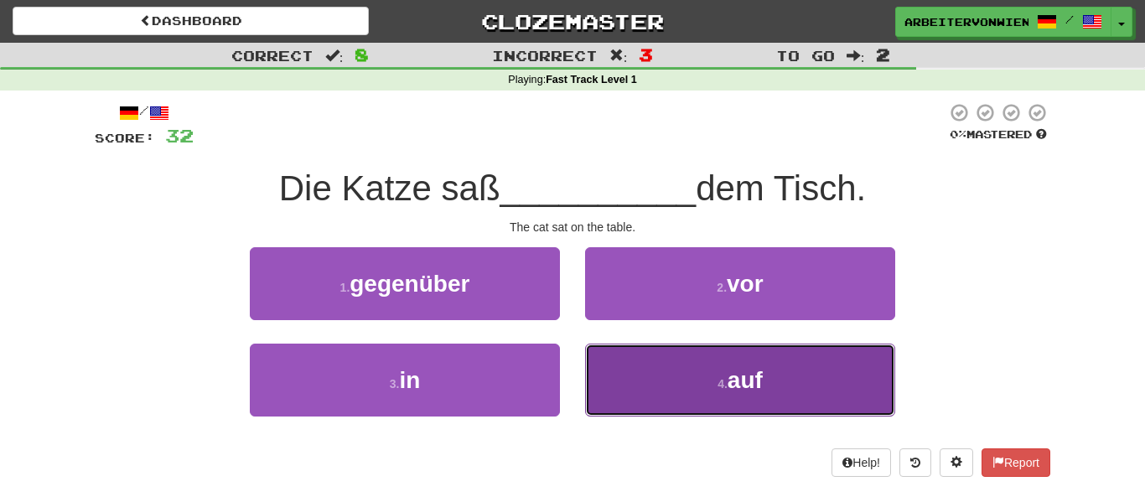
click at [614, 365] on button "4 . auf" at bounding box center [740, 380] width 310 height 73
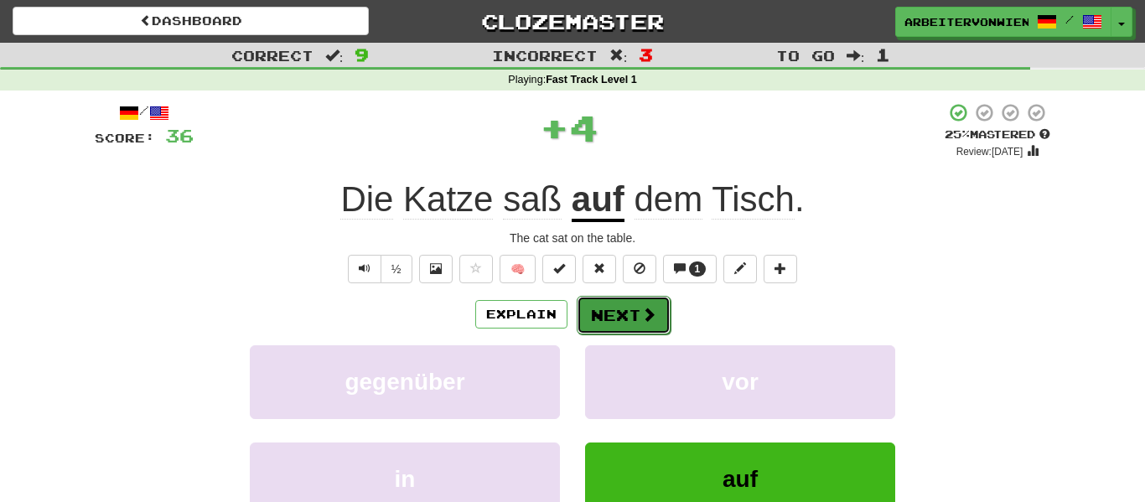
click at [613, 324] on button "Next" at bounding box center [624, 315] width 94 height 39
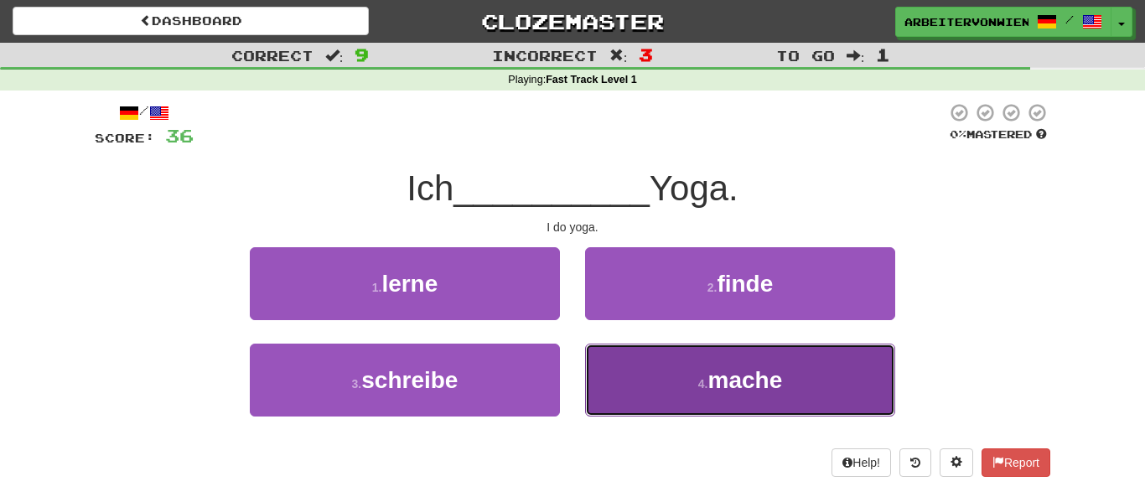
click at [618, 376] on button "4 . mache" at bounding box center [740, 380] width 310 height 73
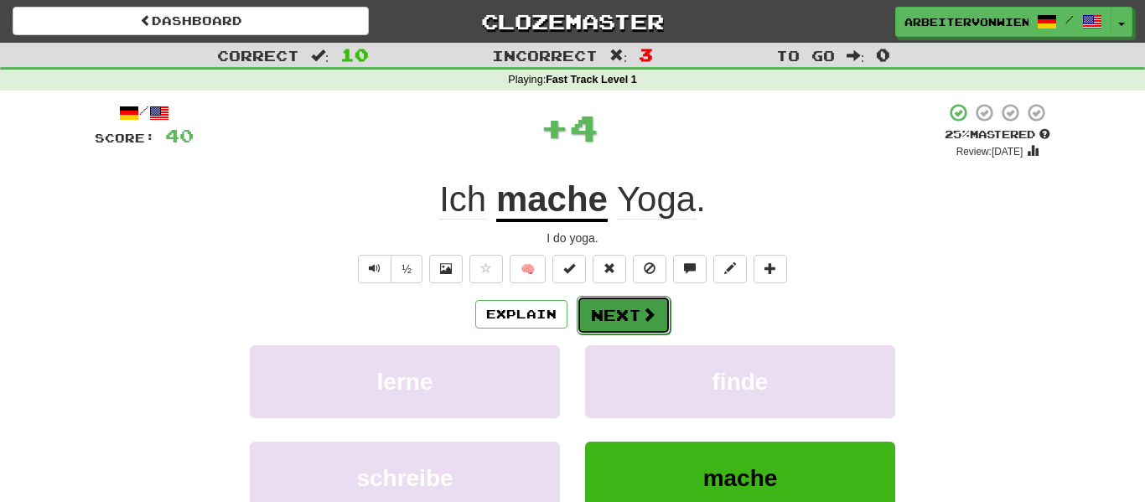
click at [621, 316] on button "Next" at bounding box center [624, 315] width 94 height 39
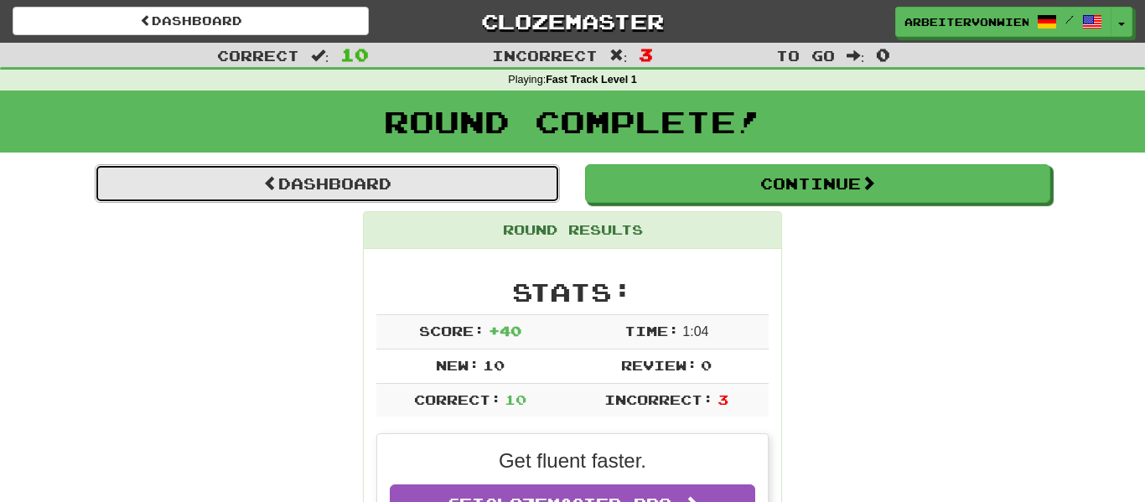
click at [463, 190] on link "Dashboard" at bounding box center [327, 183] width 465 height 39
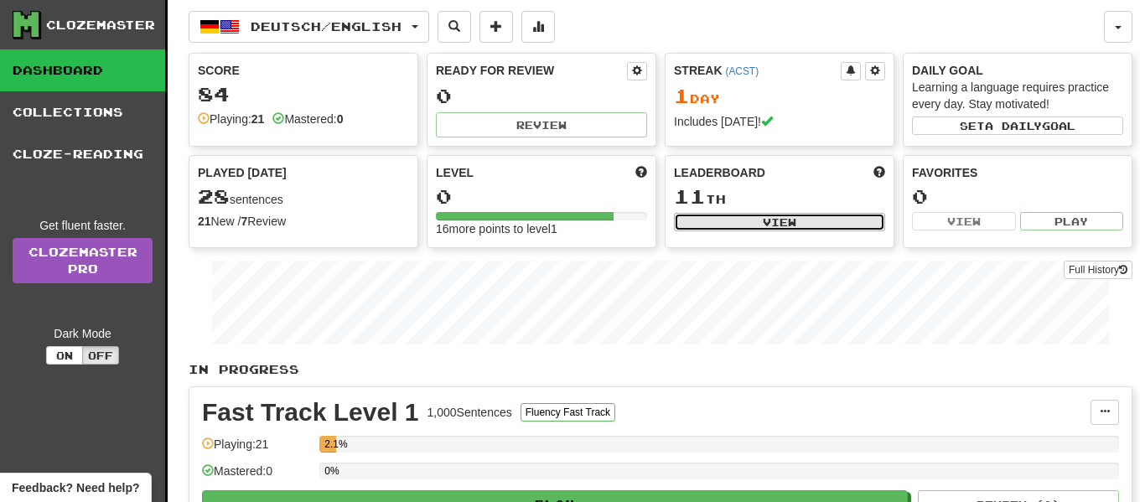
click at [726, 226] on button "View" at bounding box center [779, 222] width 211 height 18
select select "**********"
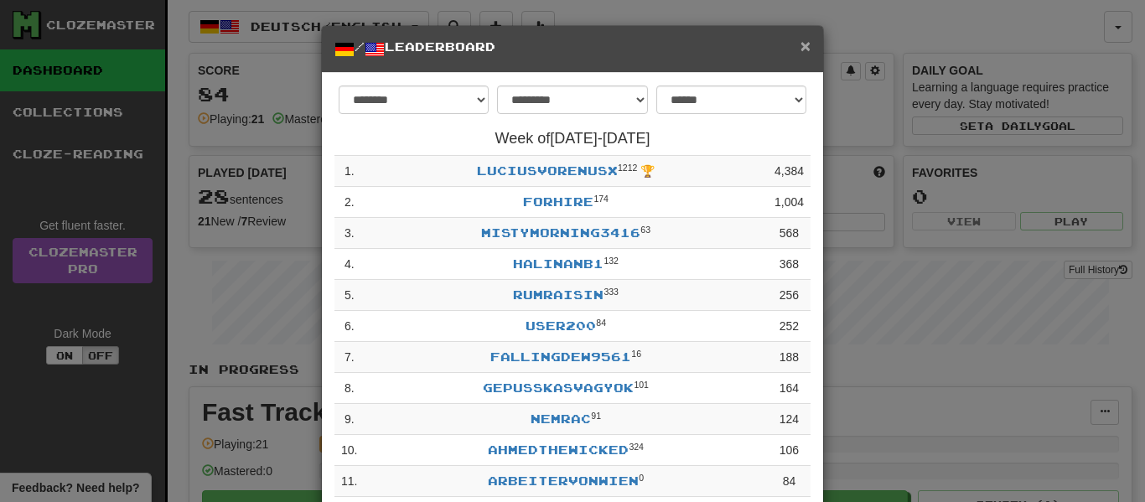
click at [804, 46] on span "×" at bounding box center [806, 45] width 10 height 19
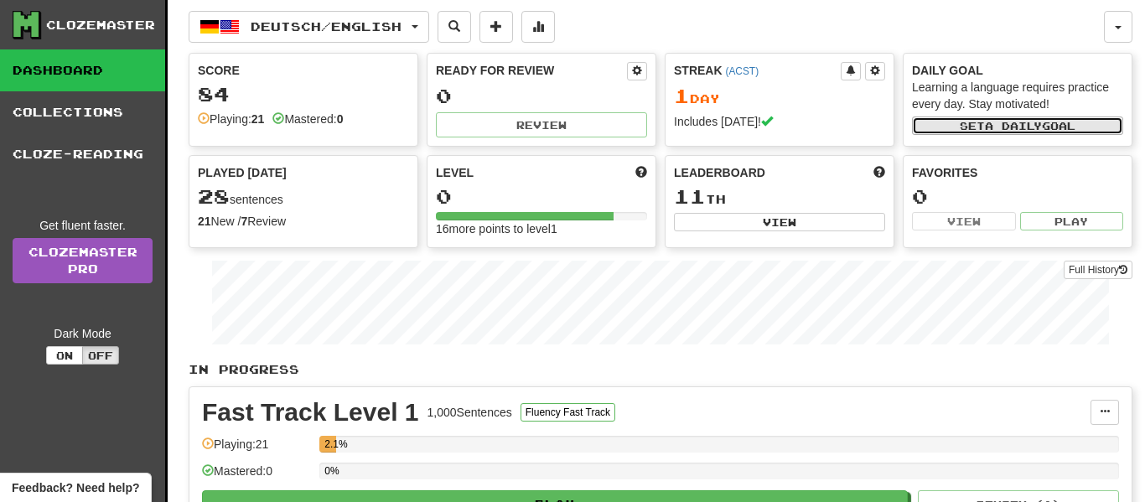
click at [956, 131] on button "Set a daily goal" at bounding box center [1017, 126] width 211 height 18
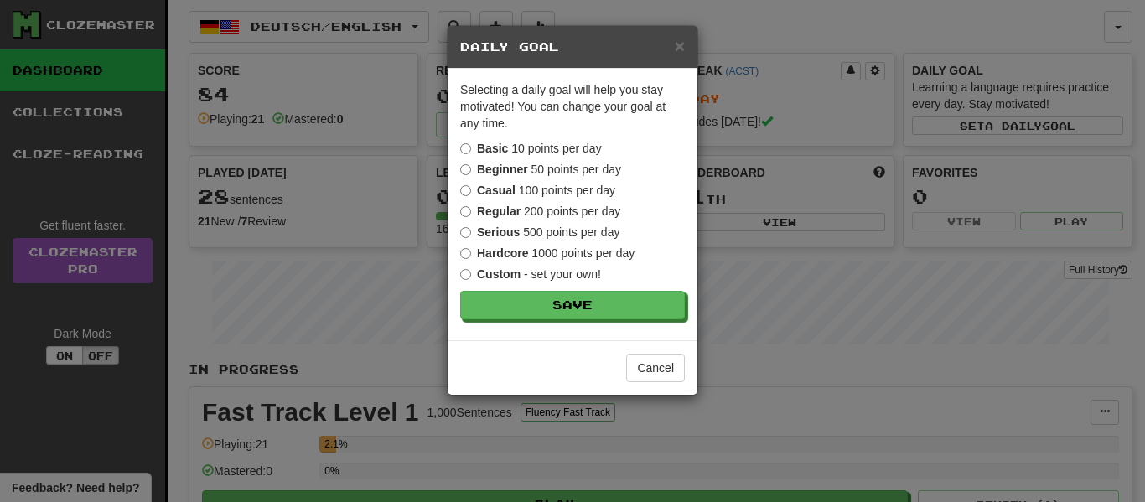
click at [495, 166] on strong "Beginner" at bounding box center [502, 169] width 51 height 13
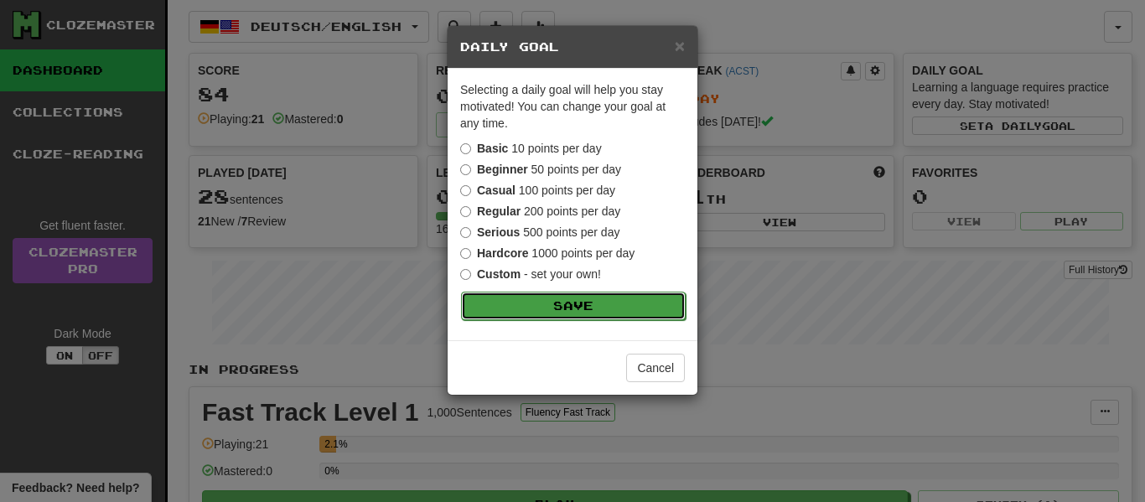
click at [532, 302] on button "Save" at bounding box center [573, 306] width 225 height 29
